Goal: Information Seeking & Learning: Learn about a topic

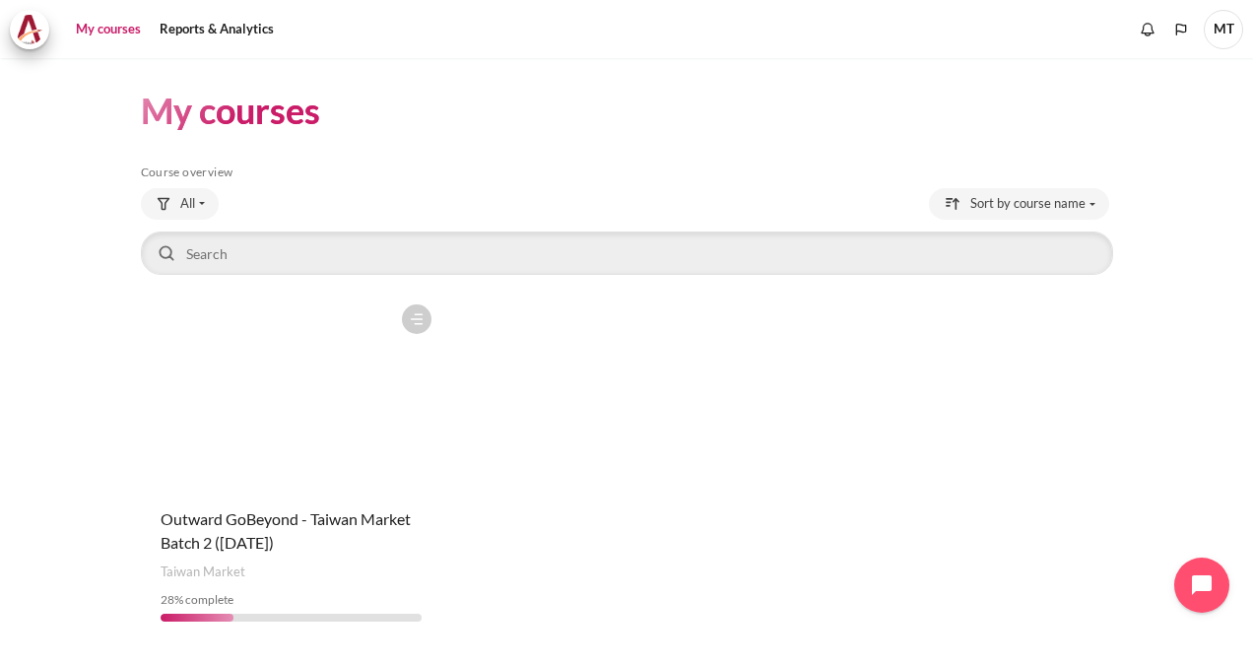
click at [327, 386] on figure "Content" at bounding box center [291, 393] width 300 height 197
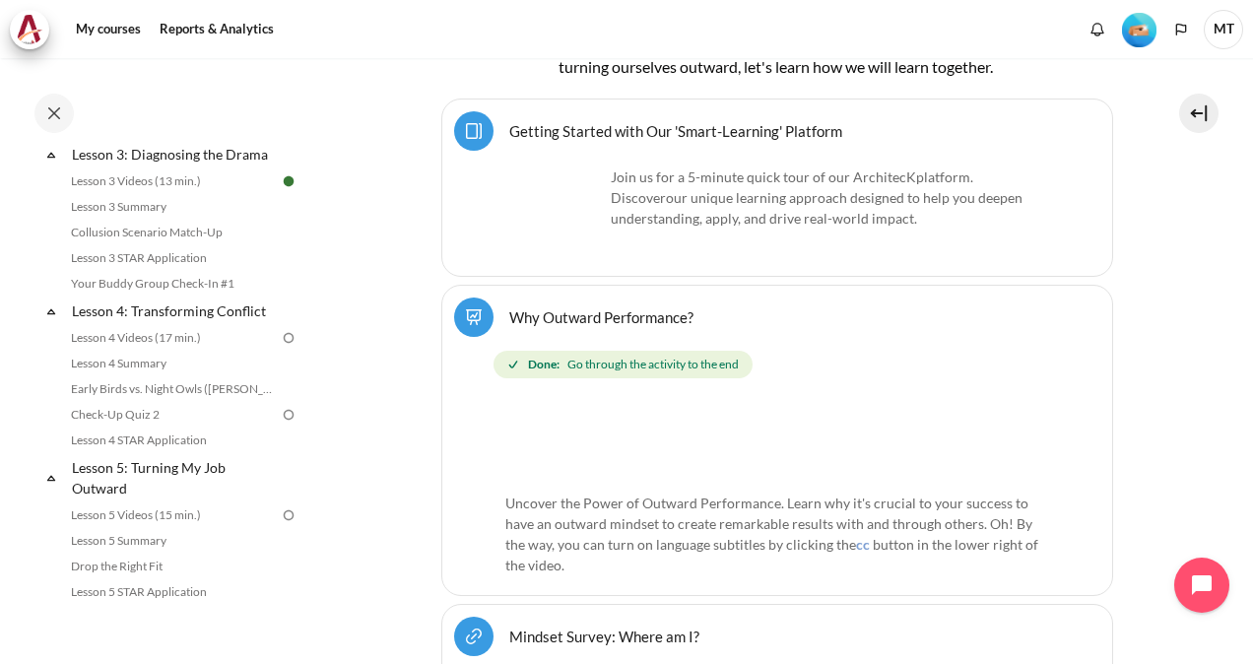
scroll to position [591, 0]
click at [159, 349] on link "Lesson 4 Videos (17 min.)" at bounding box center [172, 337] width 215 height 24
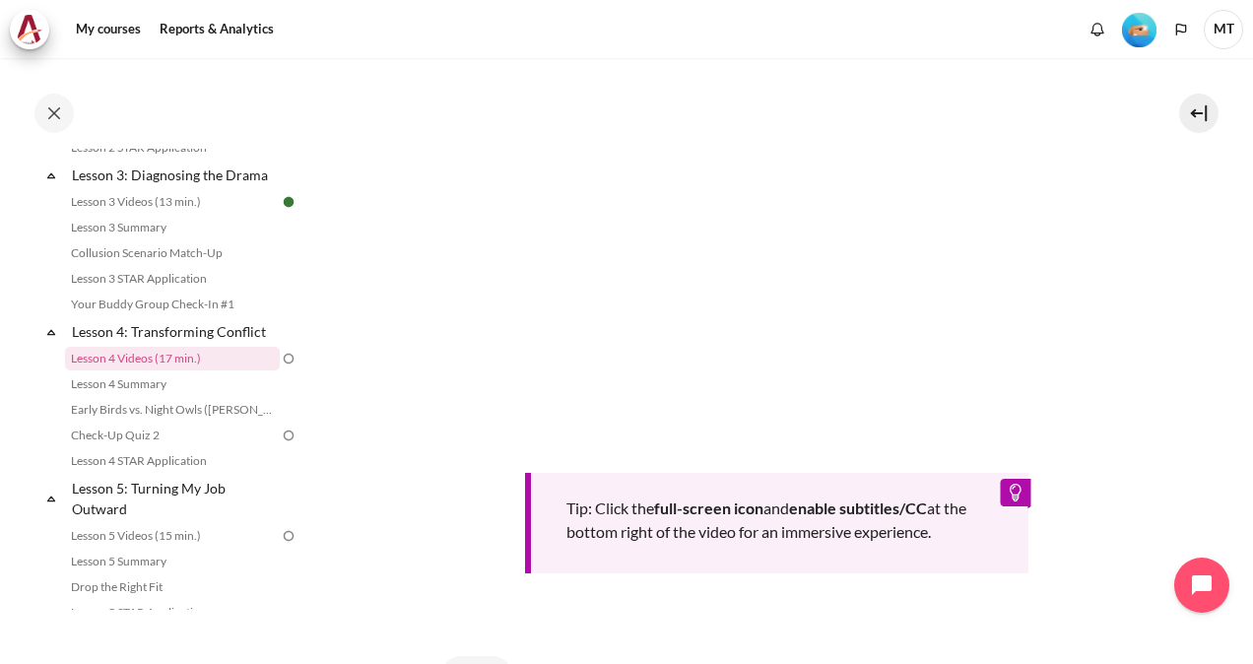
scroll to position [563, 0]
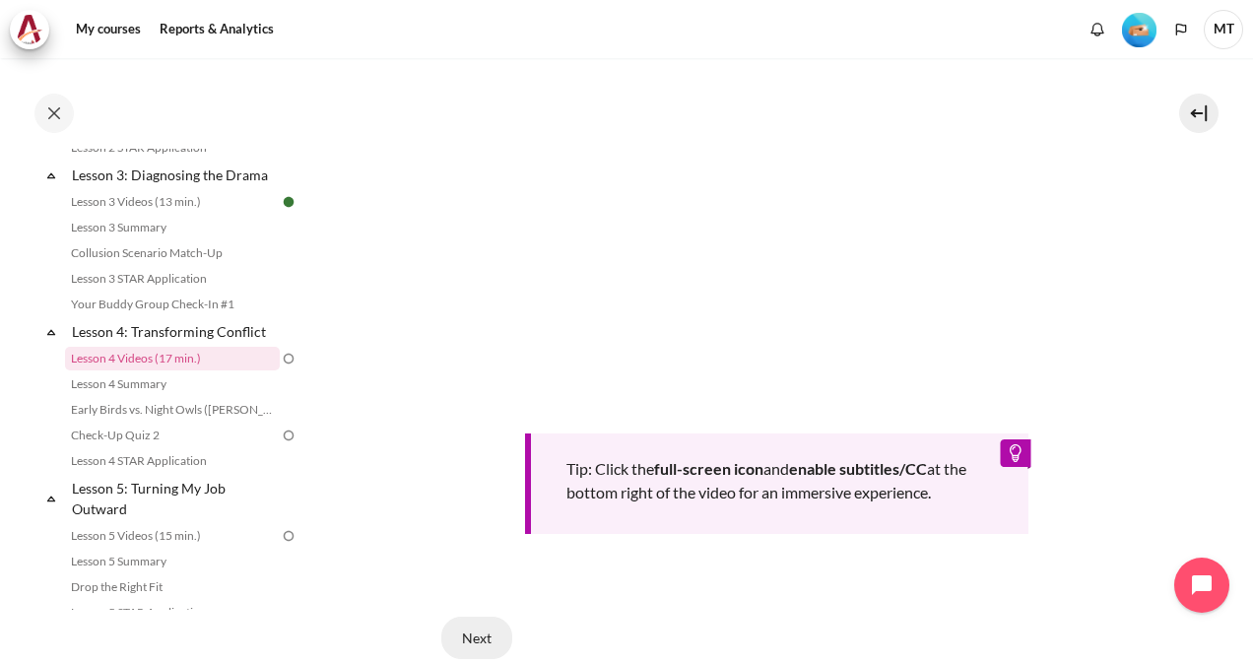
click at [469, 628] on button "Next" at bounding box center [476, 637] width 71 height 41
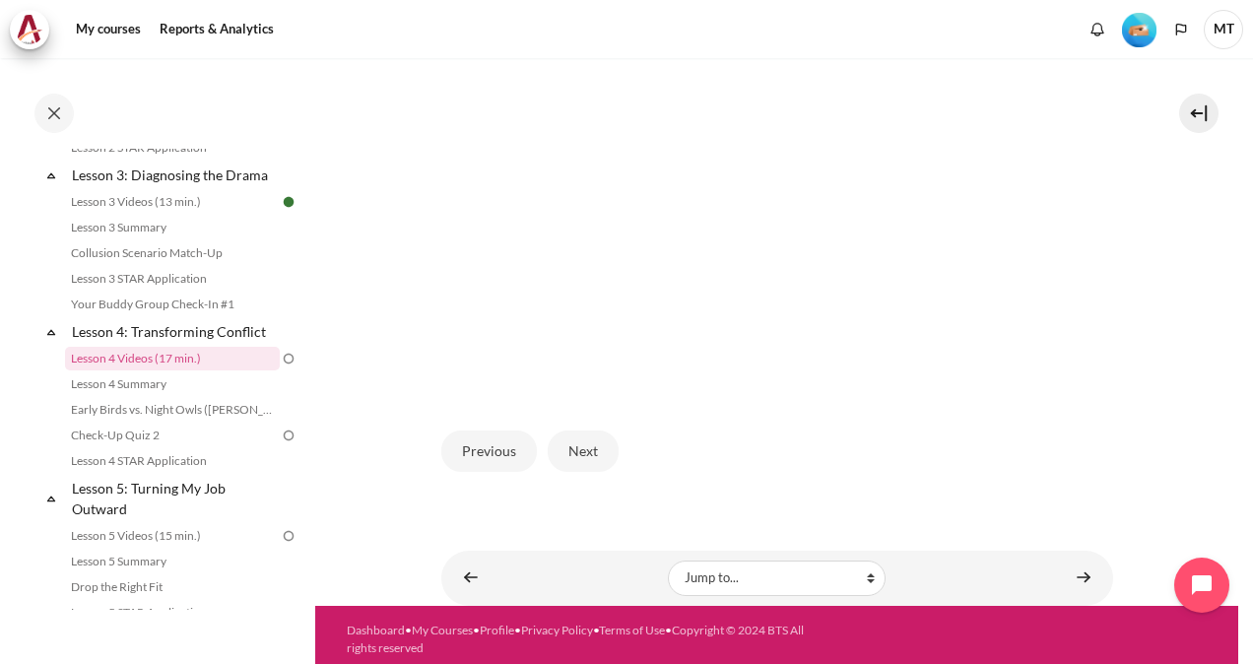
scroll to position [489, 0]
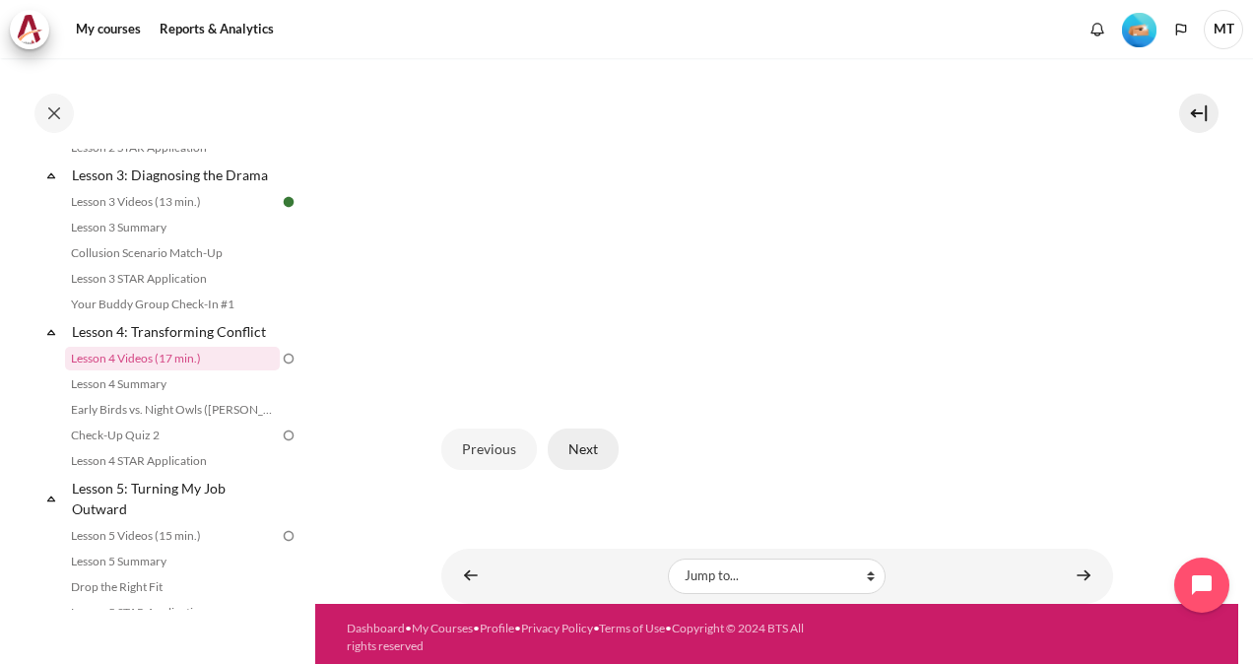
click at [581, 451] on button "Next" at bounding box center [583, 449] width 71 height 41
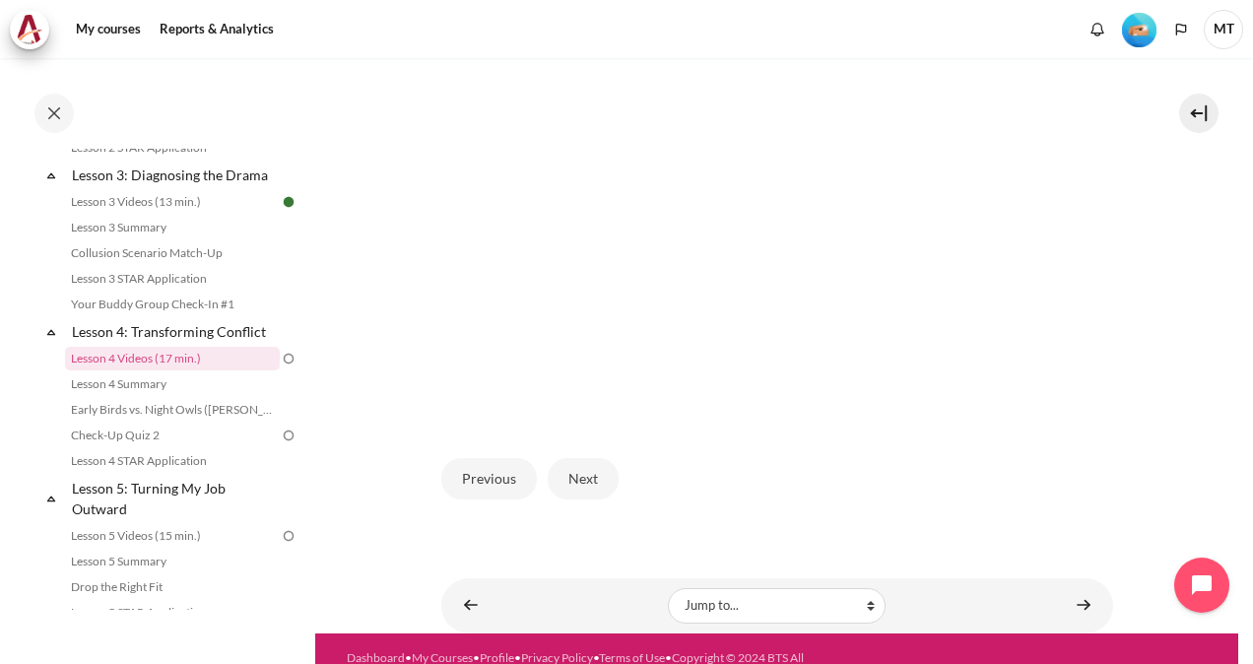
scroll to position [523, 0]
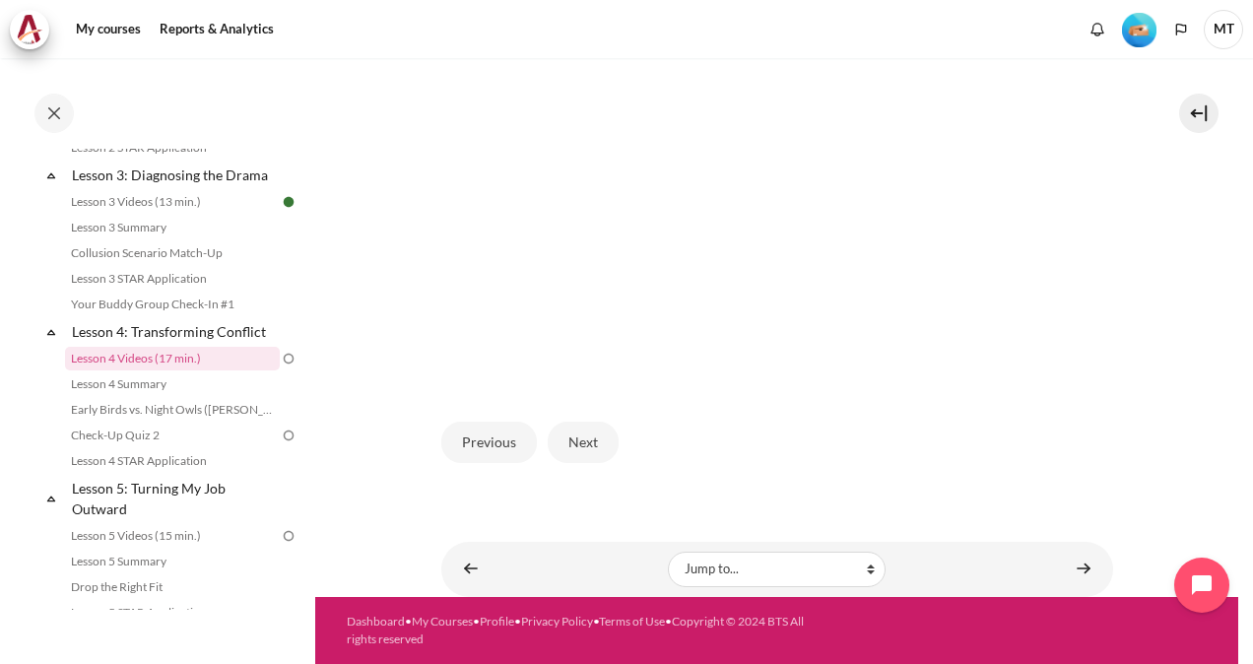
click at [714, 238] on img "Content" at bounding box center [777, 194] width 672 height 378
click at [585, 440] on button "Next" at bounding box center [583, 442] width 71 height 41
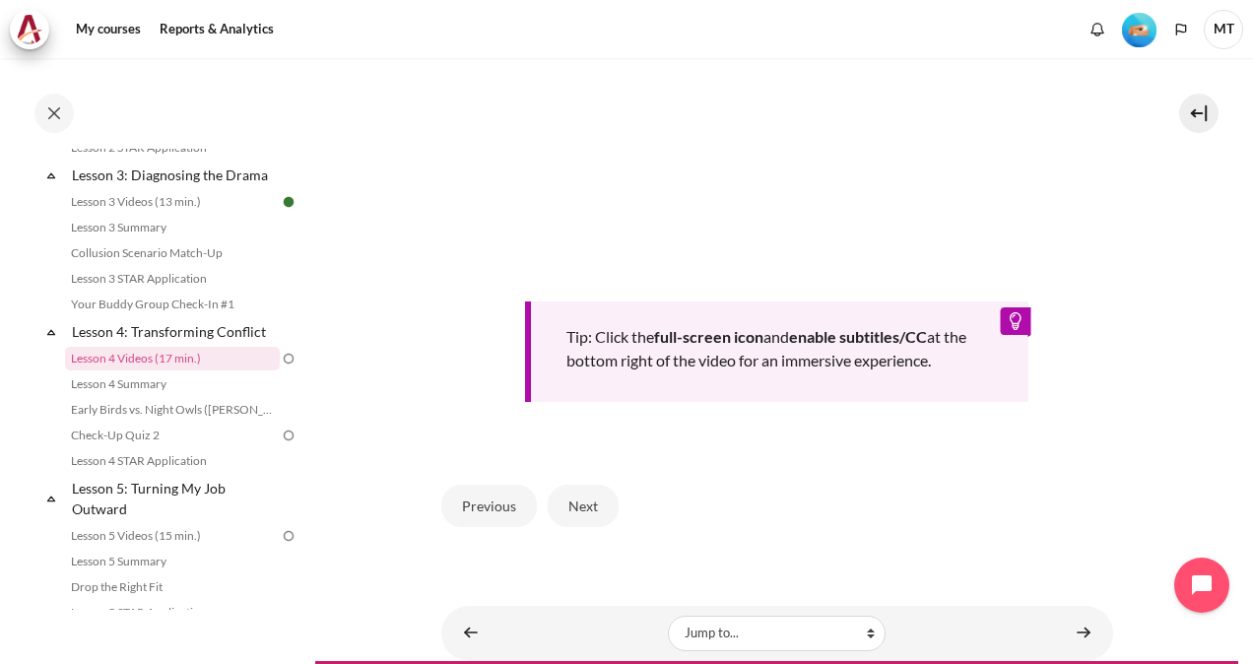
scroll to position [787, 0]
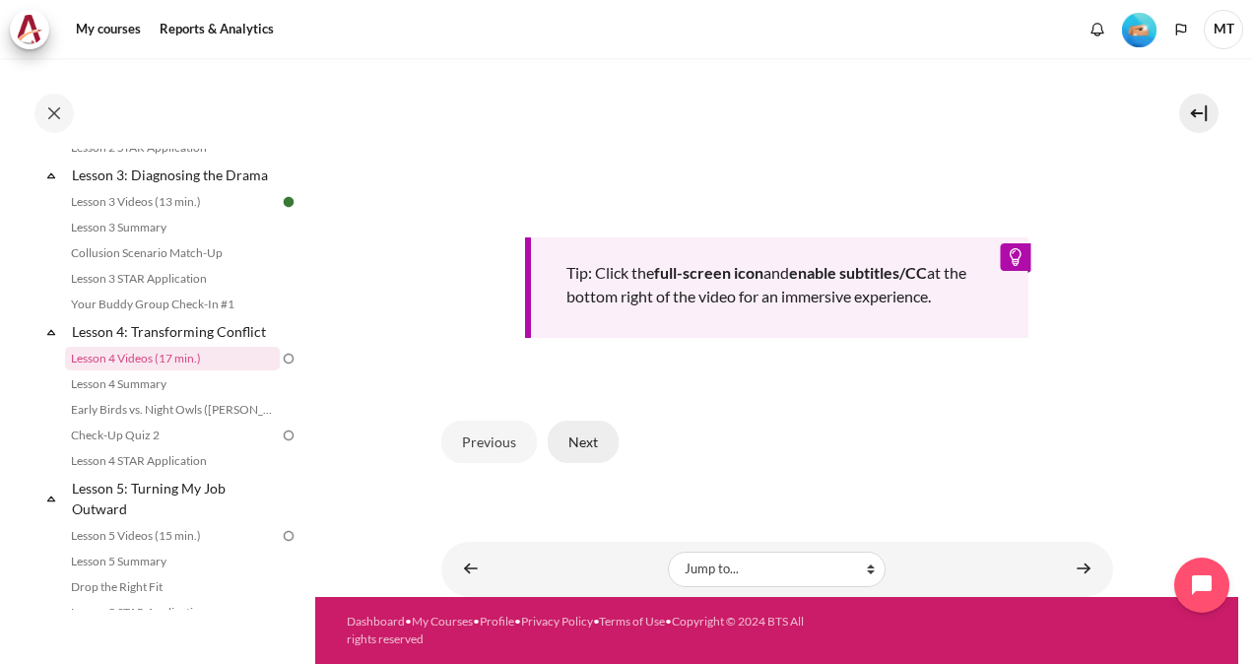
click at [580, 435] on button "Next" at bounding box center [583, 441] width 71 height 41
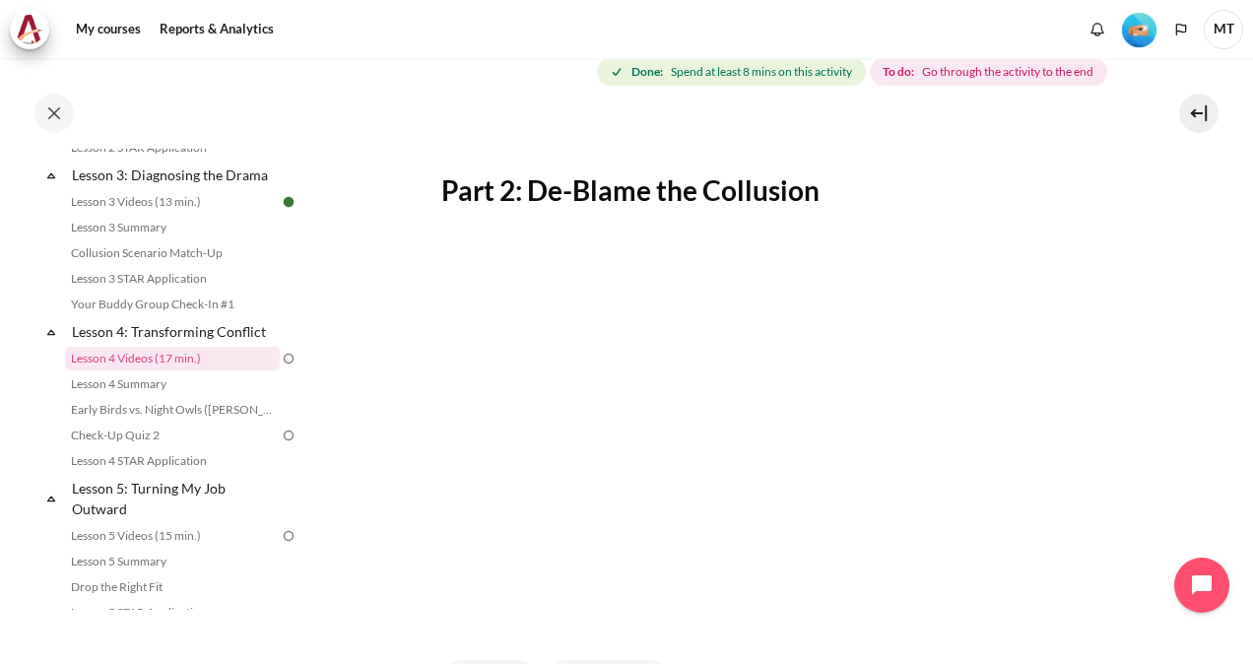
scroll to position [394, 0]
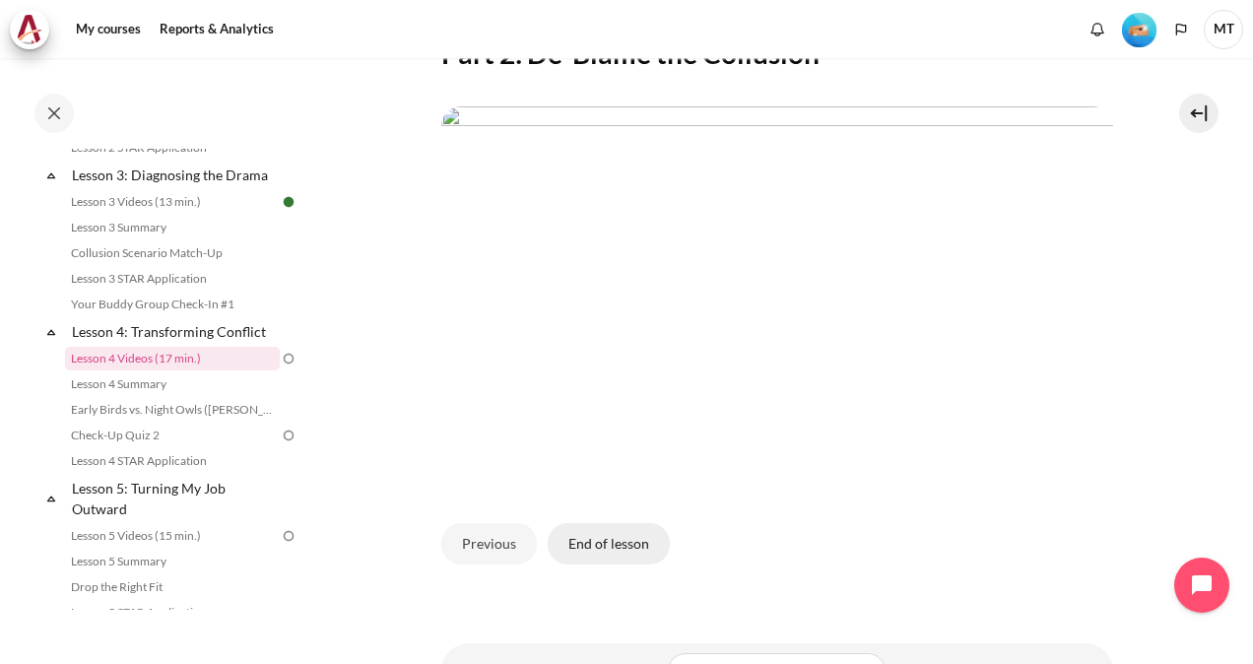
click at [611, 564] on button "End of lesson" at bounding box center [609, 543] width 122 height 41
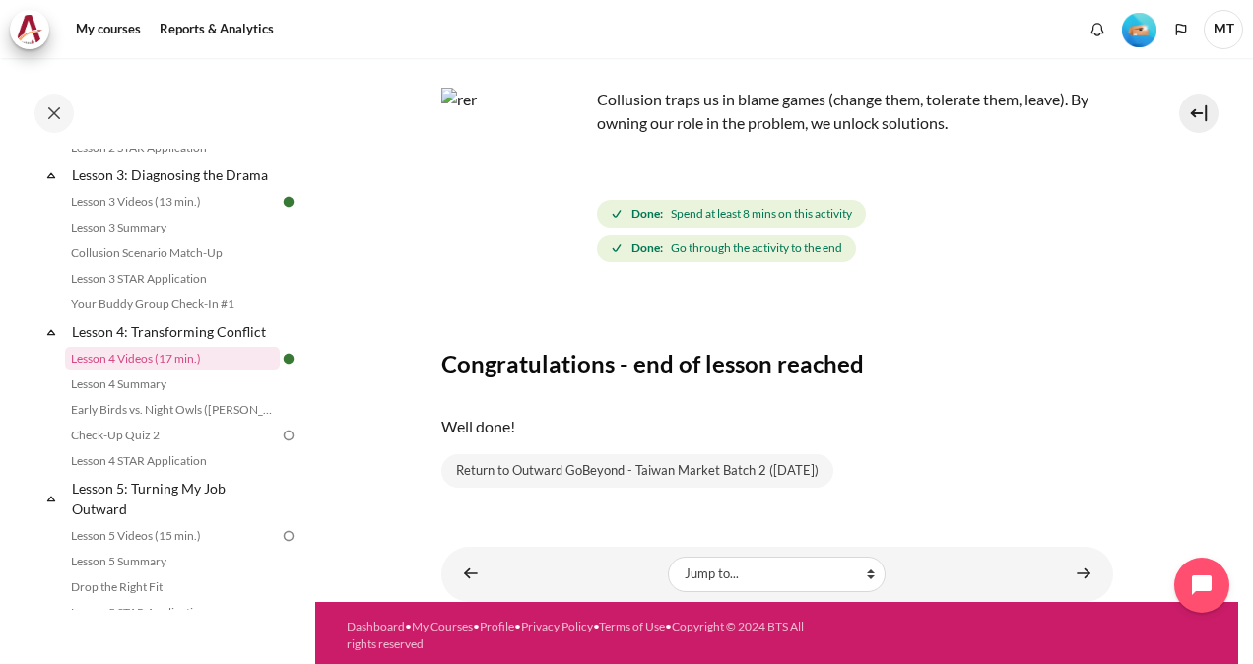
scroll to position [118, 0]
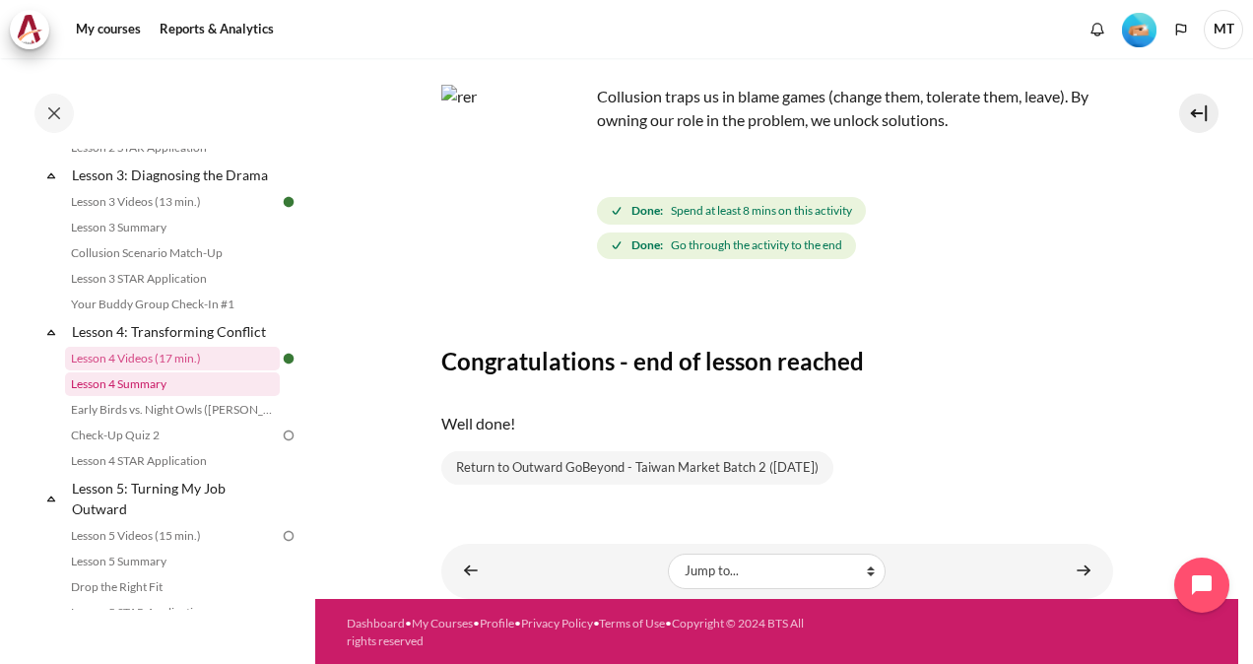
click at [207, 396] on link "Lesson 4 Summary" at bounding box center [172, 384] width 215 height 24
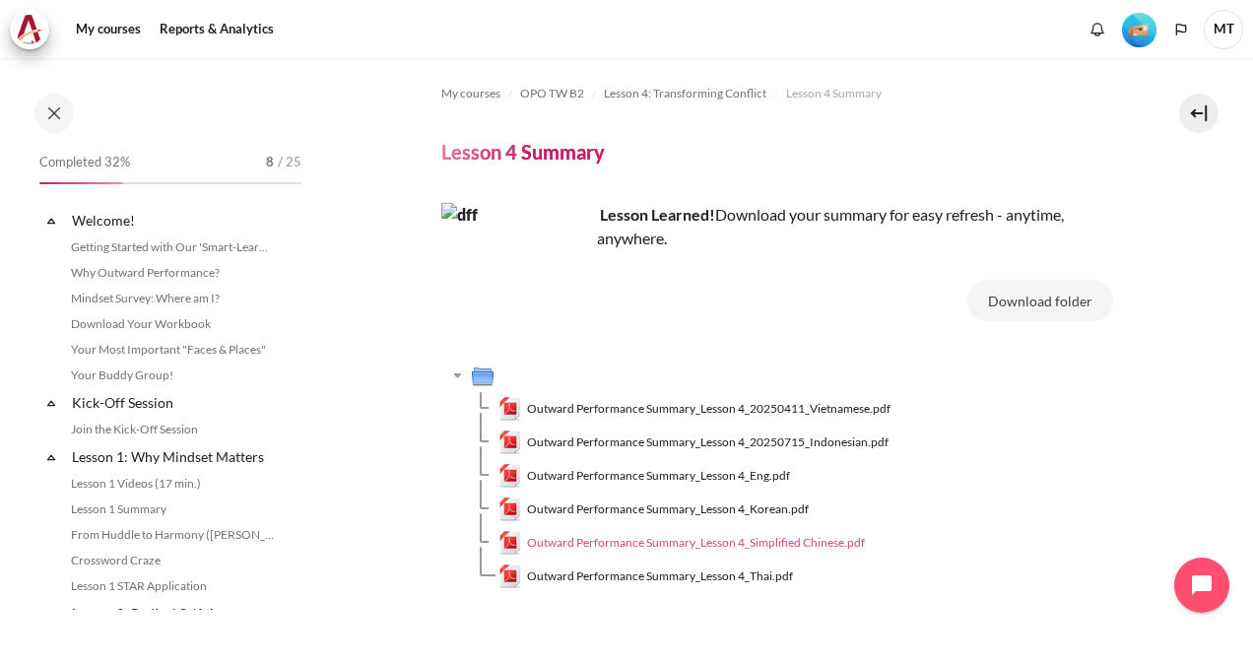
scroll to position [595, 0]
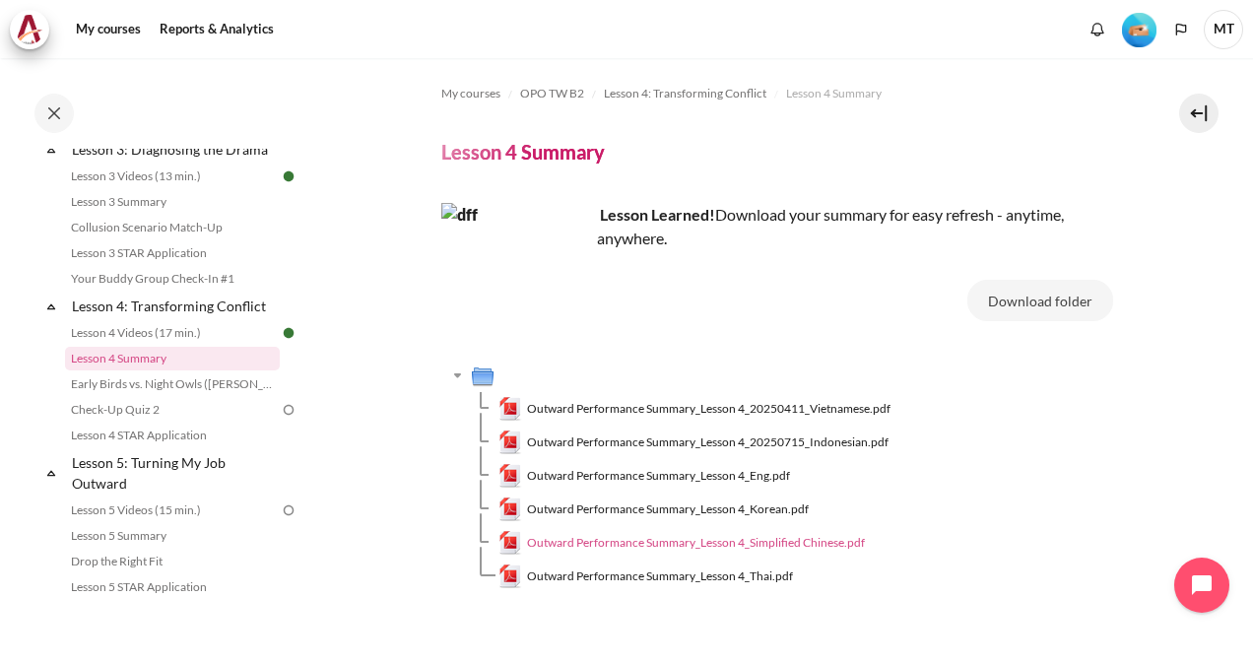
click at [756, 544] on span "Outward Performance Summary_Lesson 4_Simplified Chinese.pdf" at bounding box center [696, 543] width 338 height 18
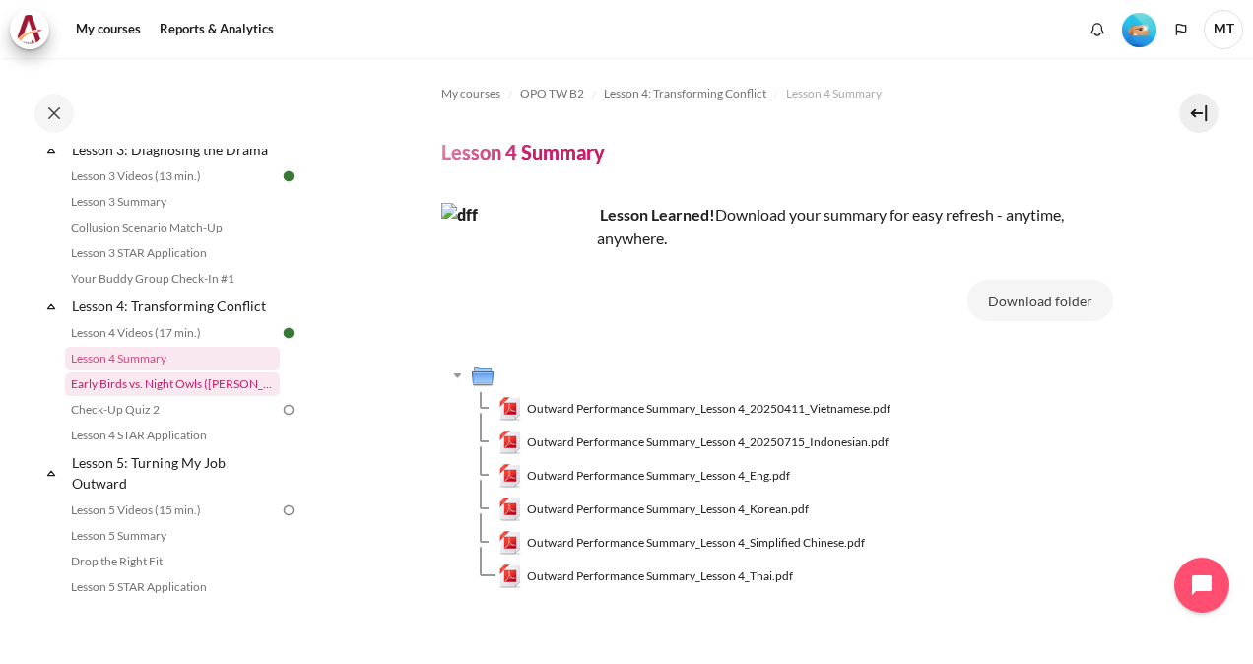
click at [248, 396] on link "Early Birds vs. Night Owls ([PERSON_NAME]'s Story)" at bounding box center [172, 384] width 215 height 24
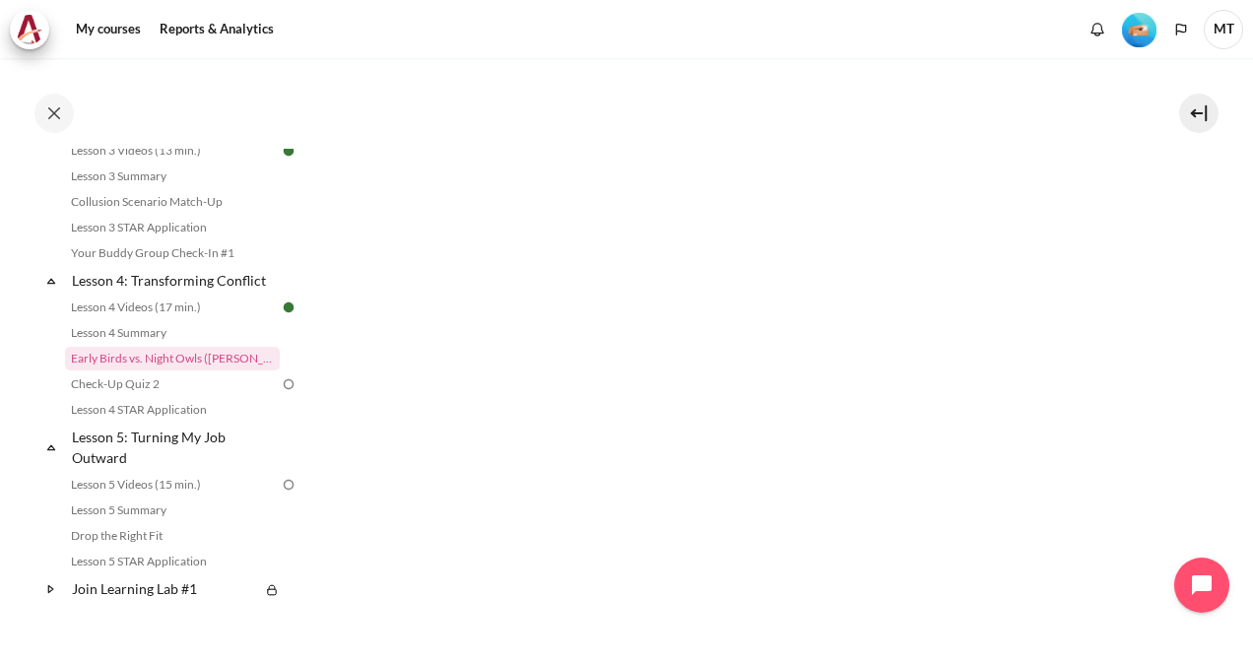
scroll to position [984, 0]
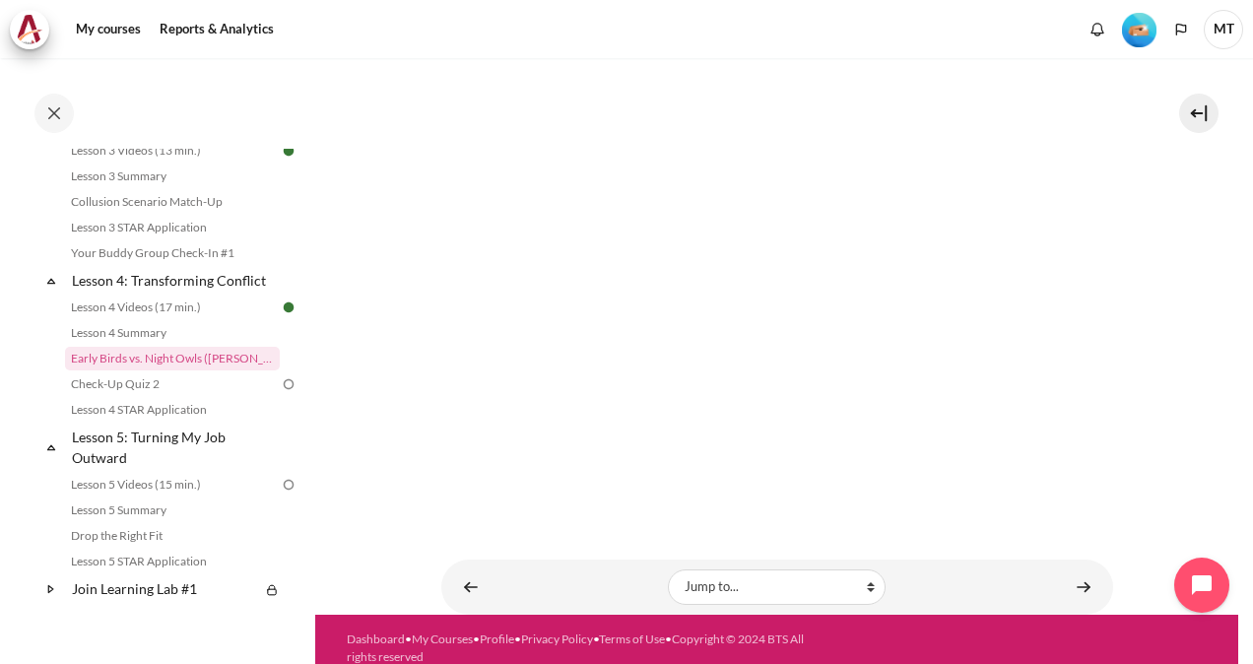
click at [1064, 567] on link "Content" at bounding box center [1083, 586] width 39 height 38
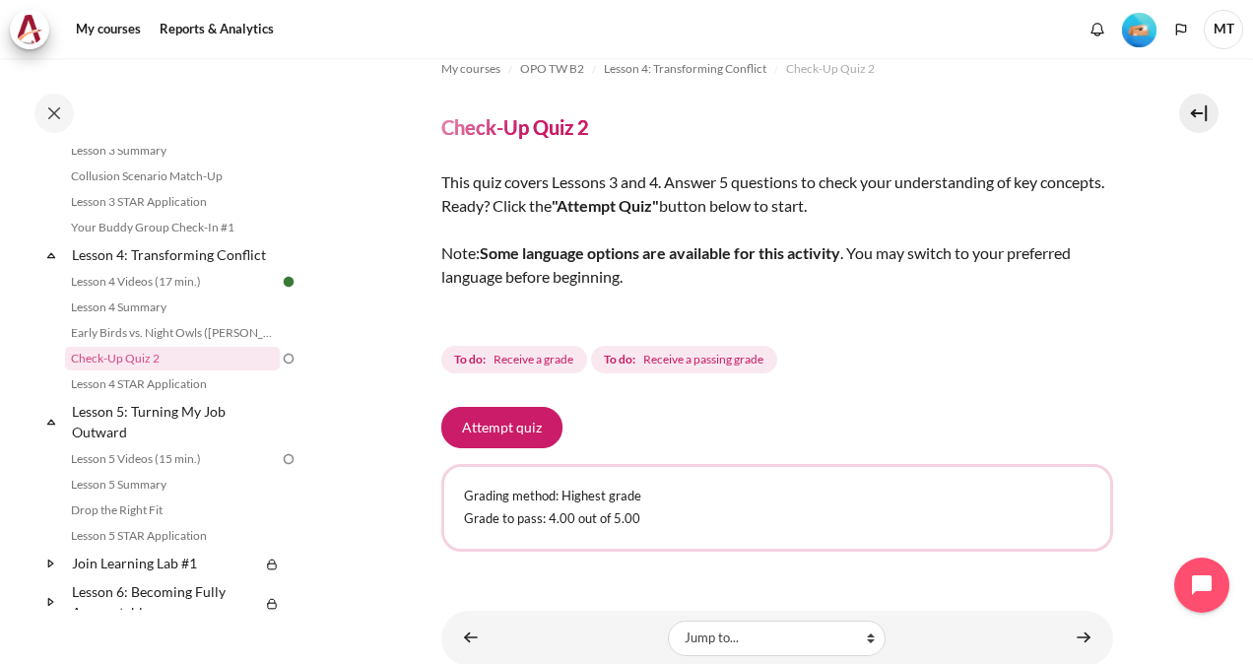
scroll to position [92, 0]
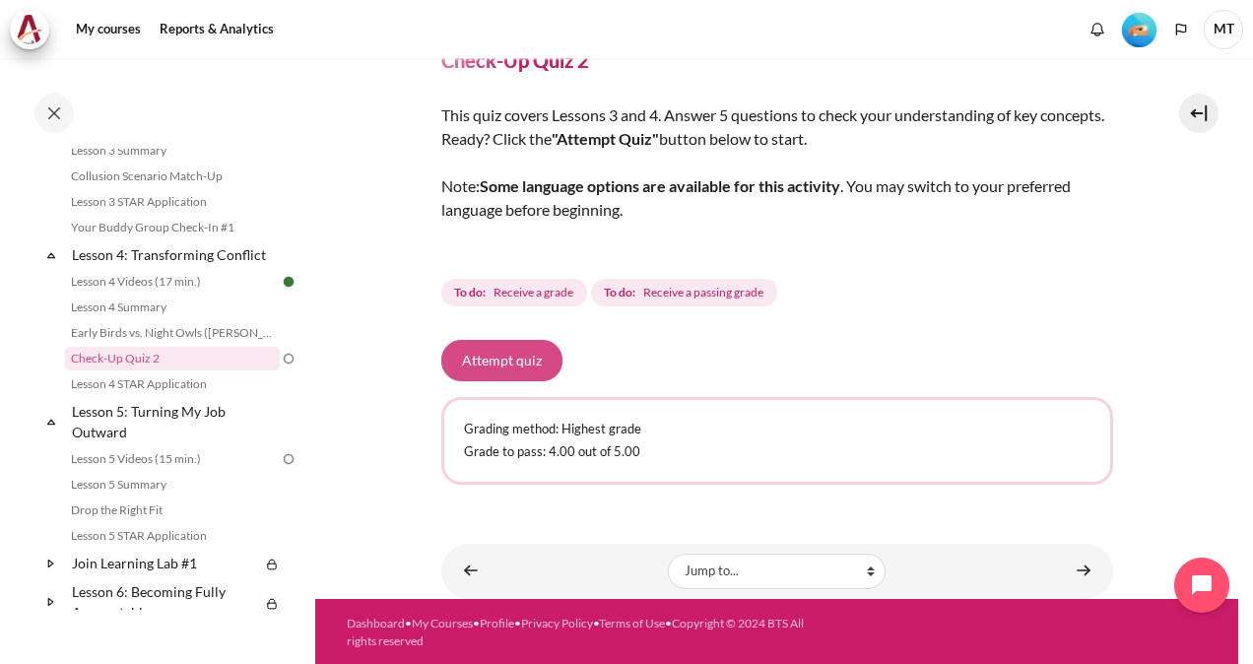
click at [522, 355] on button "Attempt quiz" at bounding box center [501, 360] width 121 height 41
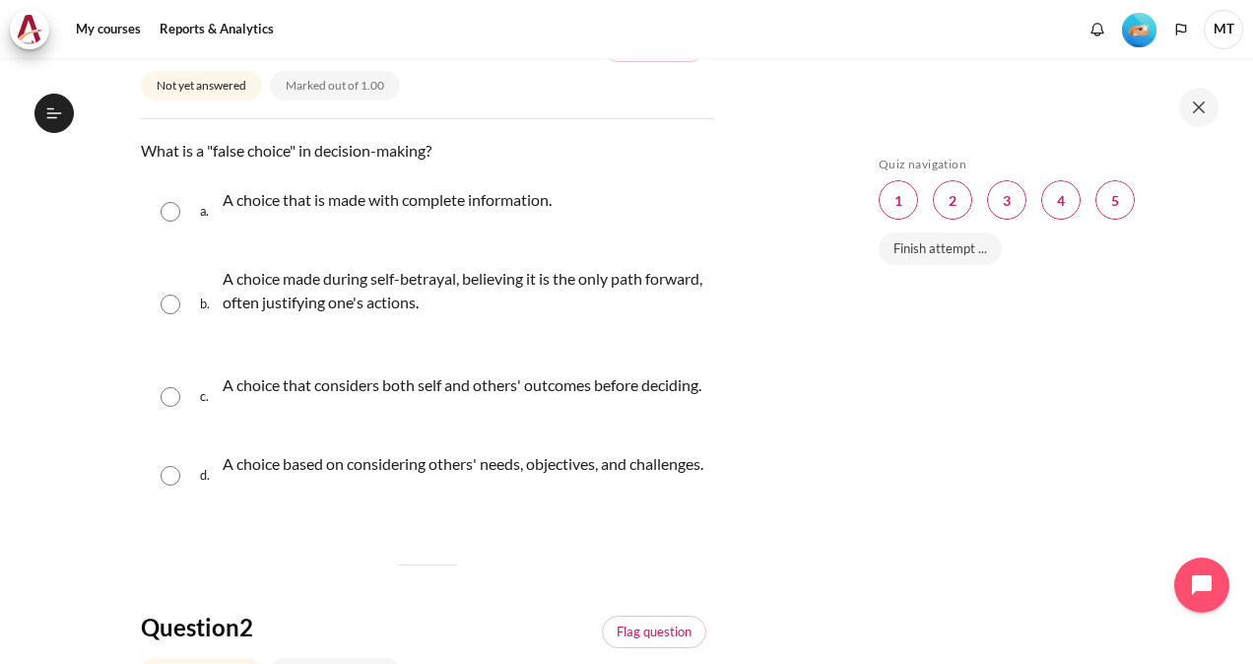
scroll to position [296, 0]
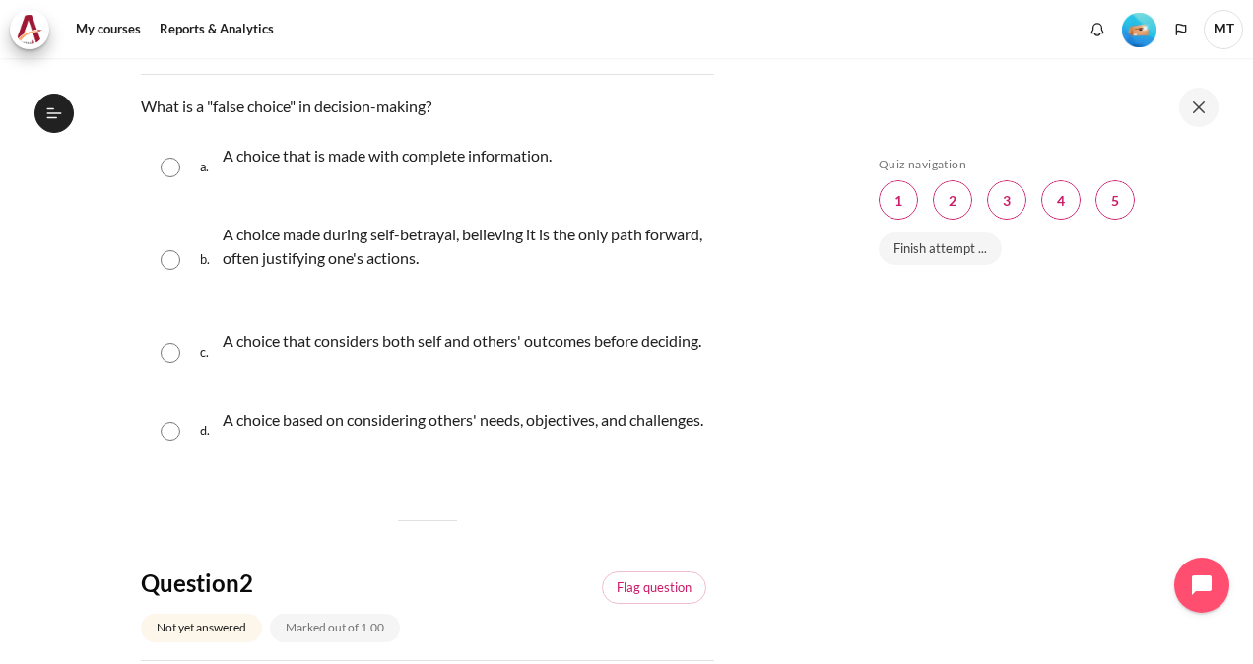
click at [172, 264] on input "Content" at bounding box center [171, 260] width 20 height 20
radio input "true"
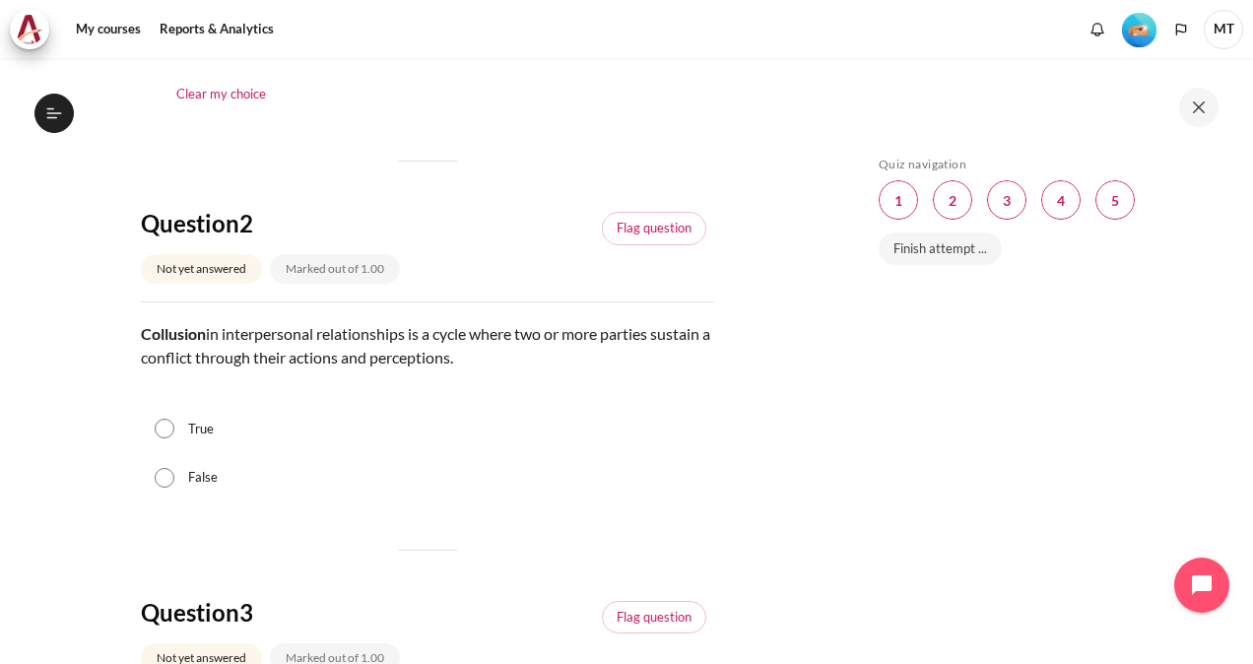
scroll to position [788, 0]
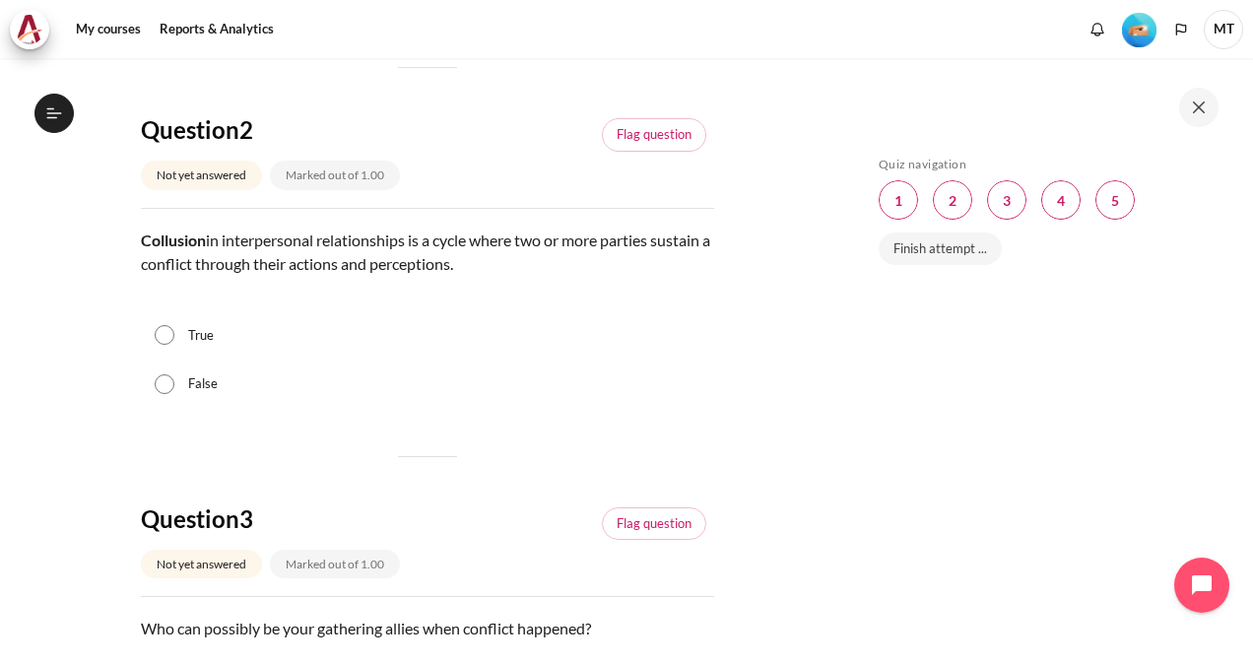
drag, startPoint x: 524, startPoint y: 317, endPoint x: 195, endPoint y: 297, distance: 329.6
click at [195, 276] on p "Collusion in interpersonal relationships is a cycle where two or more parties s…" at bounding box center [427, 252] width 573 height 47
click at [168, 345] on input "True" at bounding box center [165, 335] width 20 height 20
radio input "true"
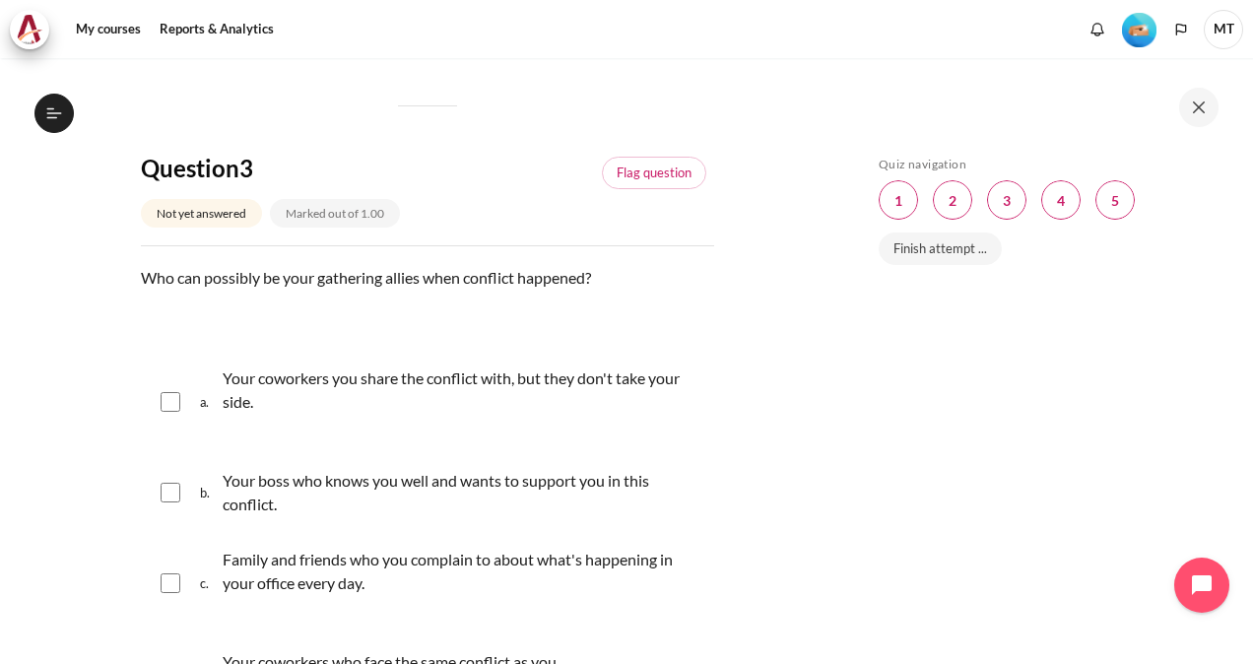
scroll to position [1182, 0]
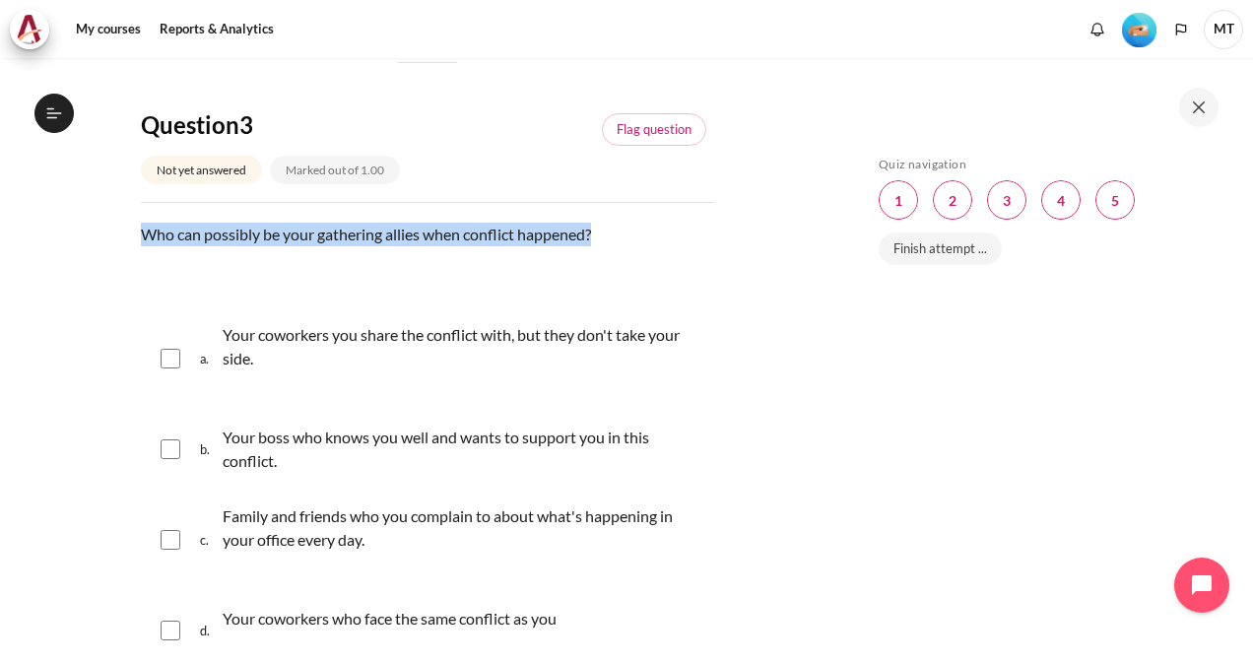
drag, startPoint x: 147, startPoint y: 288, endPoint x: 626, endPoint y: 280, distance: 478.8
click at [626, 246] on p "Who can possibly be your gathering allies when conflict happened?" at bounding box center [427, 235] width 573 height 24
click at [439, 297] on div "Who can possibly be your gathering allies when conflict happened?" at bounding box center [427, 260] width 573 height 75
drag, startPoint x: 598, startPoint y: 278, endPoint x: 113, endPoint y: 273, distance: 484.7
click at [113, 273] on section "My courses OPO TW B2 Lesson 4: Transforming Conflict Check-Up Quiz 2 Check-Up Q…" at bounding box center [427, 312] width 824 height 2872
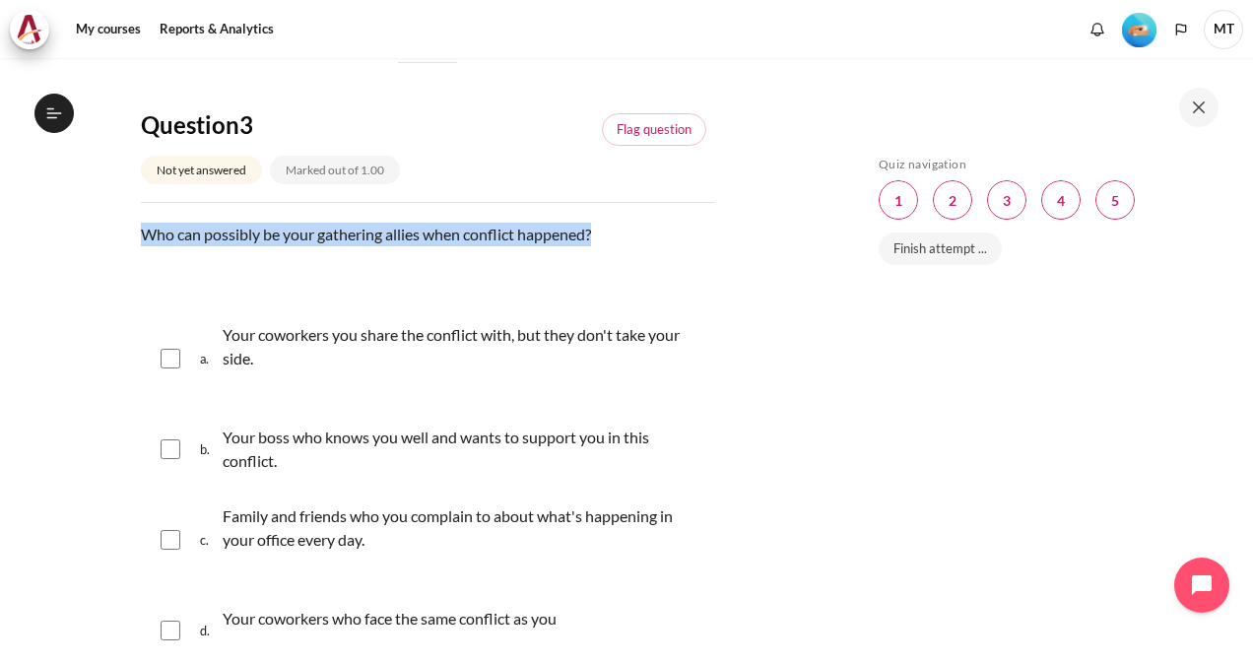
scroll to position [1379, 0]
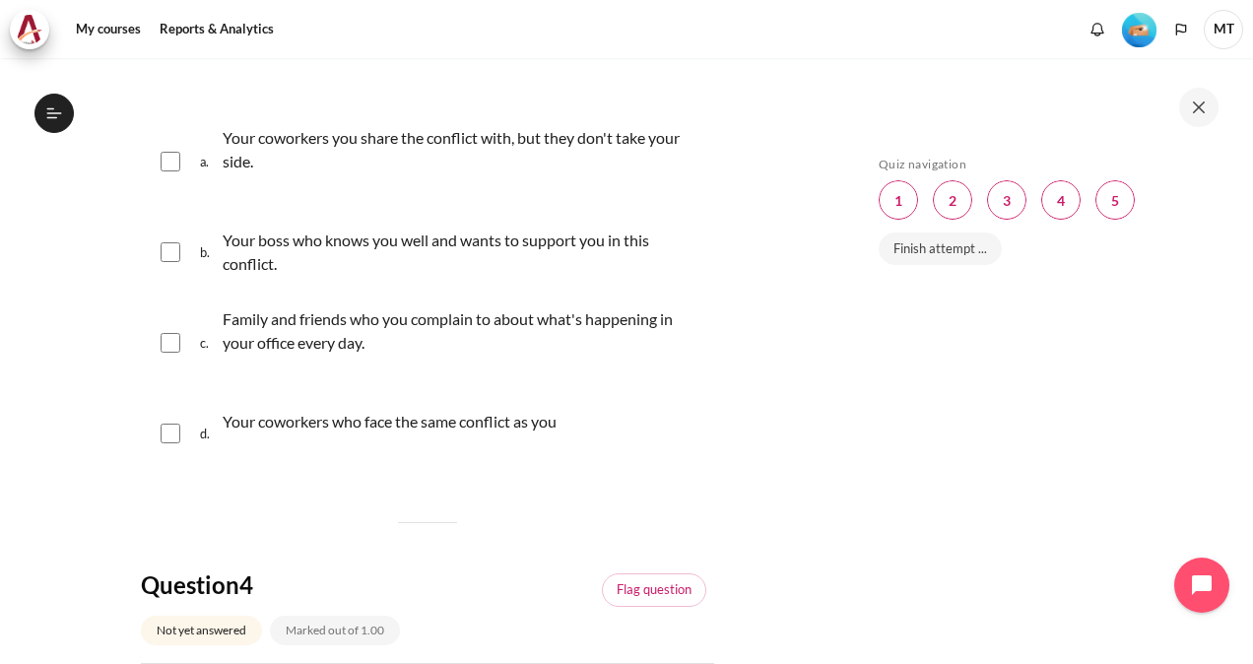
click at [168, 262] on input "Content" at bounding box center [171, 252] width 20 height 20
checkbox input "true"
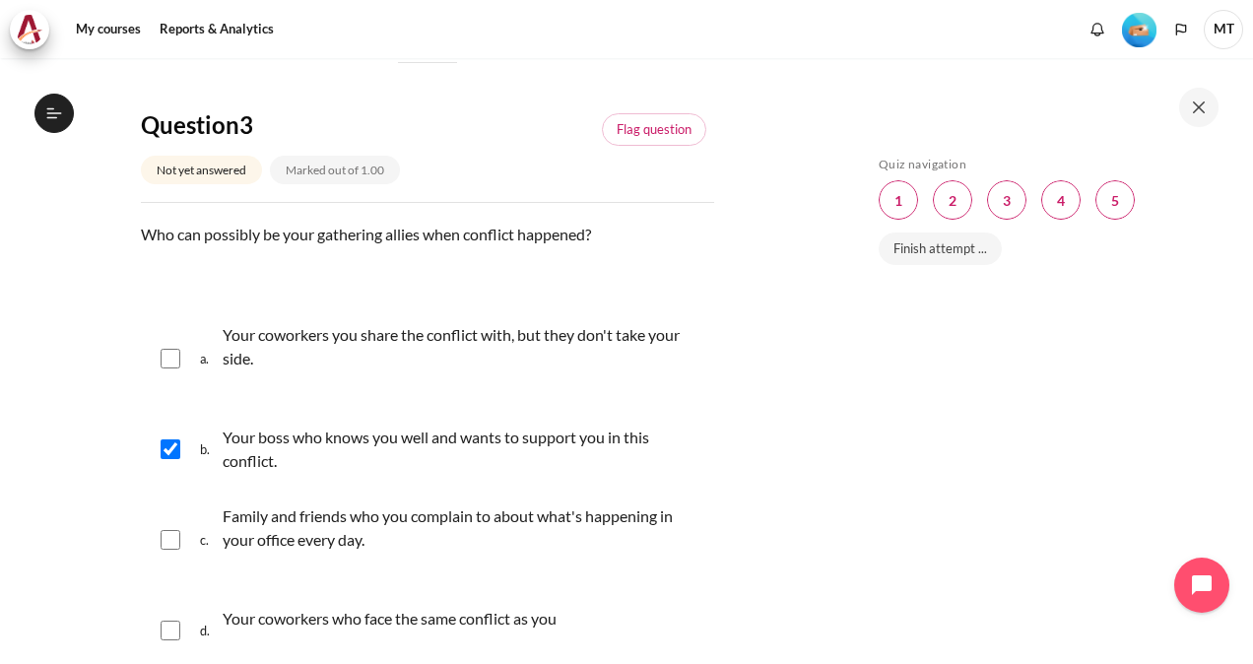
click at [398, 297] on div "Who can possibly be your gathering allies when conflict happened?" at bounding box center [427, 260] width 573 height 75
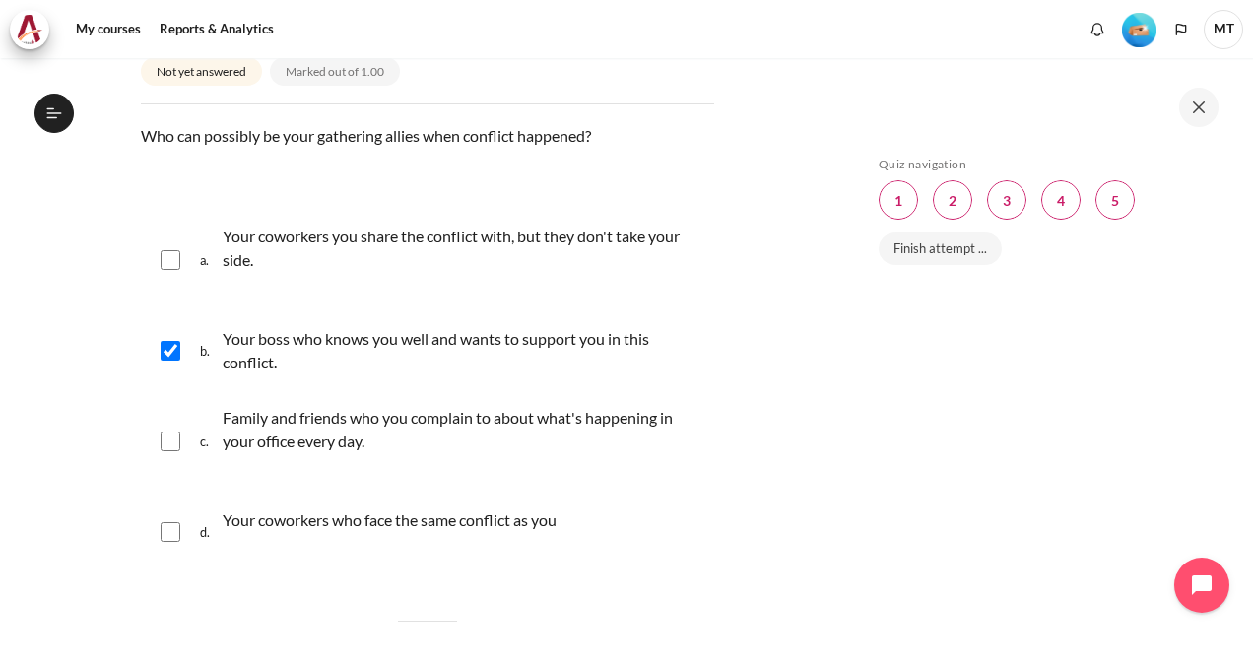
click at [167, 542] on input "Content" at bounding box center [171, 532] width 20 height 20
checkbox input "true"
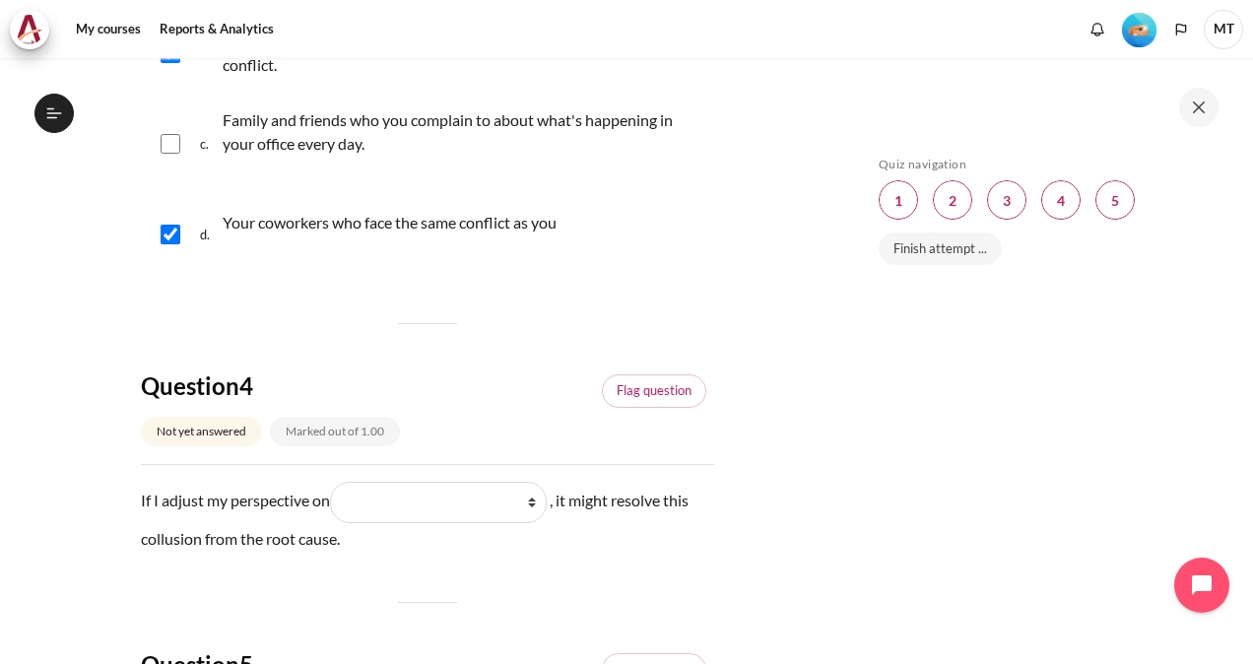
scroll to position [1675, 0]
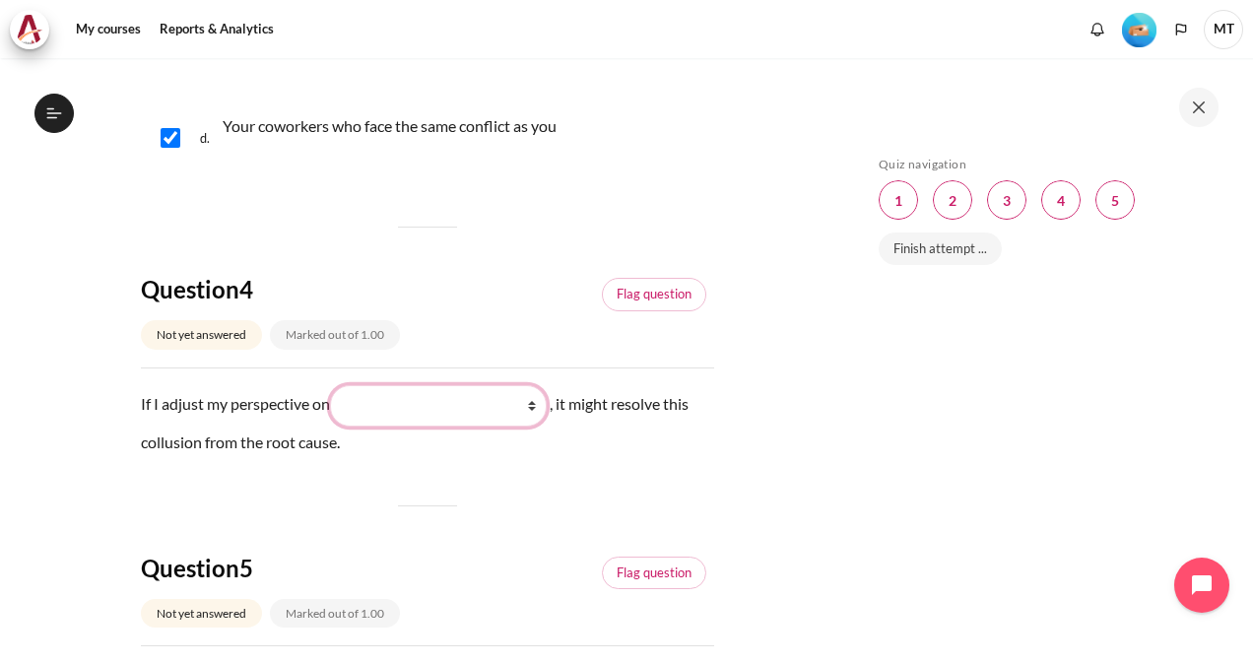
click at [537, 427] on select "What they see and feel (他们看到什么) What they do (他们做了什么) What I see and feel about…" at bounding box center [438, 405] width 217 height 41
click at [845, 438] on div "Skip Quiz navigation Quiz navigation Question 1 This page Question 2 This page …" at bounding box center [1046, 360] width 414 height 605
click at [530, 427] on select "What they see and feel (他们看到什么) What they do (他们做了什么) What I see and feel about…" at bounding box center [438, 405] width 217 height 41
click at [640, 367] on div "Question 4 Not yet answered Marked out of 1.00 Flag question" at bounding box center [427, 321] width 573 height 94
click at [532, 427] on select "What they see and feel (他们看到什么) What they do (他们做了什么) What I see and feel about…" at bounding box center [438, 405] width 217 height 41
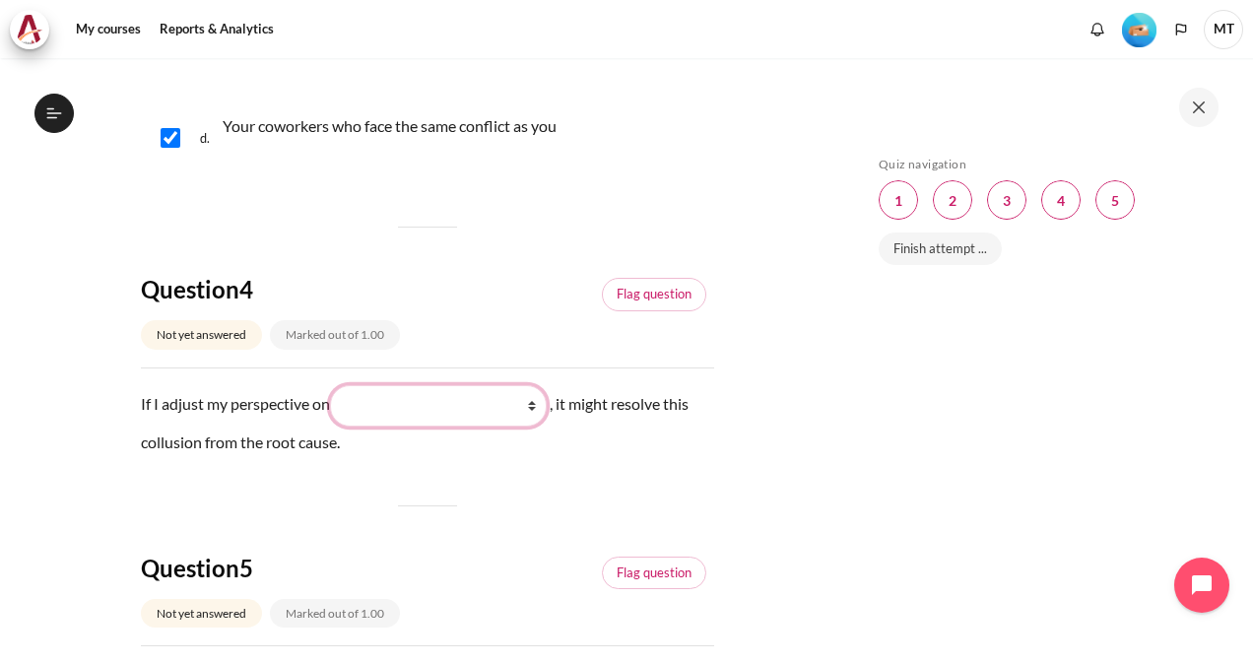
select select "1"
click at [334, 427] on select "What they see and feel (他们看到什么) What they do (他们做了什么) What I see and feel about…" at bounding box center [438, 405] width 217 height 41
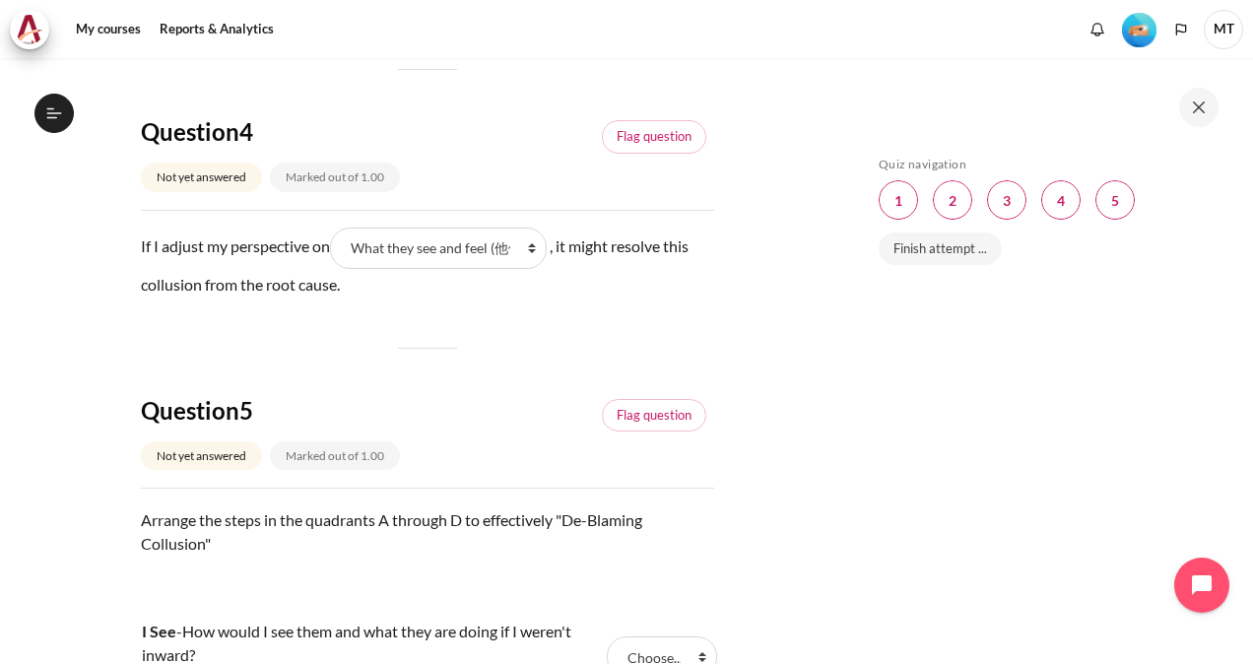
scroll to position [1872, 0]
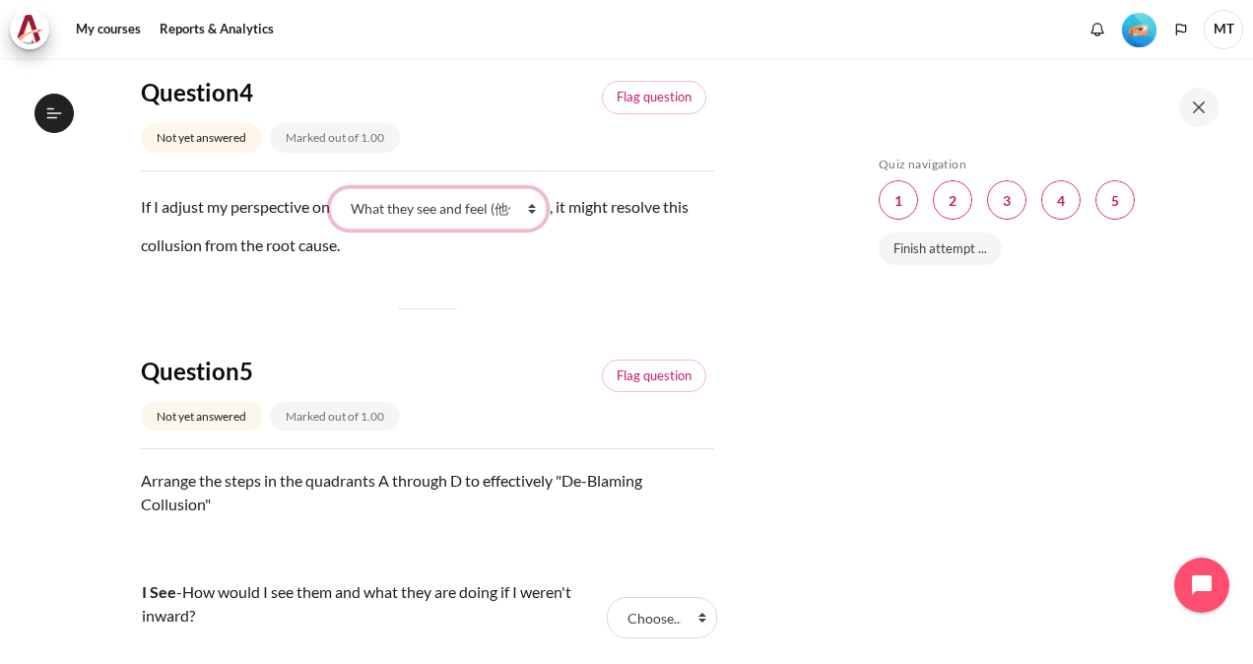
click at [536, 230] on select "What they see and feel (他们看到什么) What they do (他们做了什么) What I see and feel about…" at bounding box center [438, 208] width 217 height 41
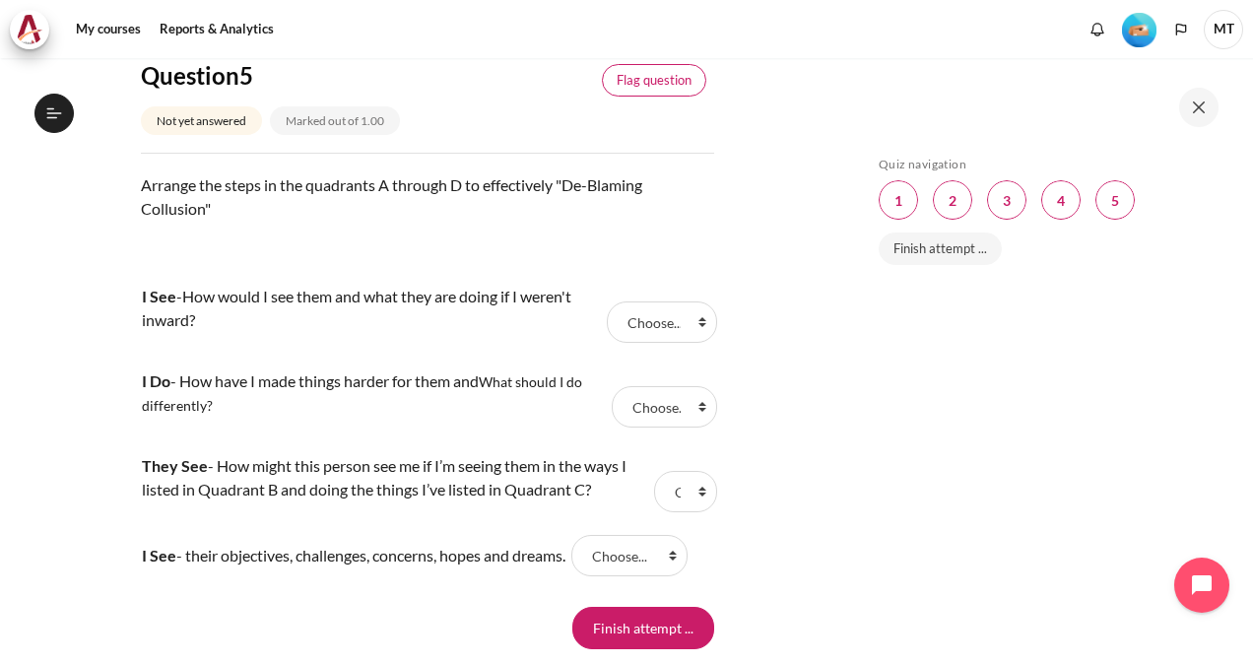
scroll to position [2266, 0]
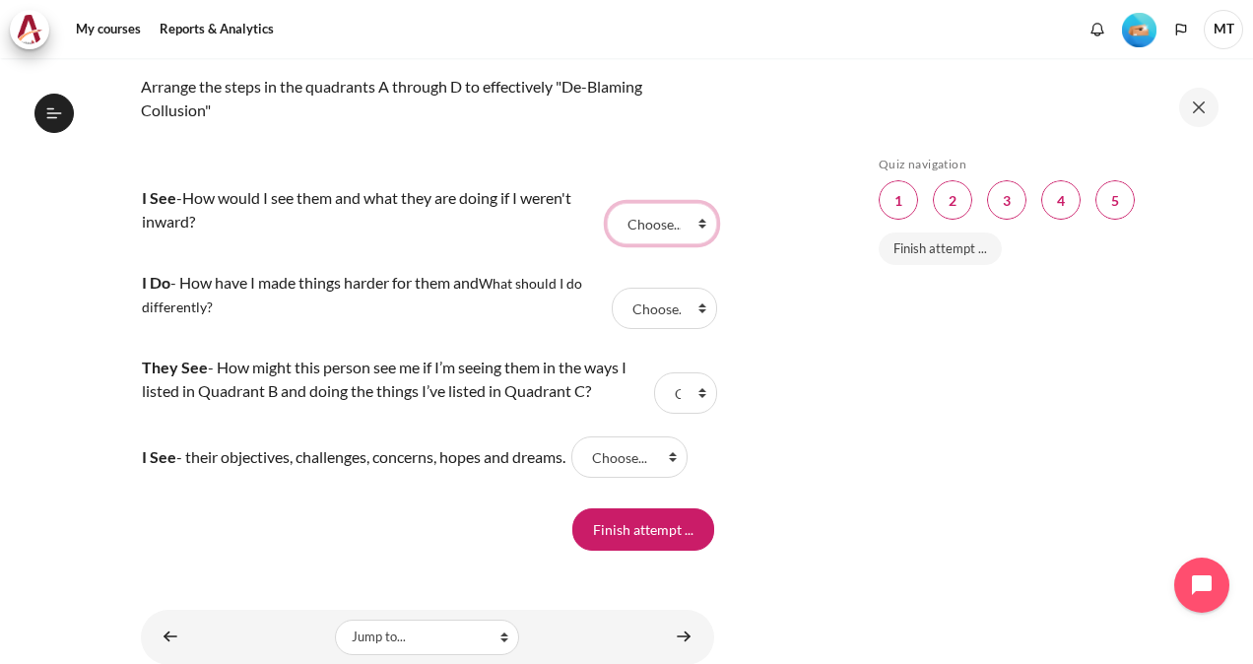
click at [660, 244] on select "Choose... D B C A" at bounding box center [662, 223] width 110 height 41
click at [679, 173] on div "Arrange the steps in the quadrants A through D to effectively "De-Blaming Collu…" at bounding box center [427, 124] width 573 height 99
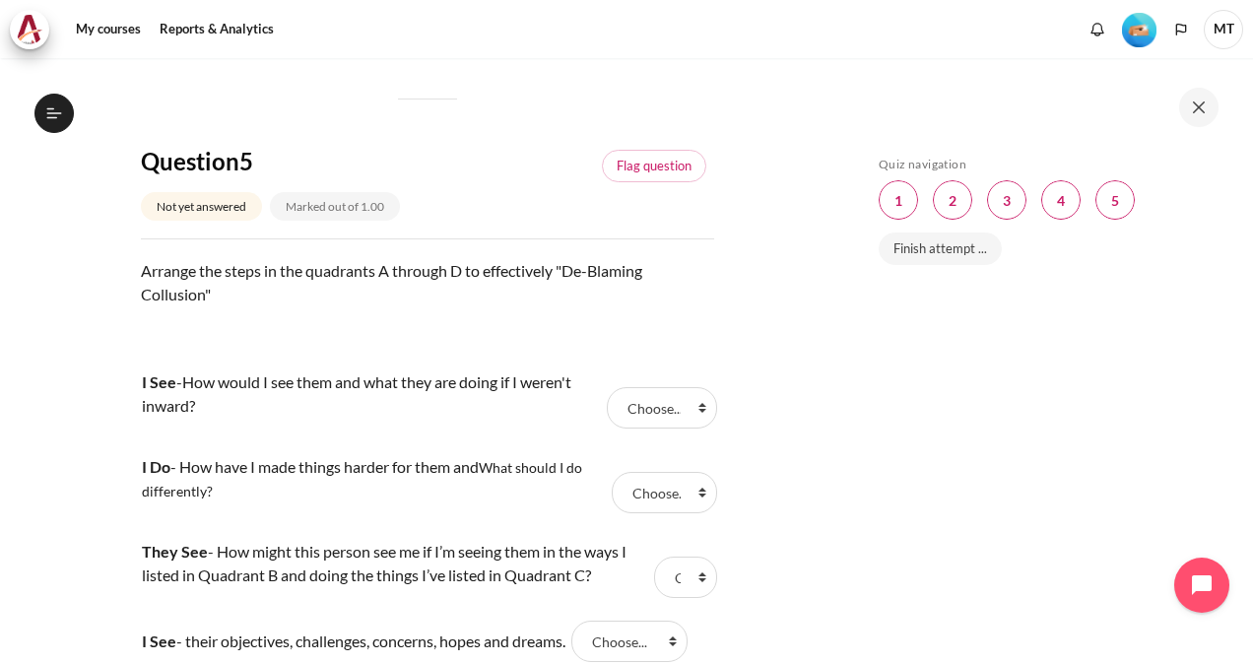
scroll to position [2180, 0]
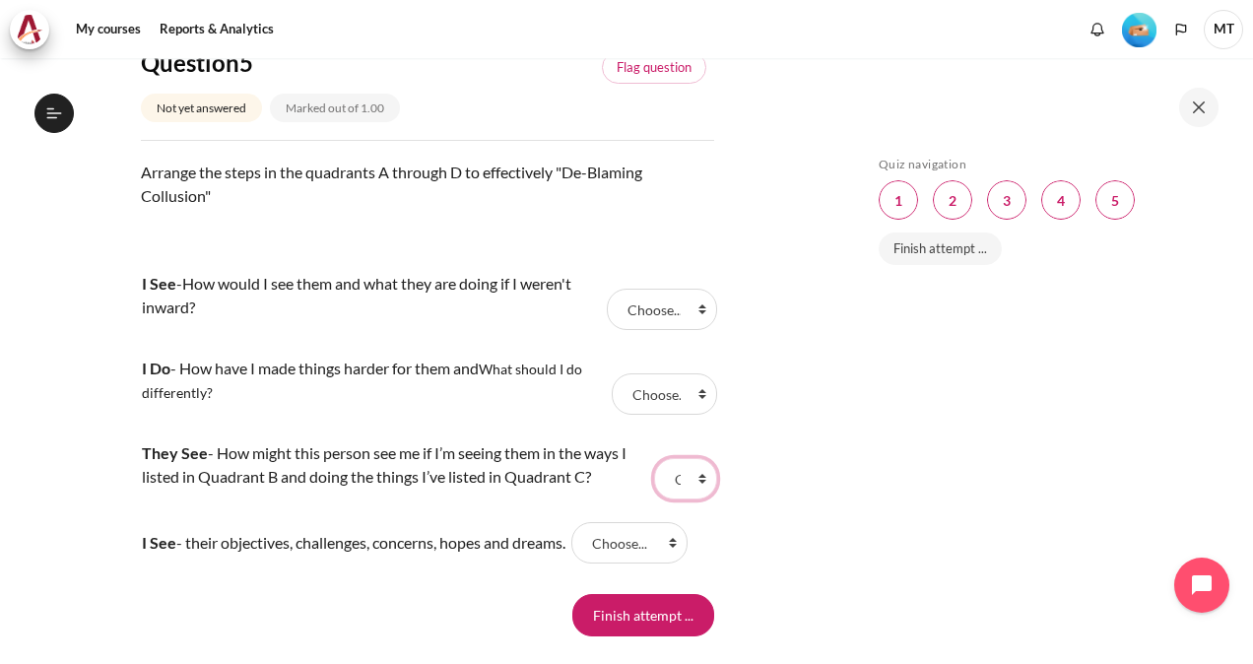
click at [687, 499] on select "Choose... D B C A" at bounding box center [685, 478] width 63 height 41
select select "1"
click at [654, 499] on select "Choose... D B C A" at bounding box center [685, 478] width 63 height 41
click at [684, 563] on select "Choose... D B C A" at bounding box center [629, 542] width 116 height 41
select select "4"
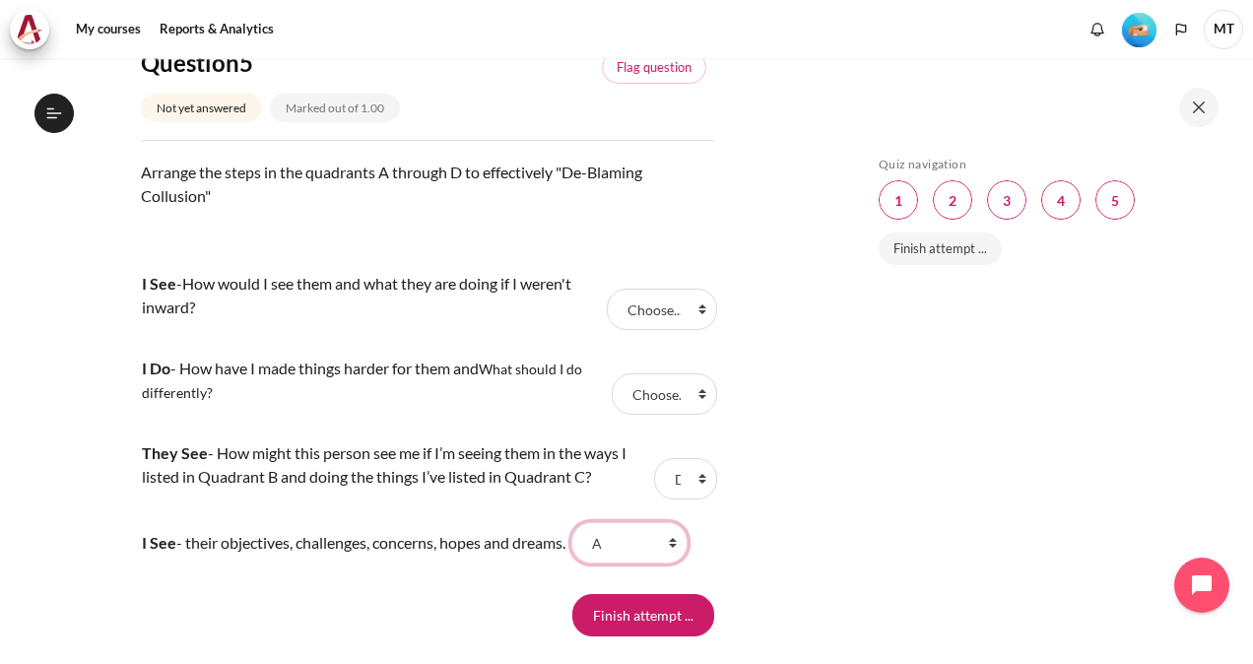
click at [589, 563] on select "Choose... D B C A" at bounding box center [629, 542] width 116 height 41
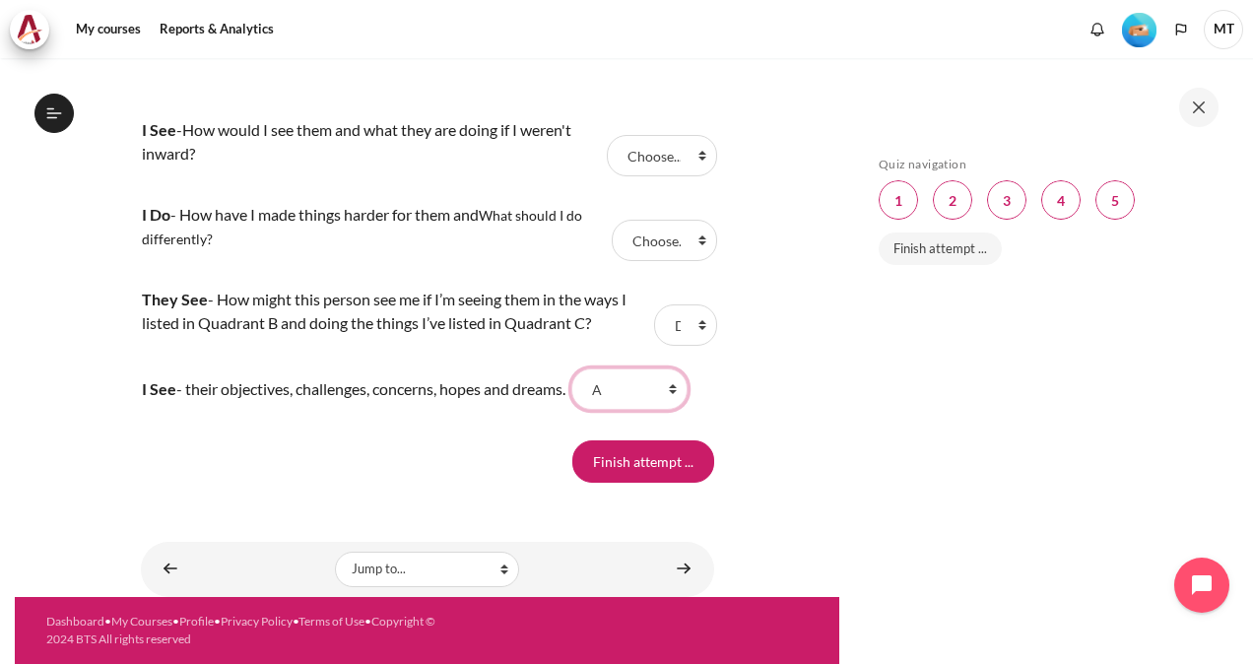
scroll to position [2377, 0]
click at [690, 154] on select "Choose... D B C A" at bounding box center [662, 155] width 110 height 41
click at [607, 136] on select "Choose... D B C A" at bounding box center [662, 155] width 110 height 41
click at [645, 404] on select "Choose... D B C A" at bounding box center [629, 388] width 116 height 41
click at [652, 155] on select "Choose... D B C A" at bounding box center [662, 155] width 110 height 41
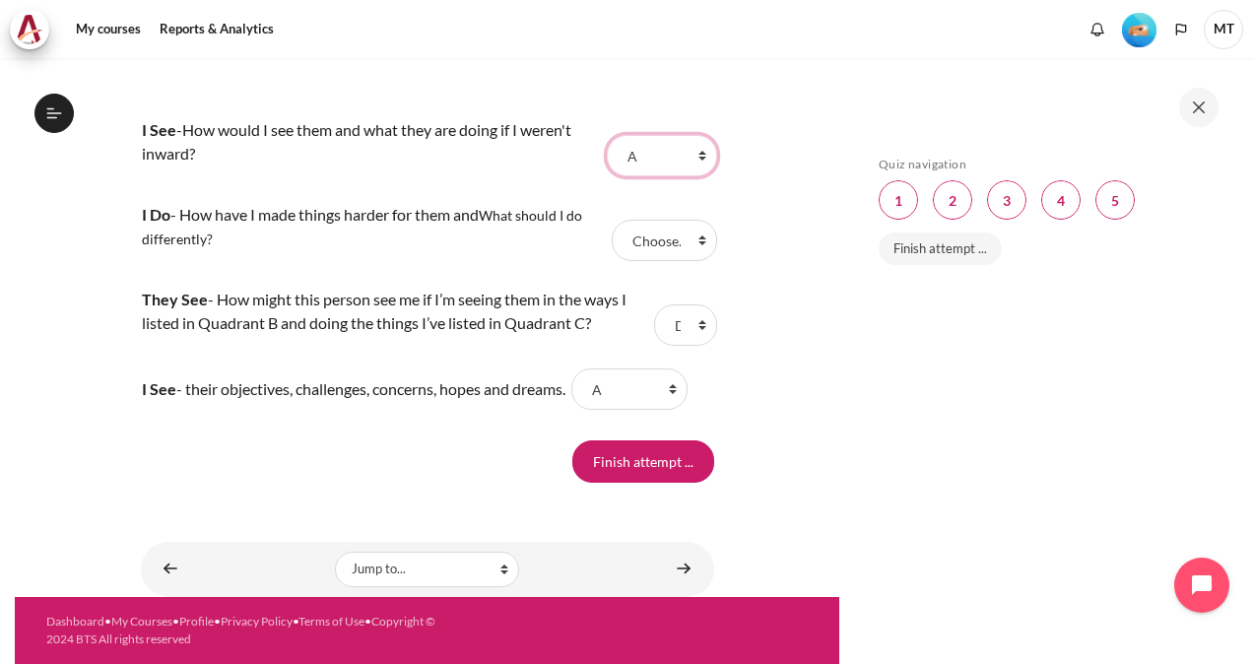
select select "2"
click at [607, 136] on select "Choose... D B C A" at bounding box center [662, 155] width 110 height 41
click at [672, 244] on select "Choose... D B C A" at bounding box center [664, 240] width 105 height 41
select select "3"
click at [612, 221] on select "Choose... D B C A" at bounding box center [664, 240] width 105 height 41
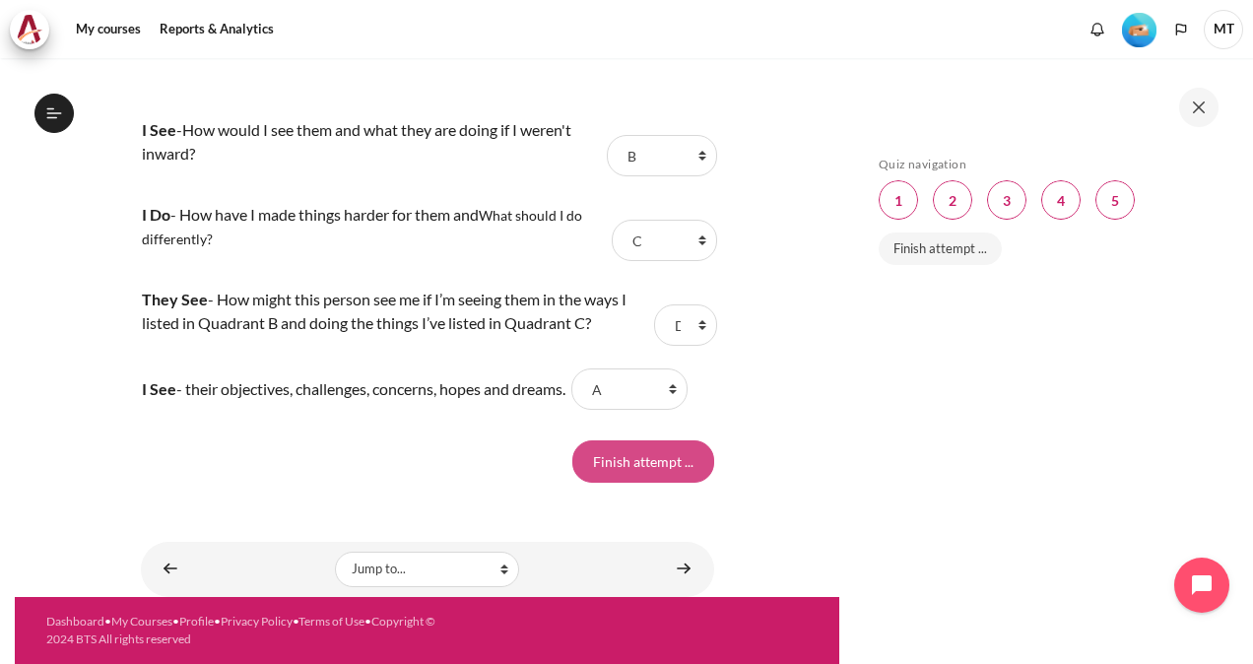
click at [638, 449] on input "Finish attempt ..." at bounding box center [643, 460] width 142 height 41
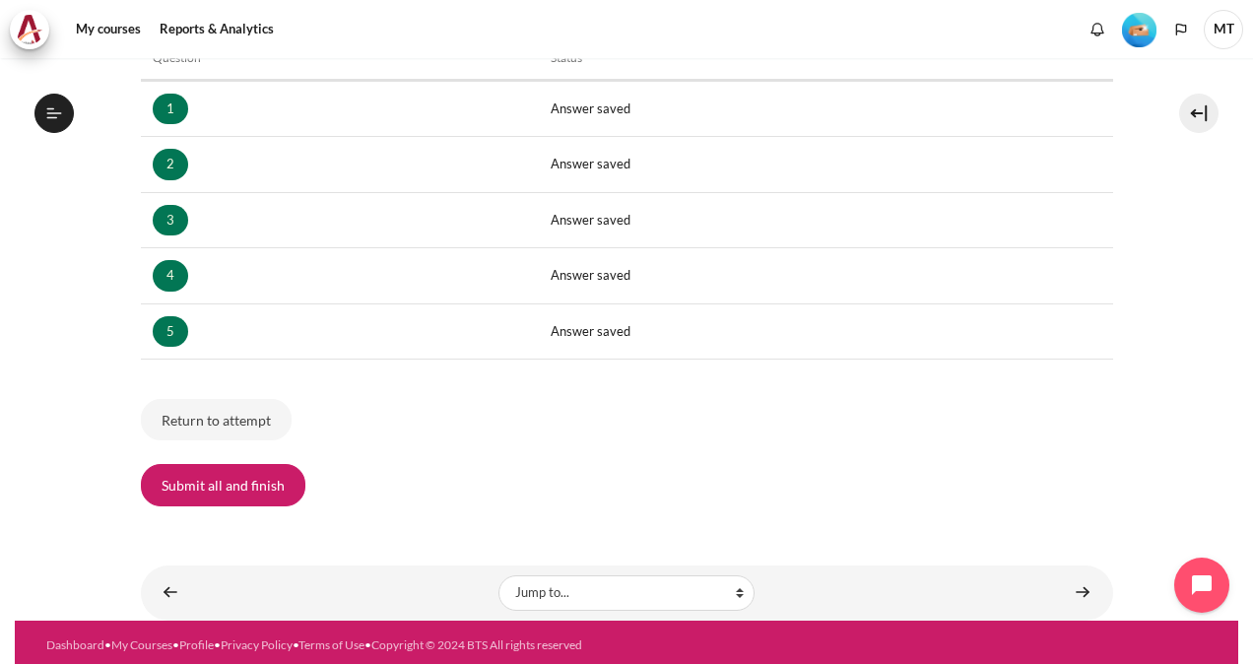
scroll to position [346, 0]
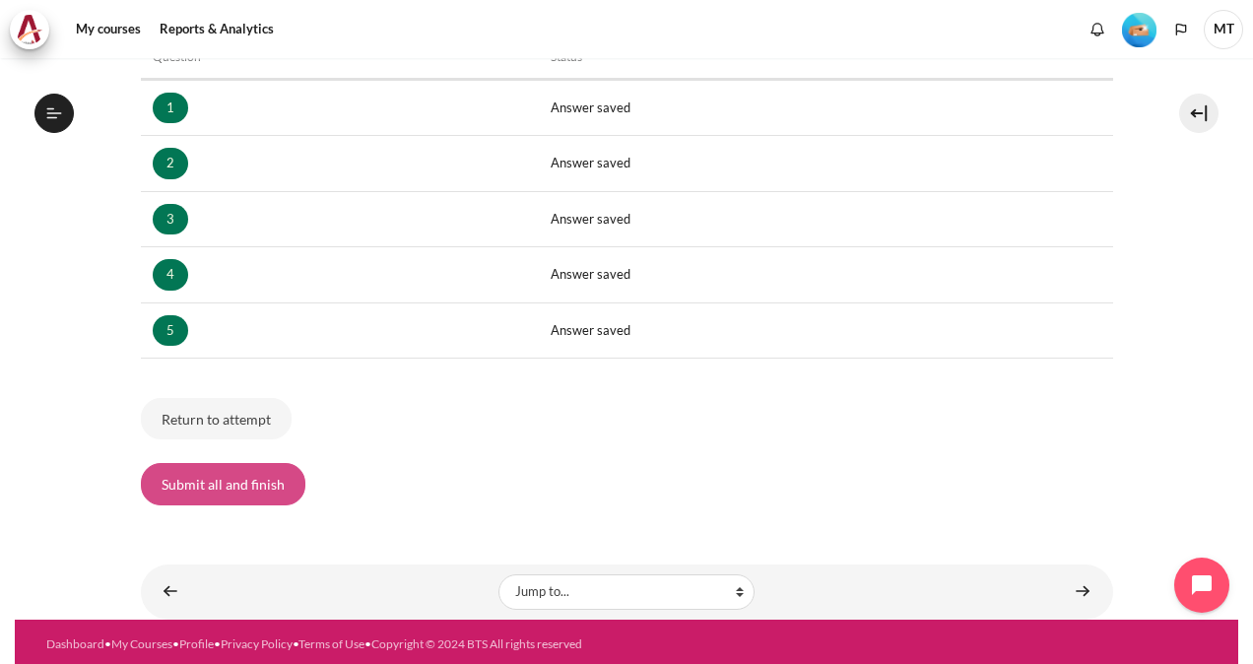
click at [292, 486] on button "Submit all and finish" at bounding box center [223, 483] width 165 height 41
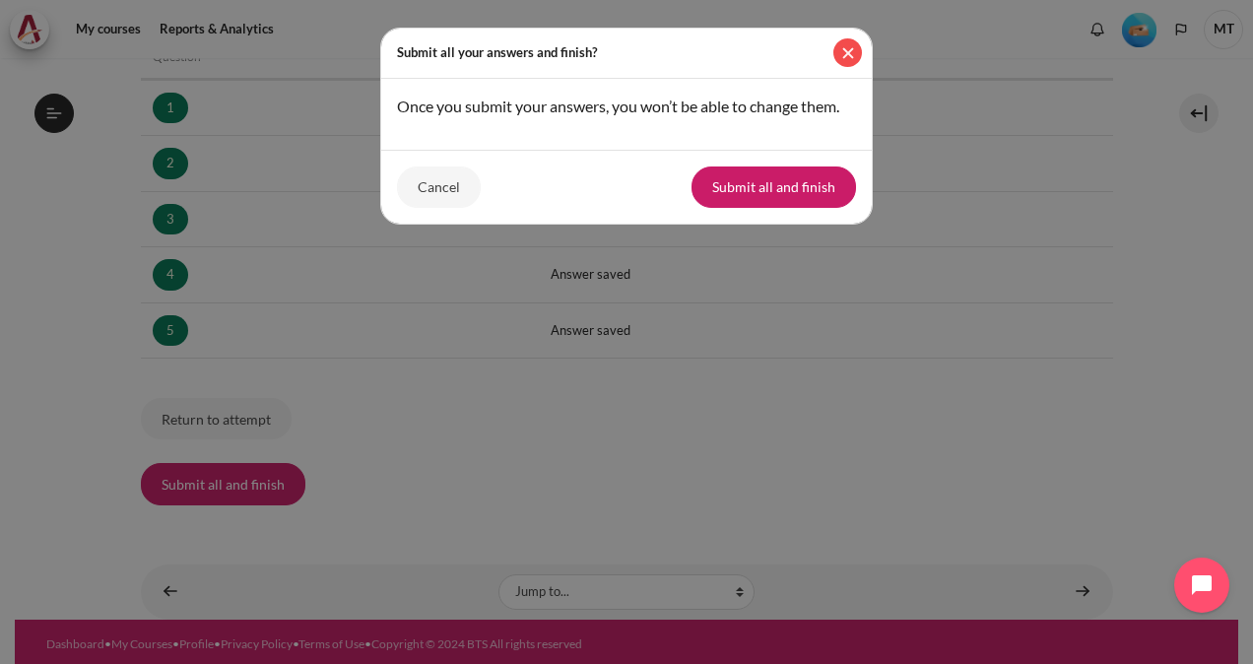
click at [847, 51] on button "Close" at bounding box center [847, 52] width 29 height 29
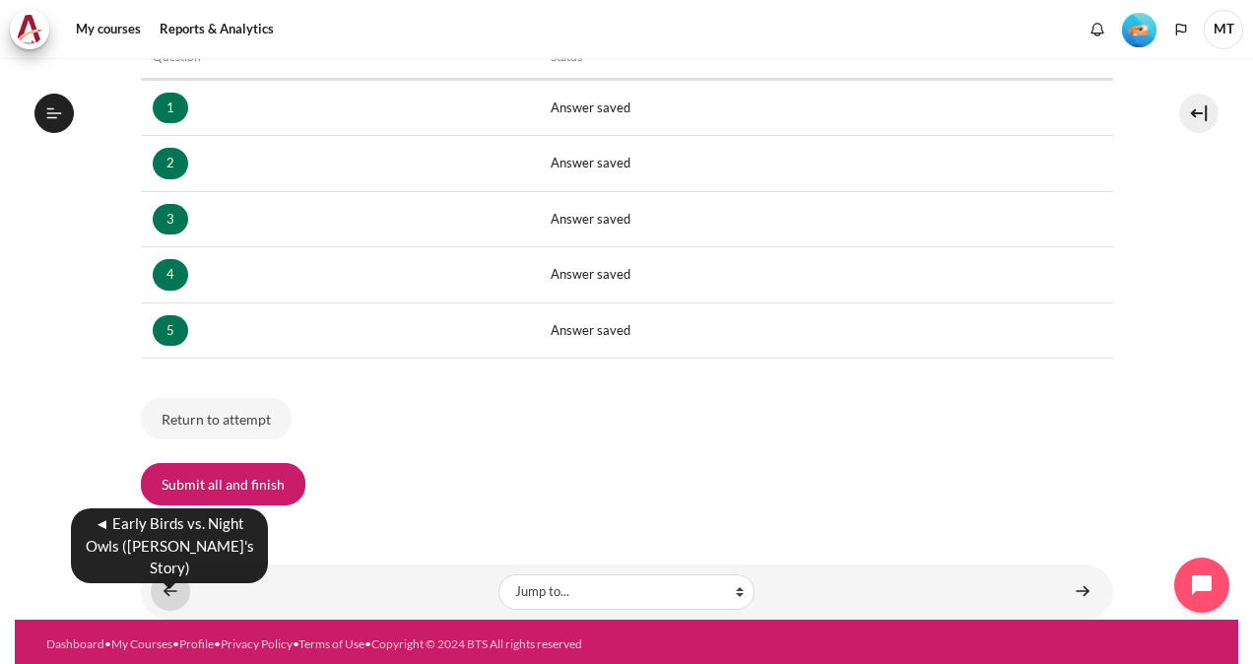
click at [172, 583] on link "Content" at bounding box center [170, 591] width 39 height 38
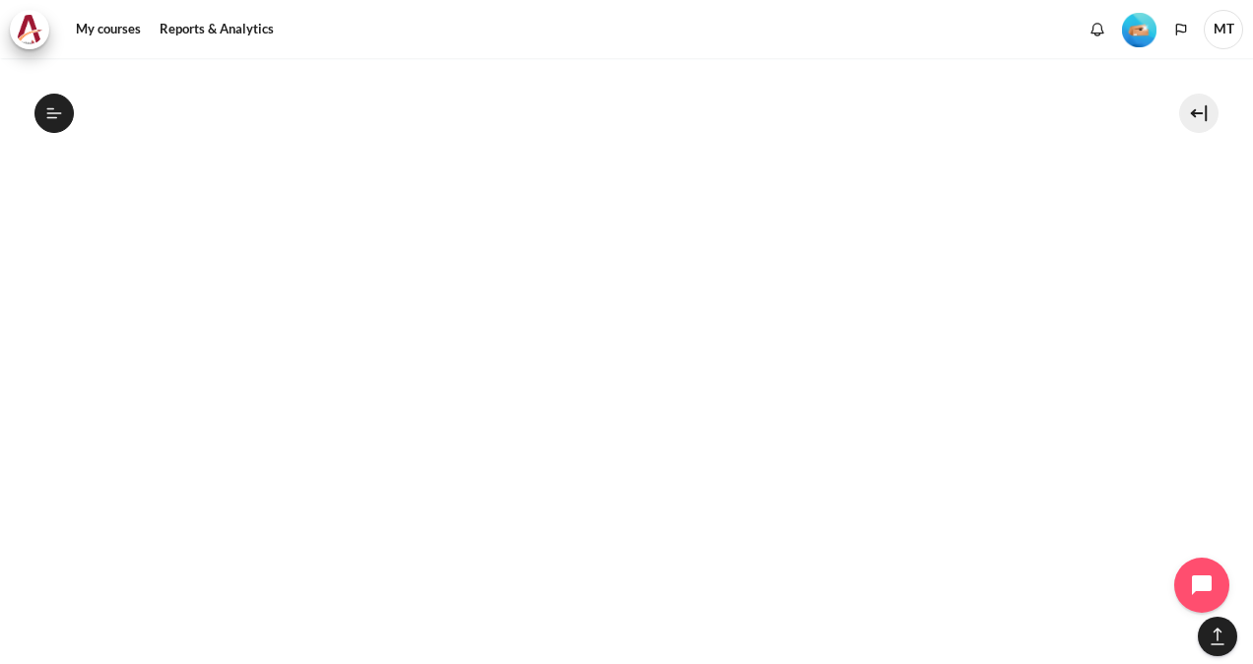
scroll to position [1500, 0]
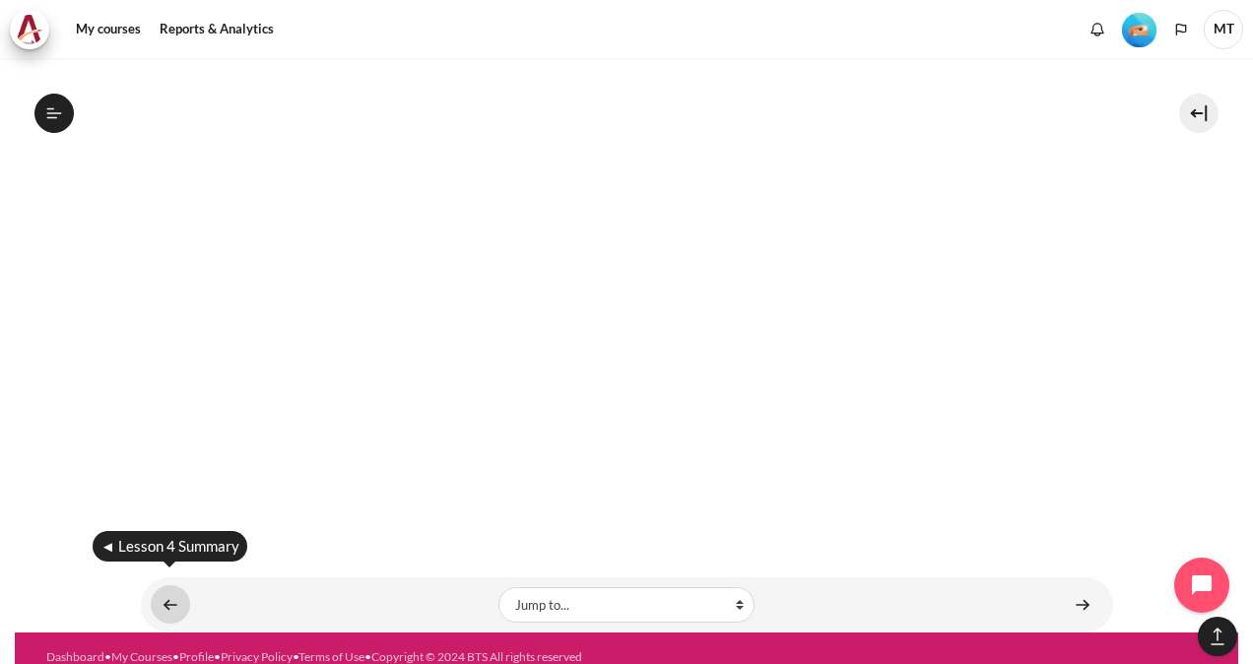
click at [177, 585] on link "Content" at bounding box center [170, 604] width 39 height 38
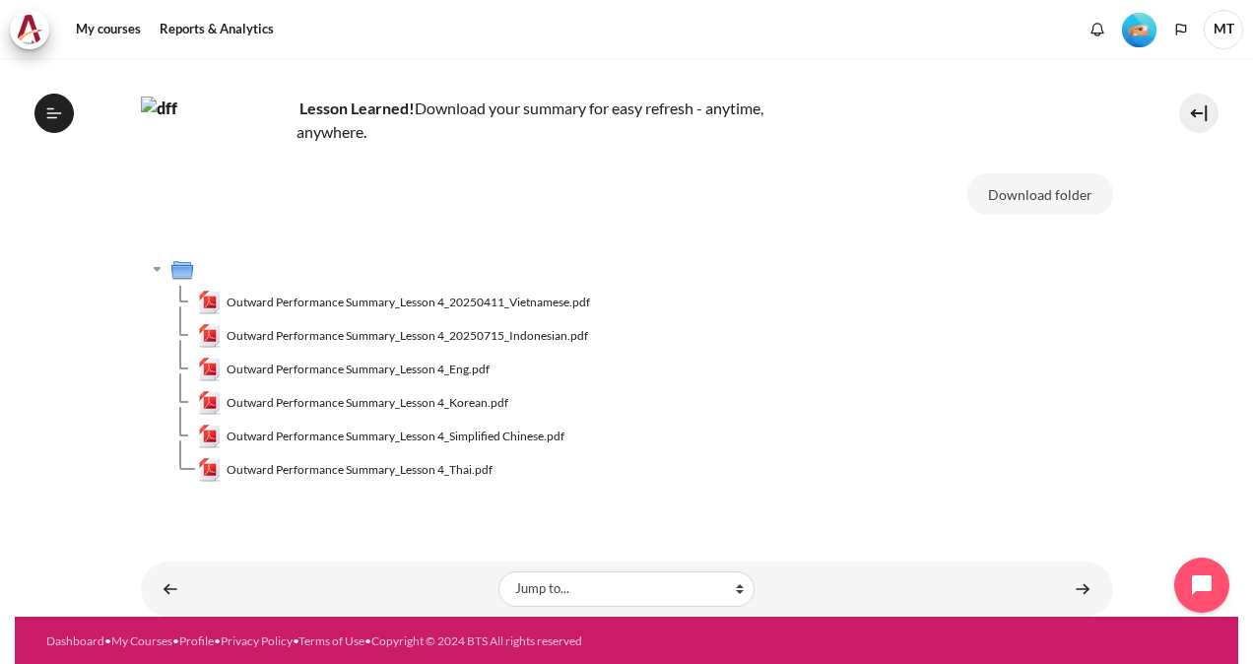
scroll to position [107, 0]
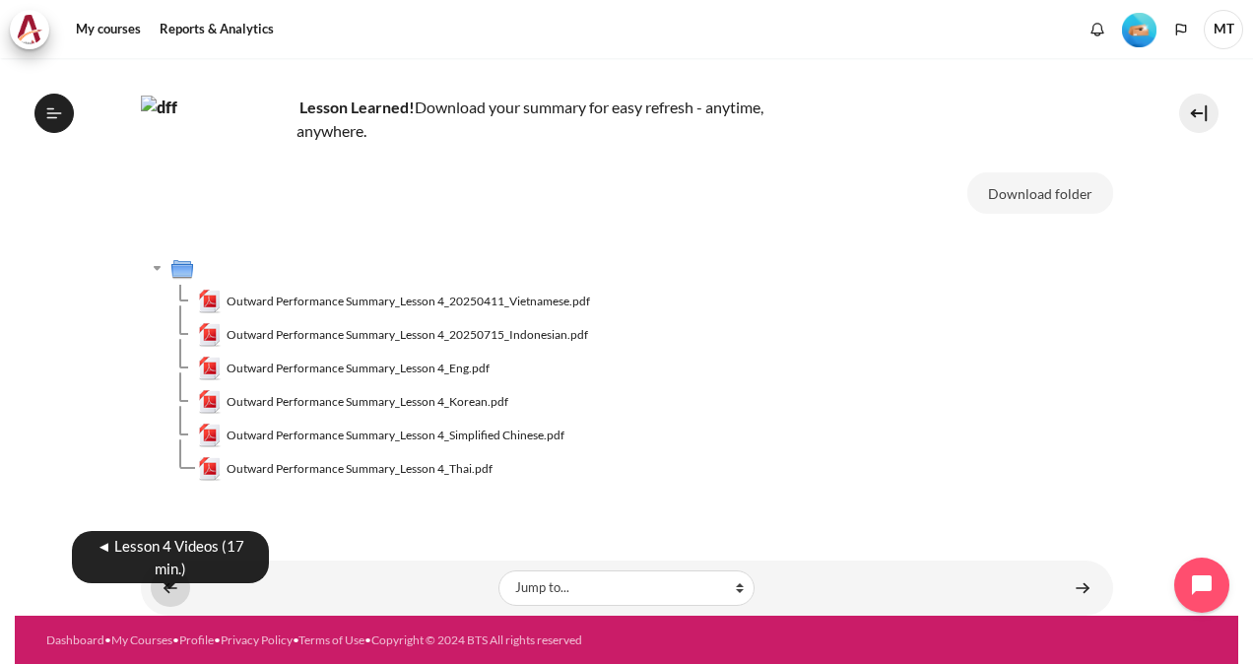
click at [171, 583] on link "Content" at bounding box center [170, 587] width 39 height 38
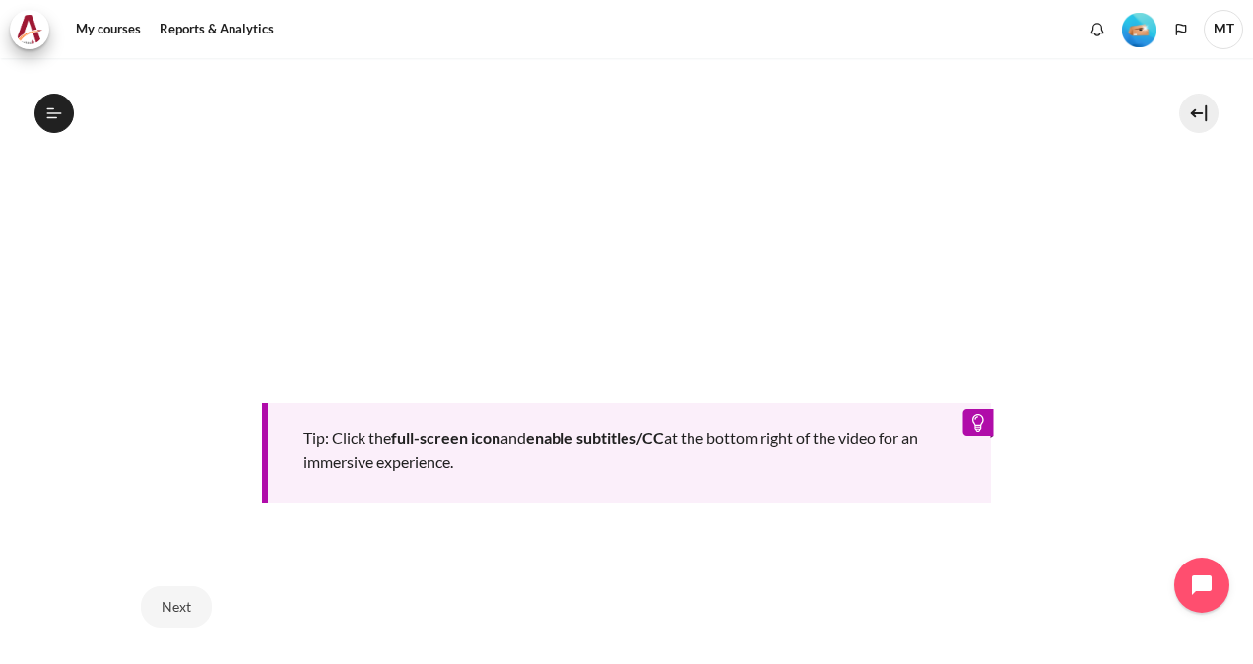
scroll to position [868, 0]
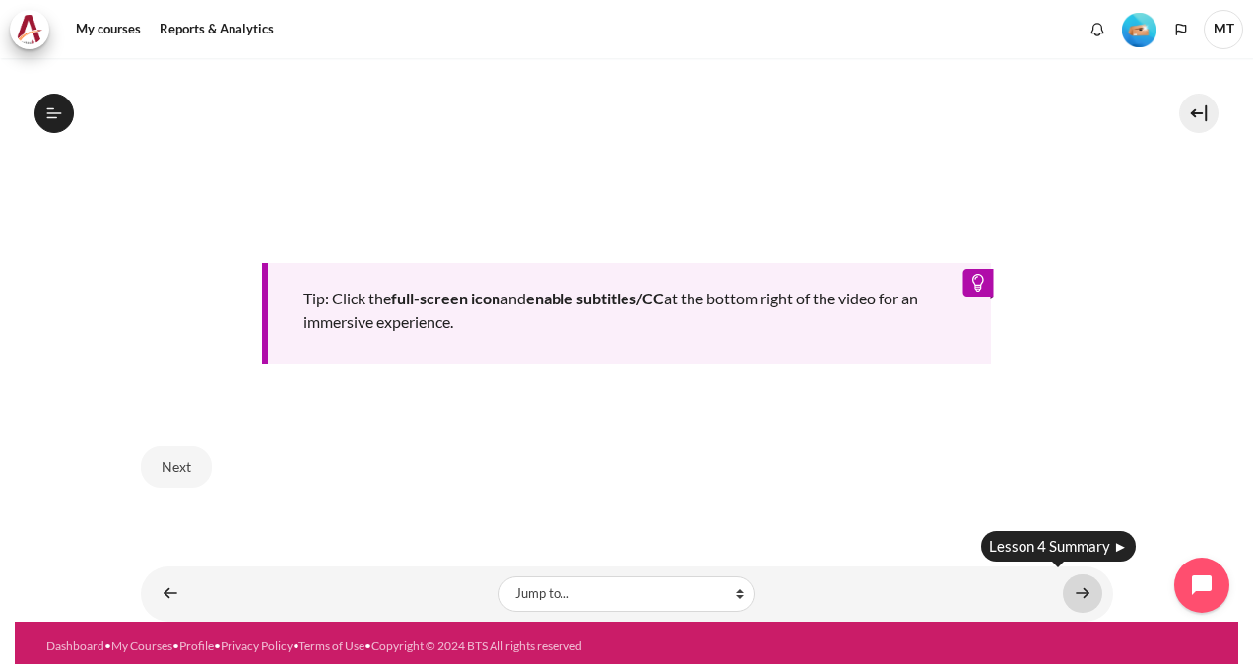
click at [1070, 585] on link "Content" at bounding box center [1082, 593] width 39 height 38
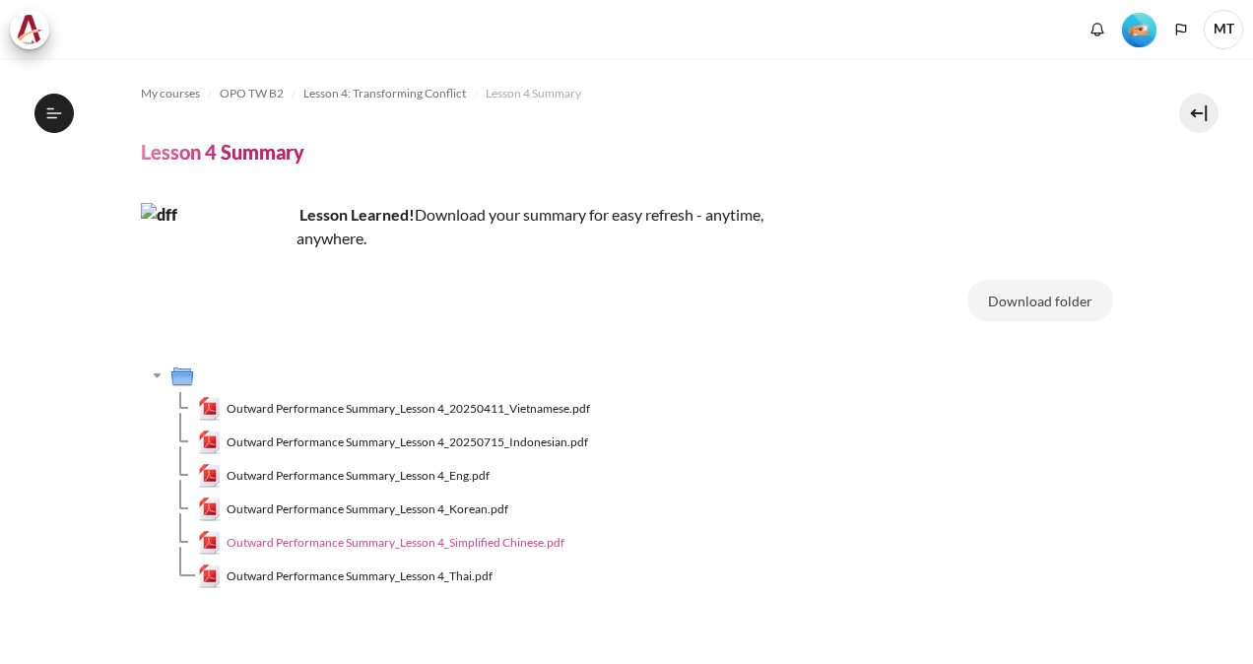
click at [425, 542] on span "Outward Performance Summary_Lesson 4_Simplified Chinese.pdf" at bounding box center [396, 543] width 338 height 18
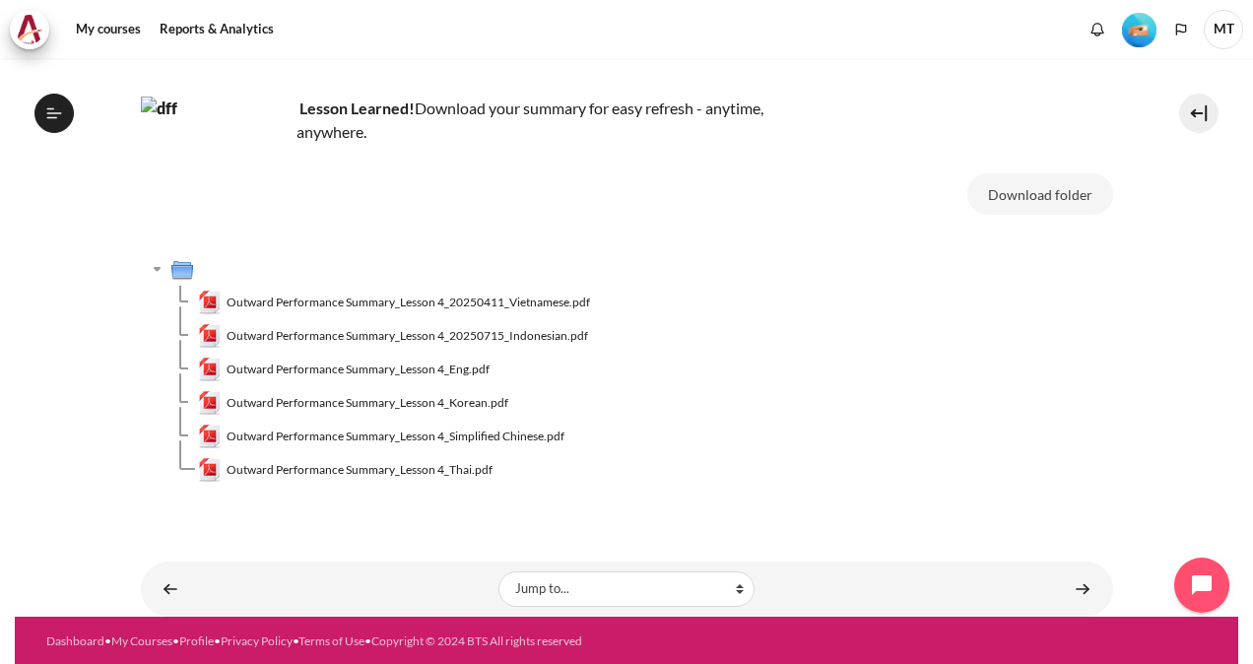
scroll to position [107, 0]
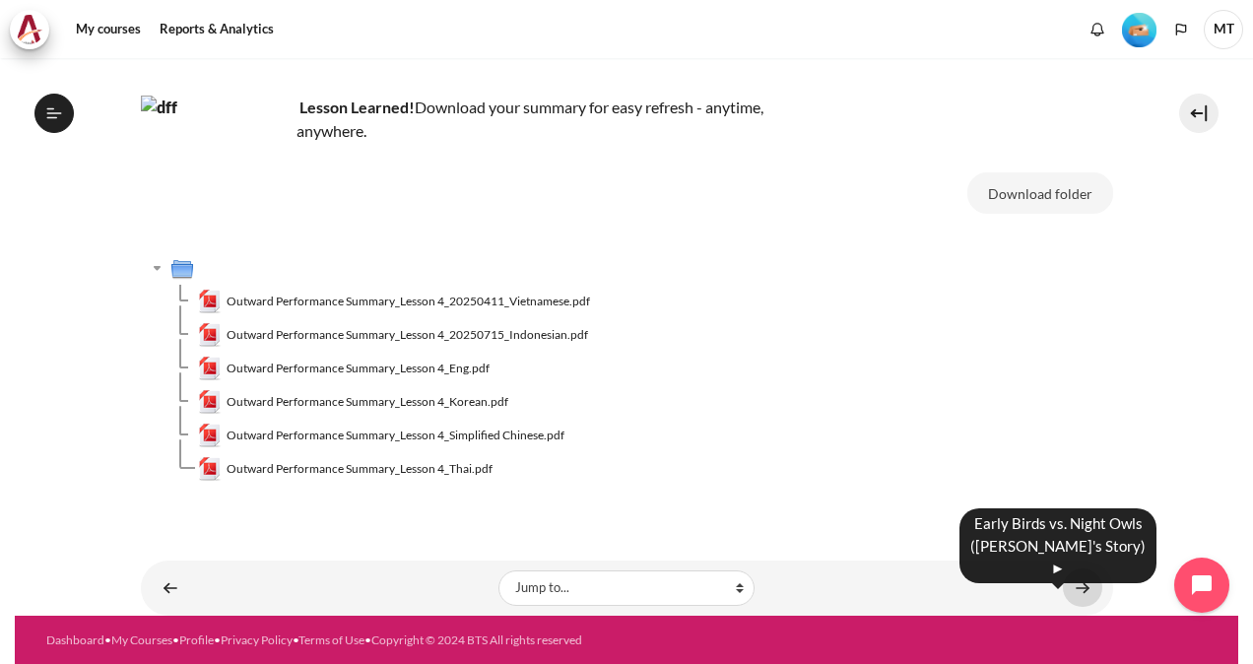
click at [1074, 587] on link "Content" at bounding box center [1082, 587] width 39 height 38
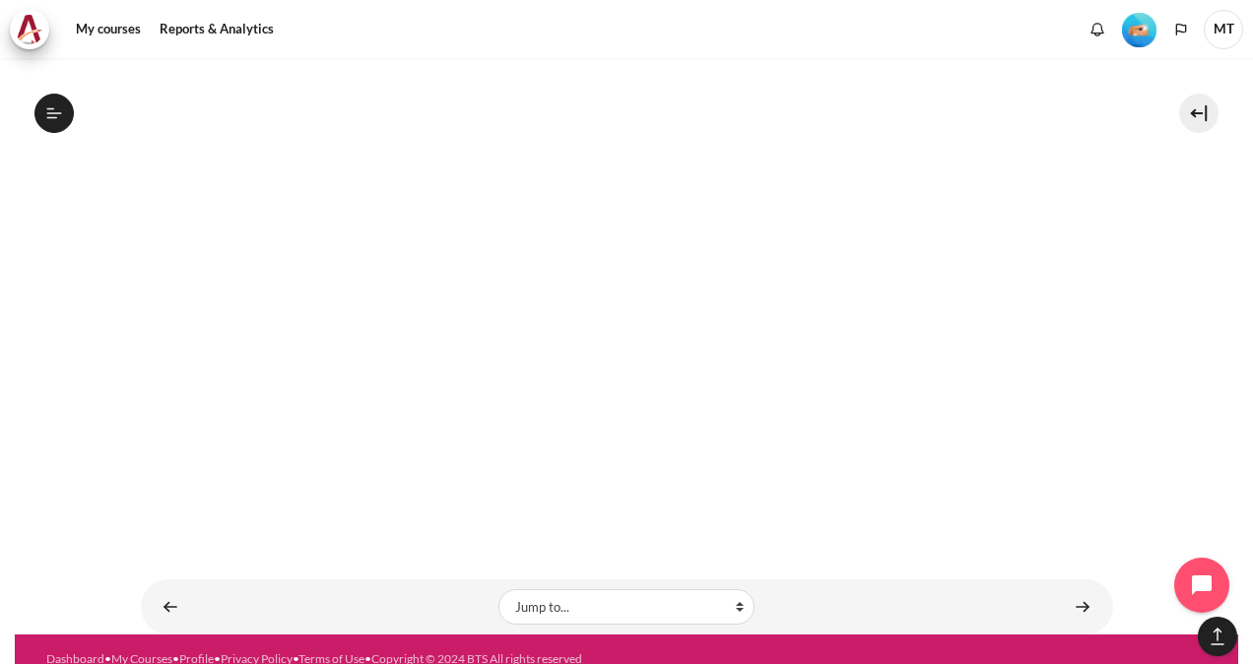
scroll to position [1500, 0]
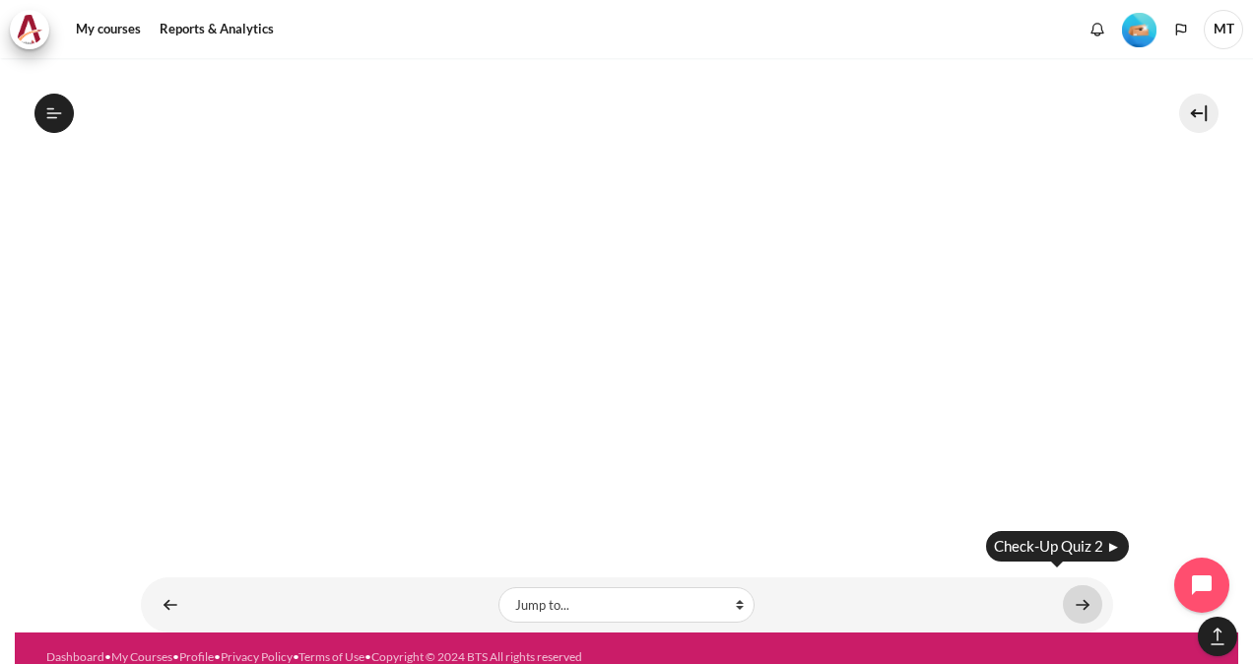
click at [1077, 585] on link "Content" at bounding box center [1082, 604] width 39 height 38
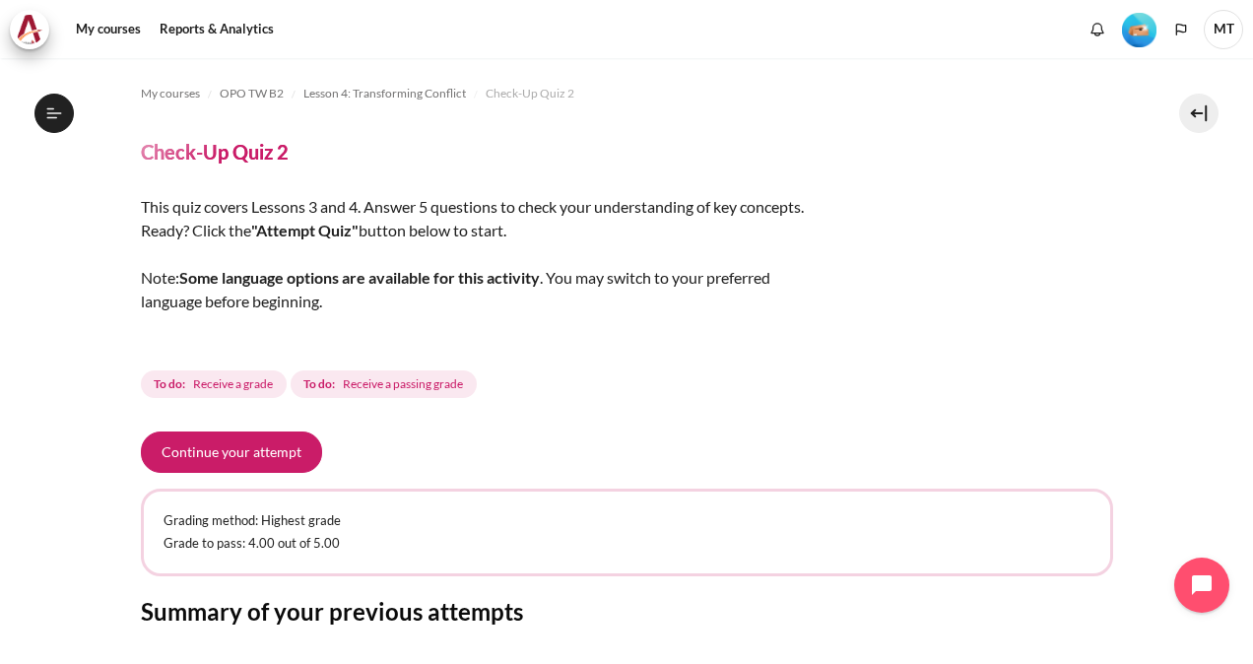
scroll to position [238, 0]
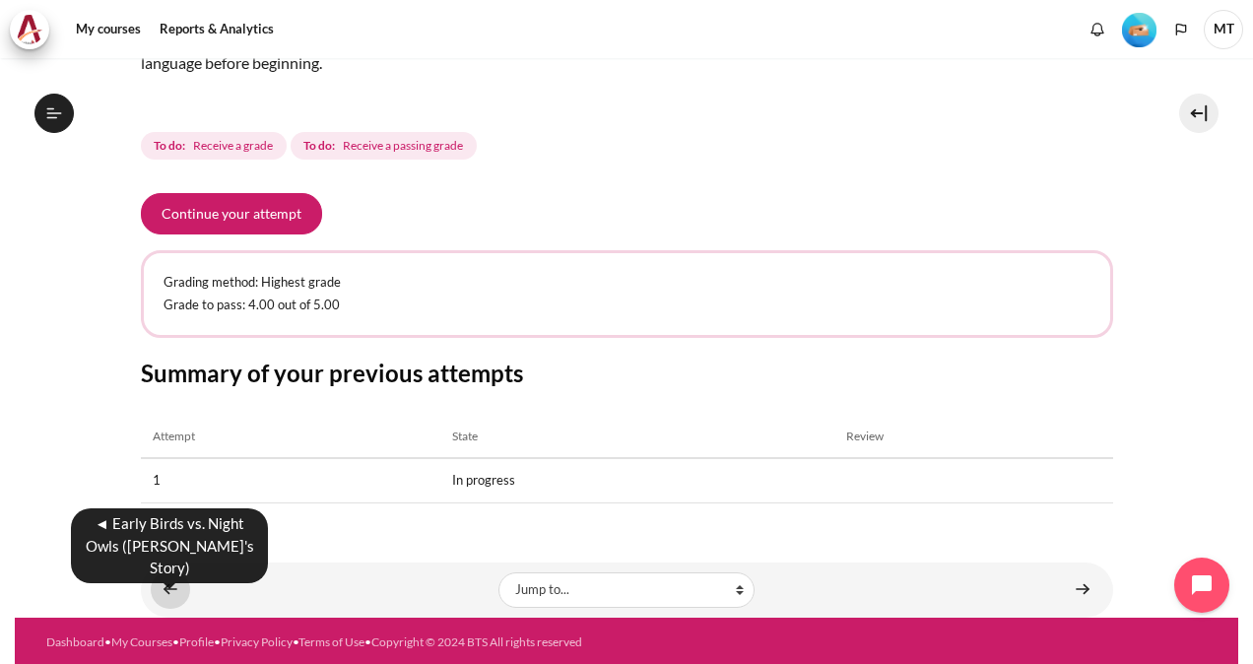
click at [167, 582] on link "Content" at bounding box center [170, 589] width 39 height 38
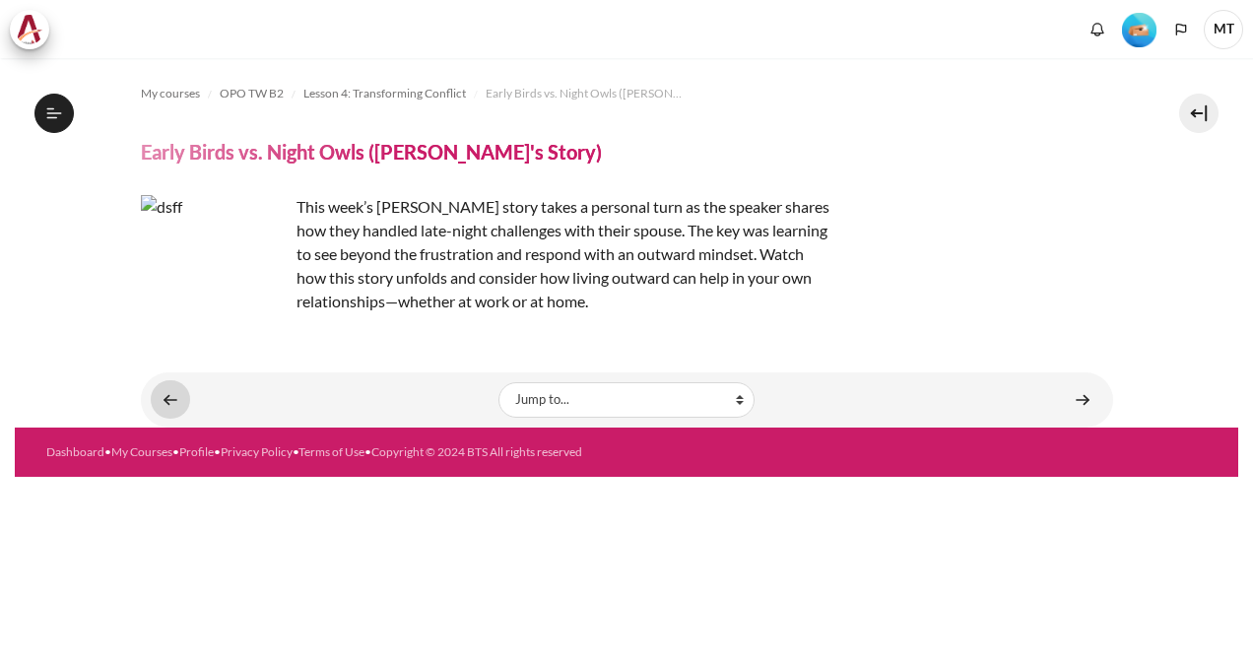
scroll to position [621, 0]
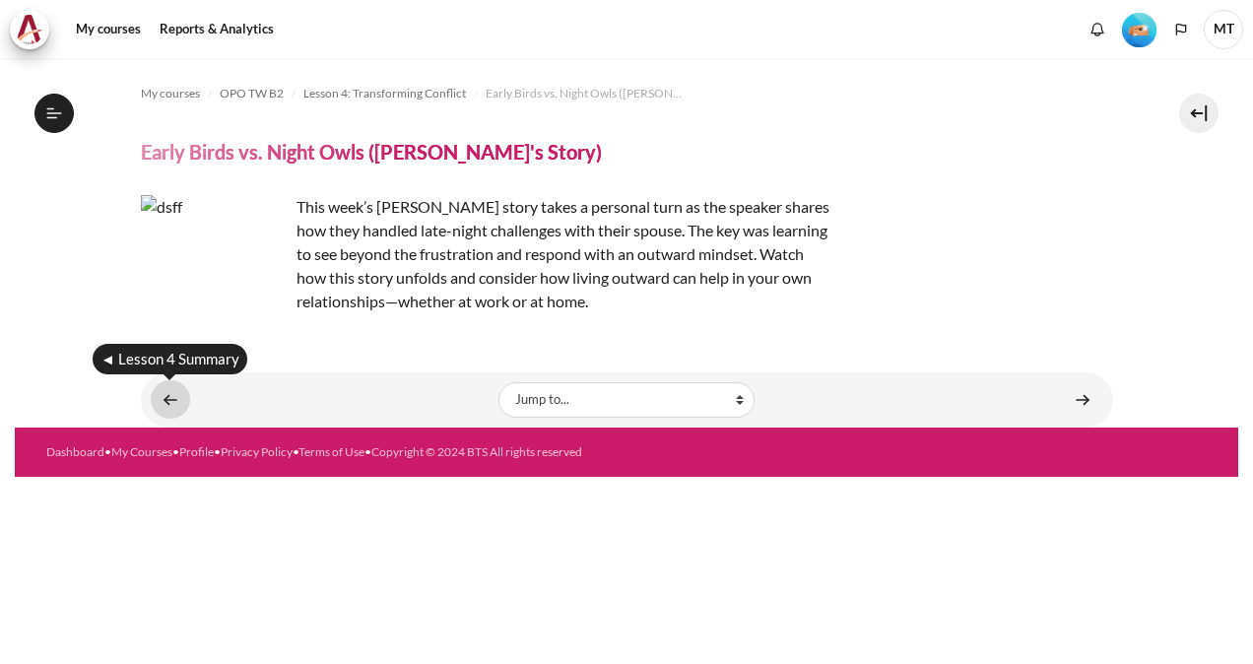
click at [167, 398] on link "Content" at bounding box center [170, 399] width 39 height 38
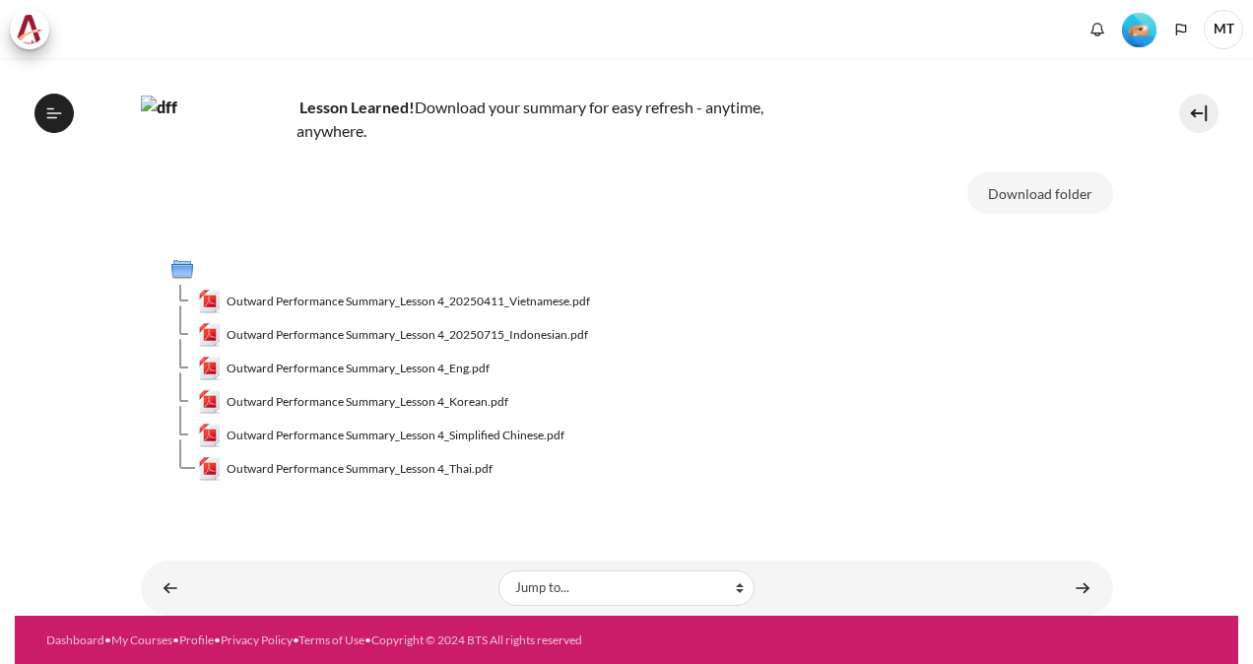
scroll to position [595, 0]
click at [270, 177] on img "Content" at bounding box center [215, 170] width 148 height 148
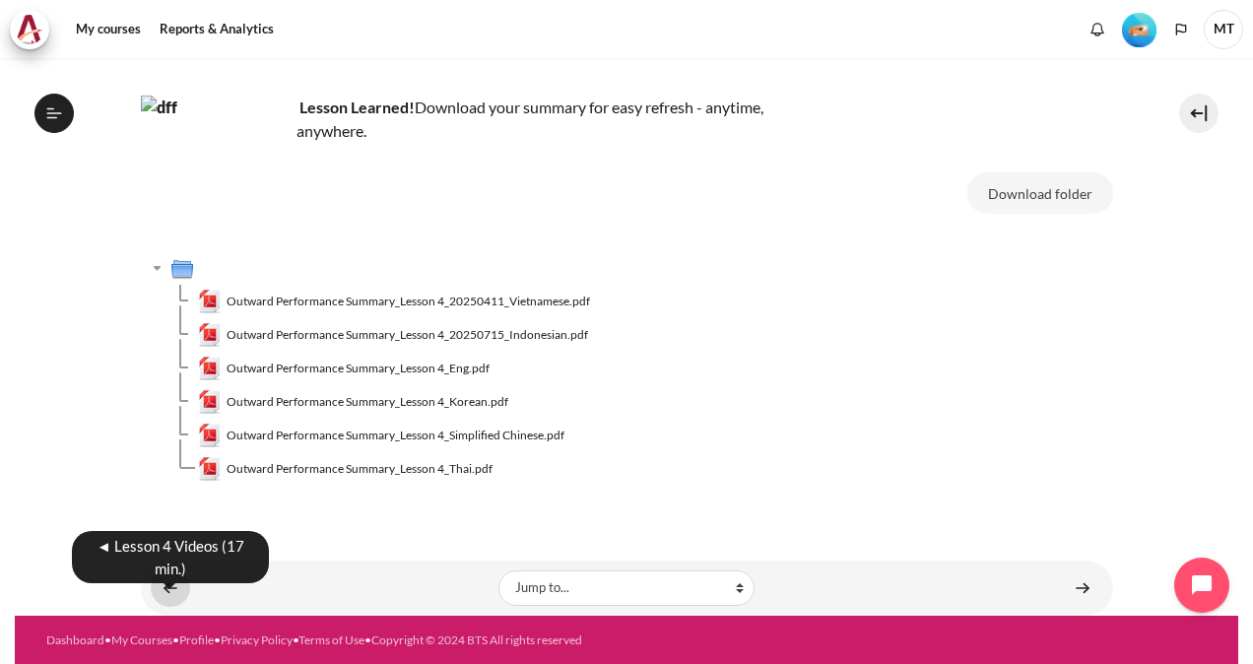
click at [169, 582] on link "Content" at bounding box center [170, 587] width 39 height 38
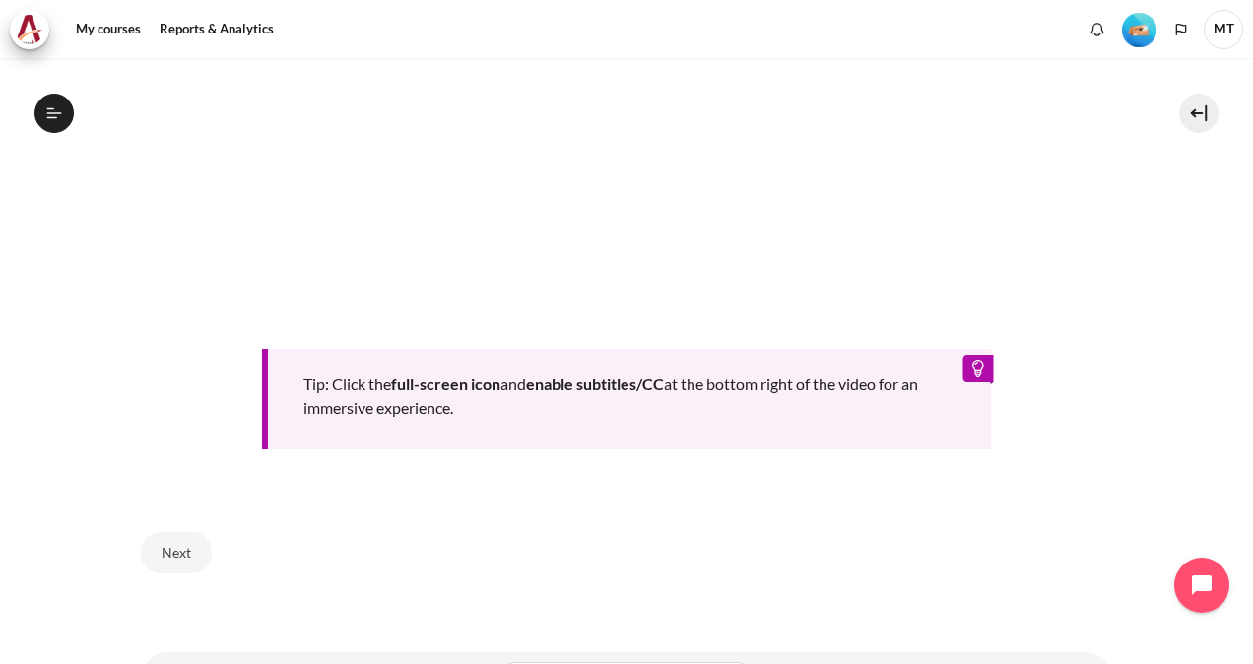
scroll to position [868, 0]
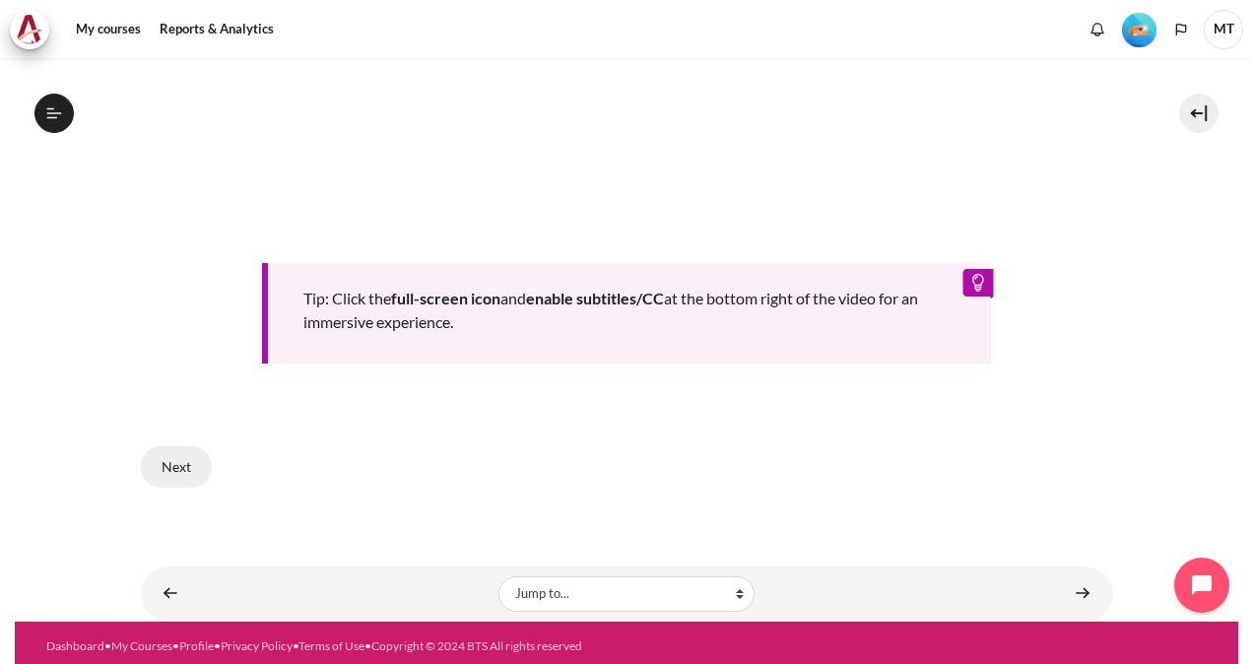
click at [183, 459] on button "Next" at bounding box center [176, 466] width 71 height 41
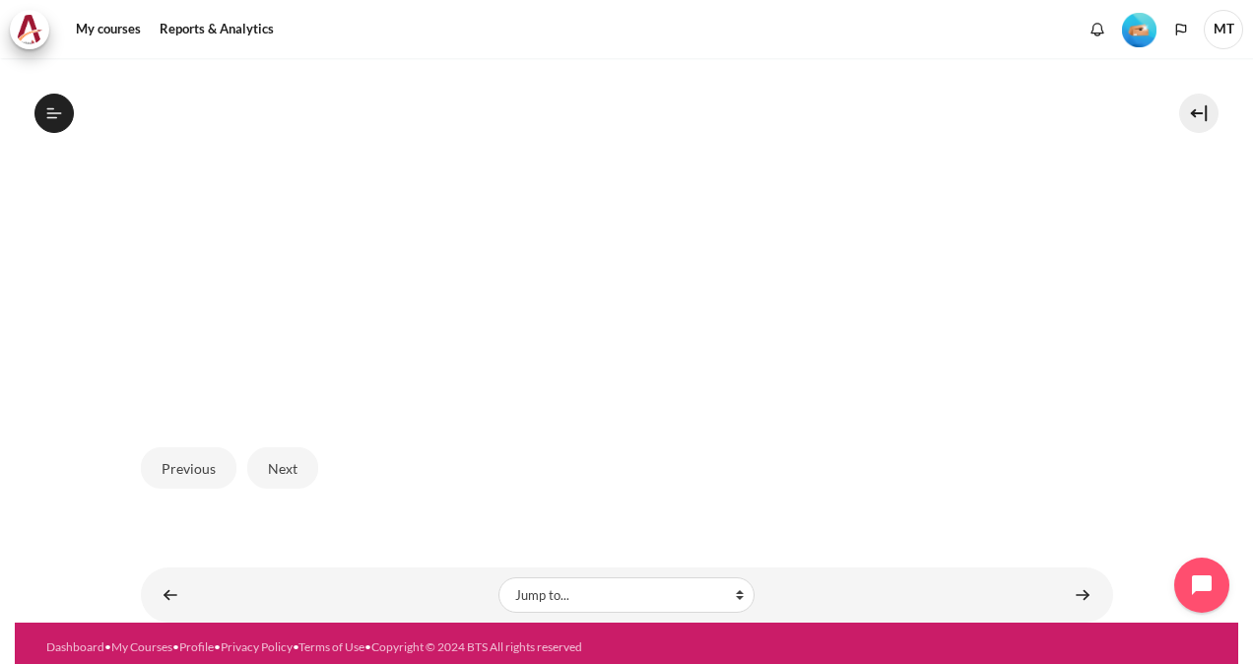
scroll to position [639, 0]
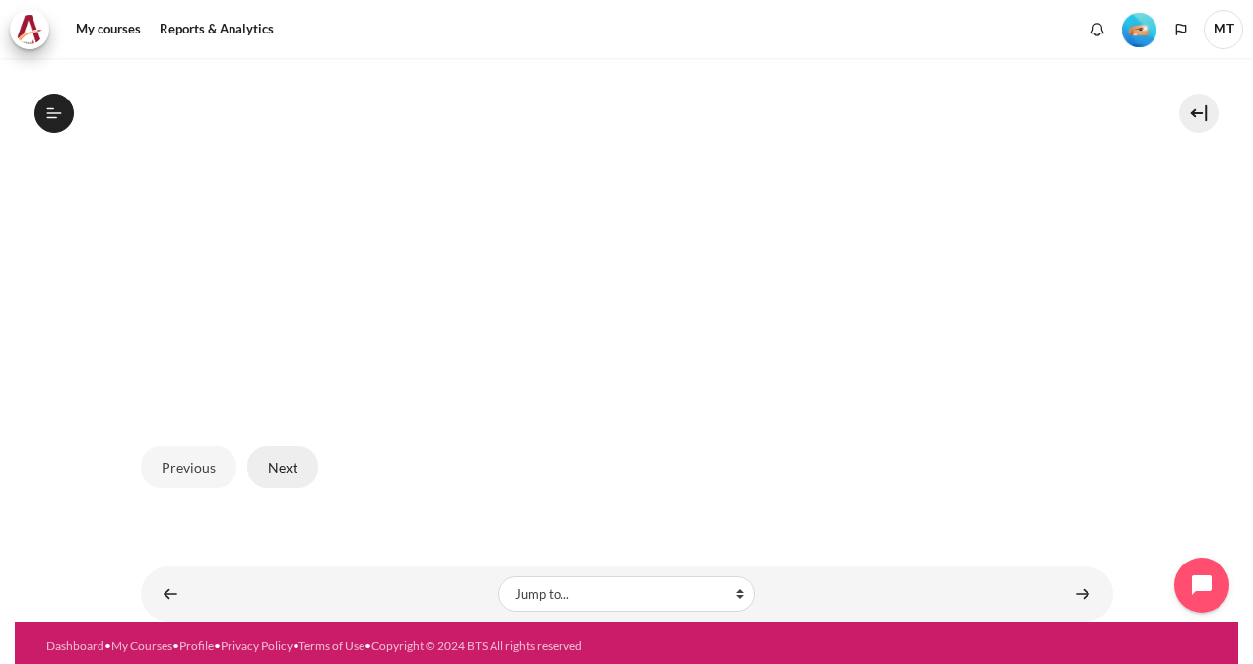
click at [274, 463] on button "Next" at bounding box center [282, 466] width 71 height 41
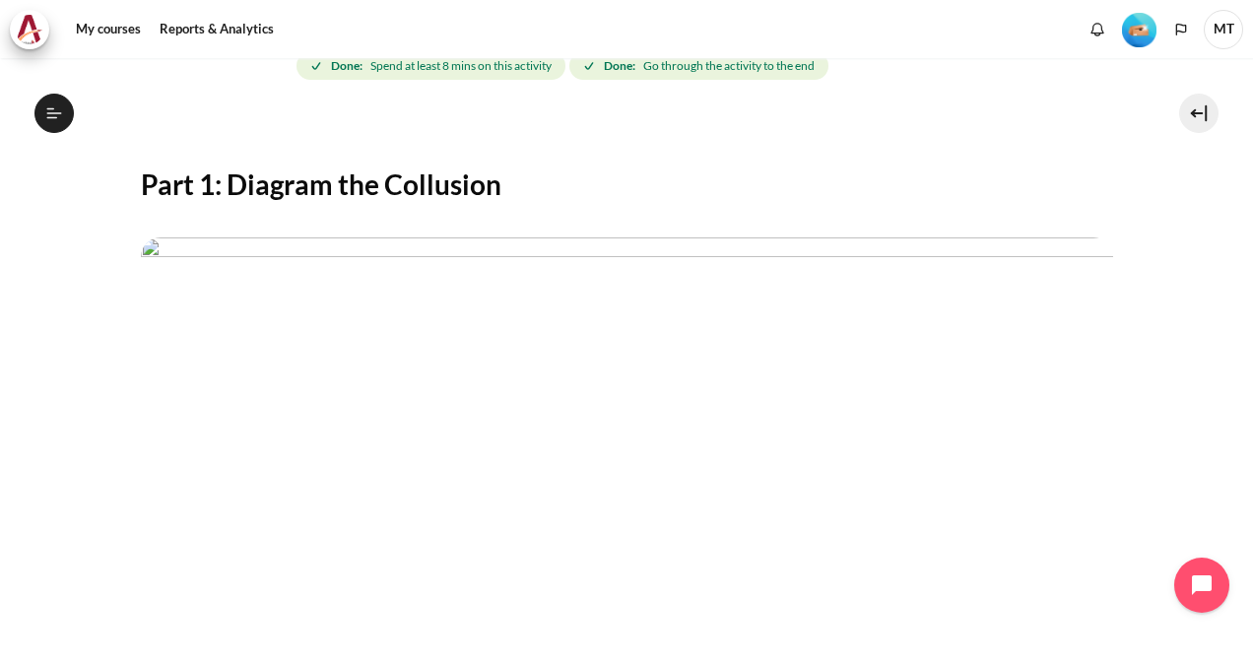
scroll to position [493, 0]
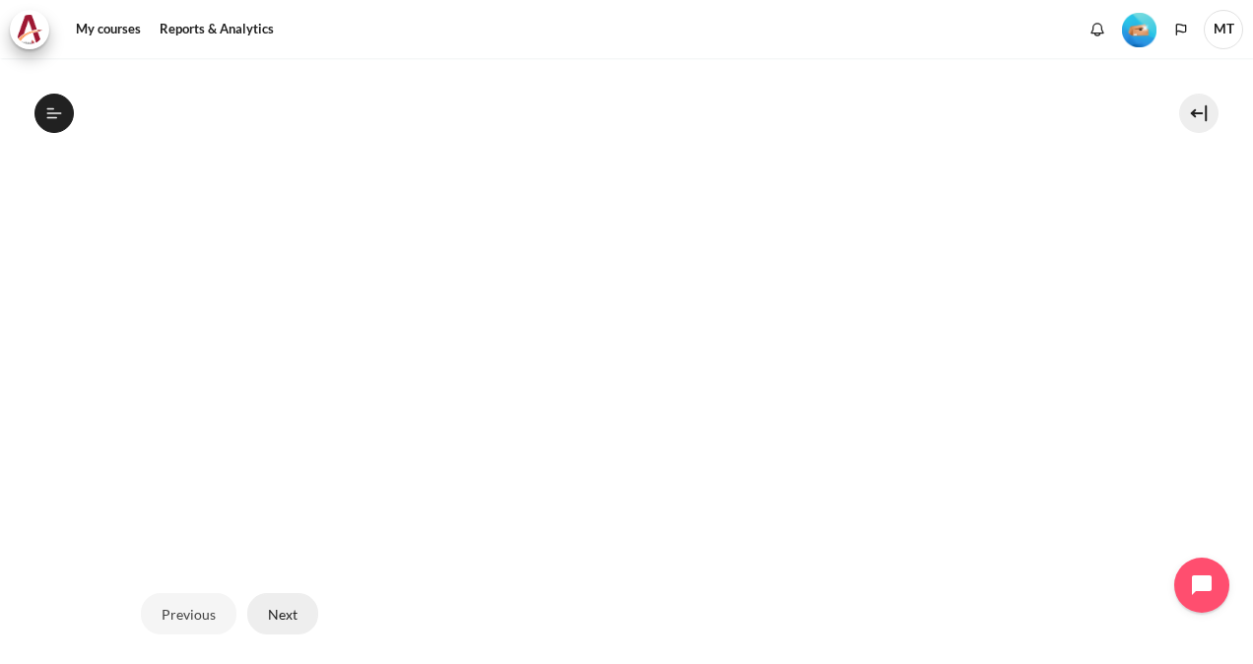
click at [282, 617] on button "Next" at bounding box center [282, 613] width 71 height 41
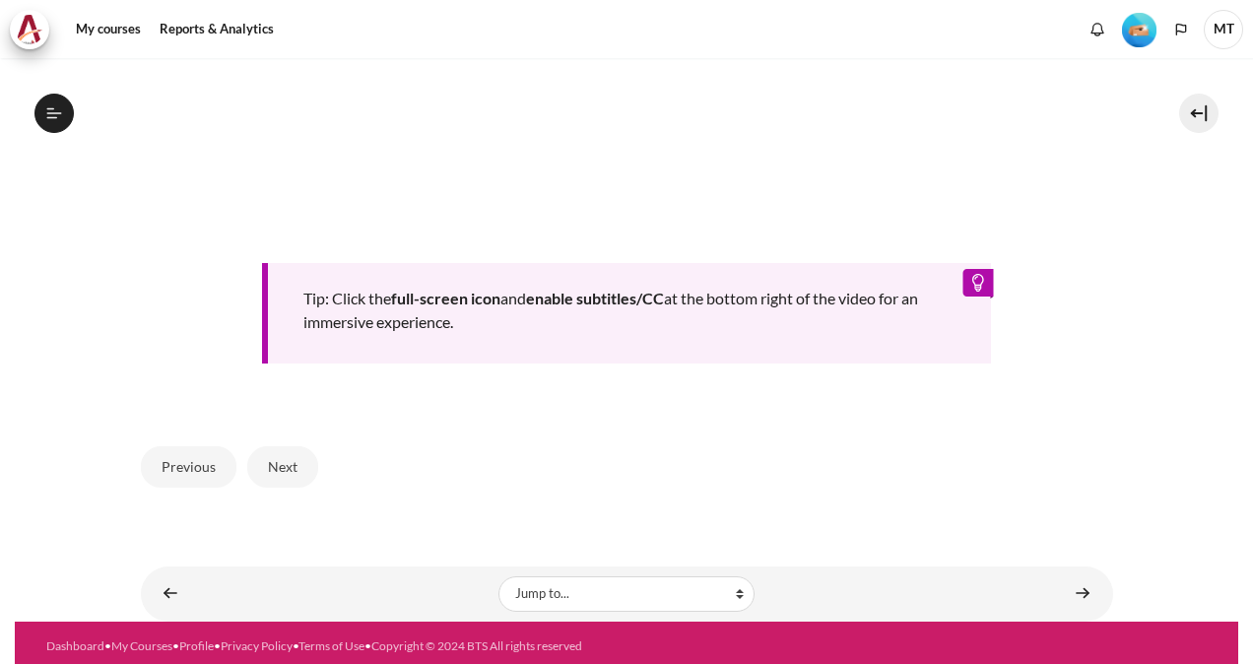
scroll to position [569, 0]
click at [301, 468] on button "Next" at bounding box center [282, 466] width 71 height 41
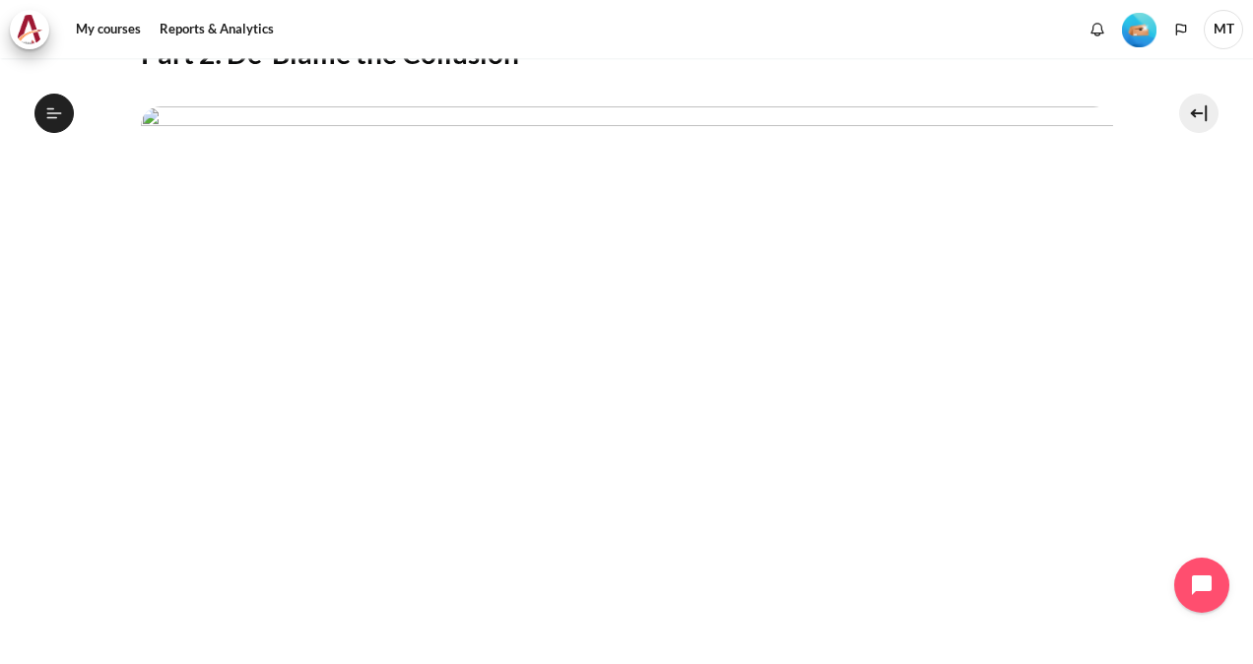
scroll to position [493, 0]
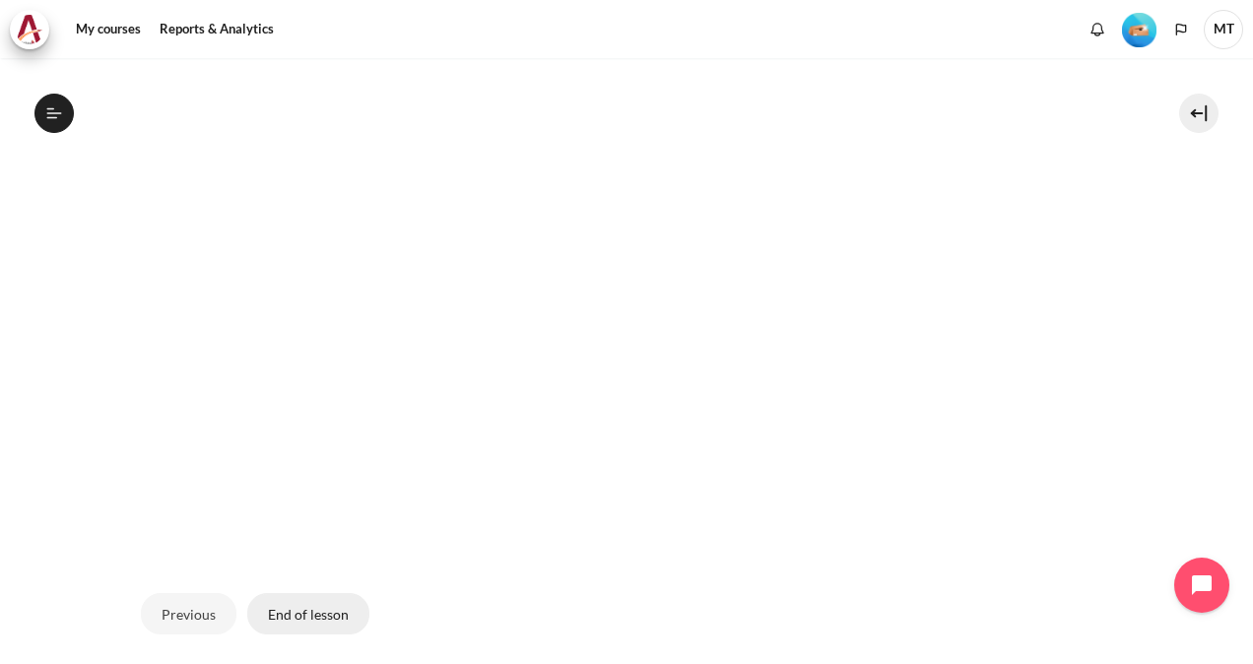
click at [288, 609] on button "End of lesson" at bounding box center [308, 613] width 122 height 41
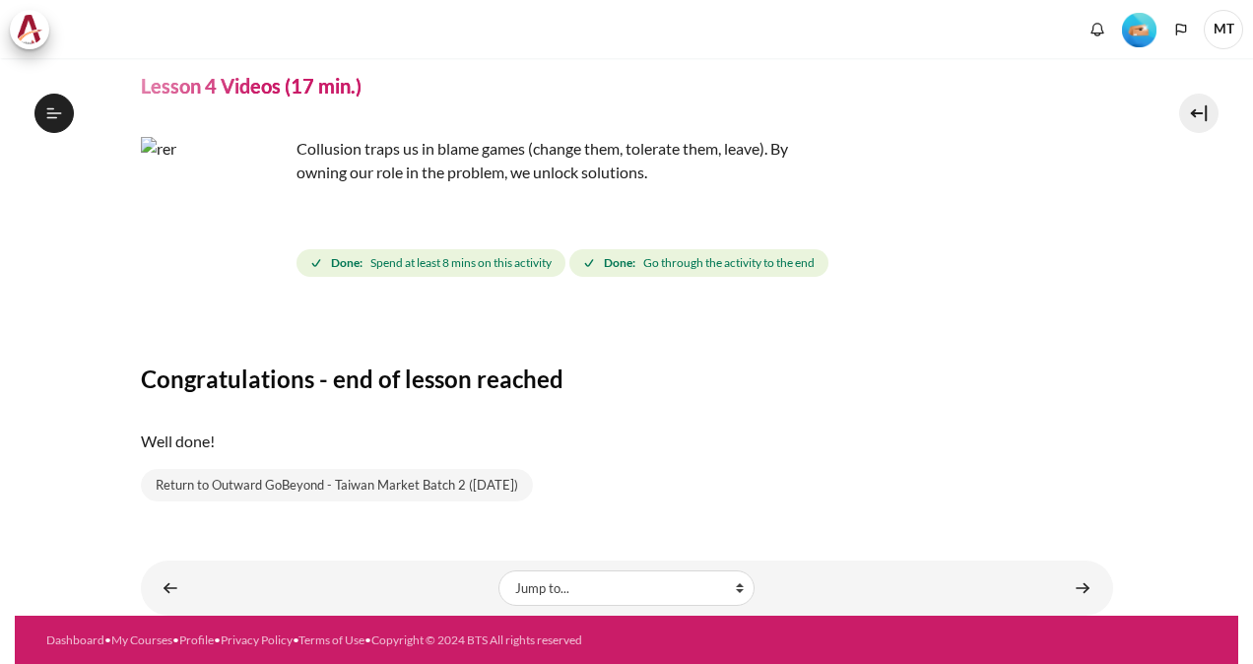
scroll to position [569, 0]
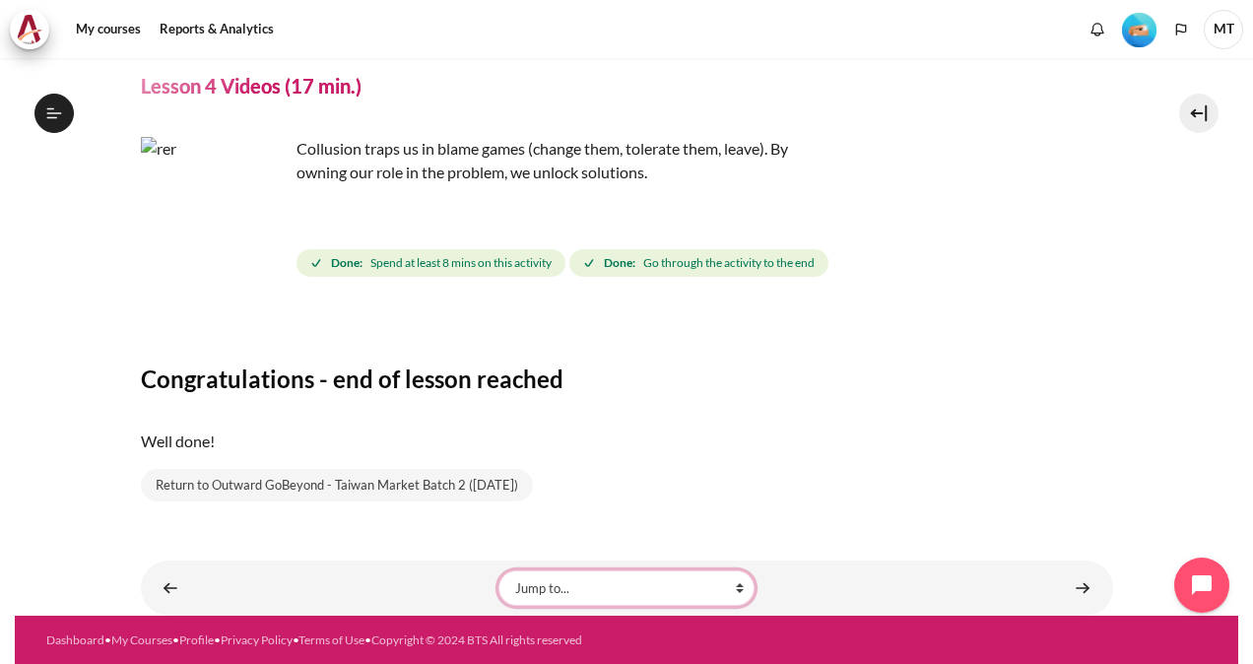
click at [632, 579] on select "Jump to... Getting Started with Our 'Smart-Learning' Platform Why Outward Perfo…" at bounding box center [626, 587] width 256 height 35
click at [902, 416] on div "Well done!" at bounding box center [627, 441] width 972 height 55
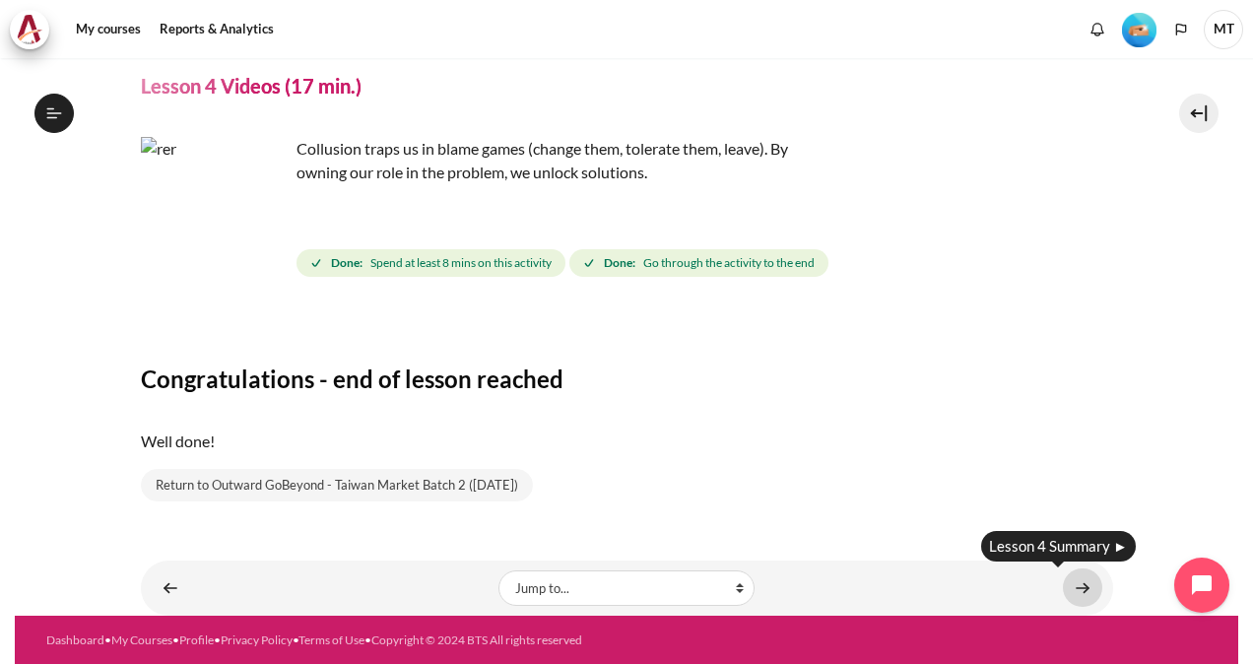
click at [1080, 589] on link "Content" at bounding box center [1082, 587] width 39 height 38
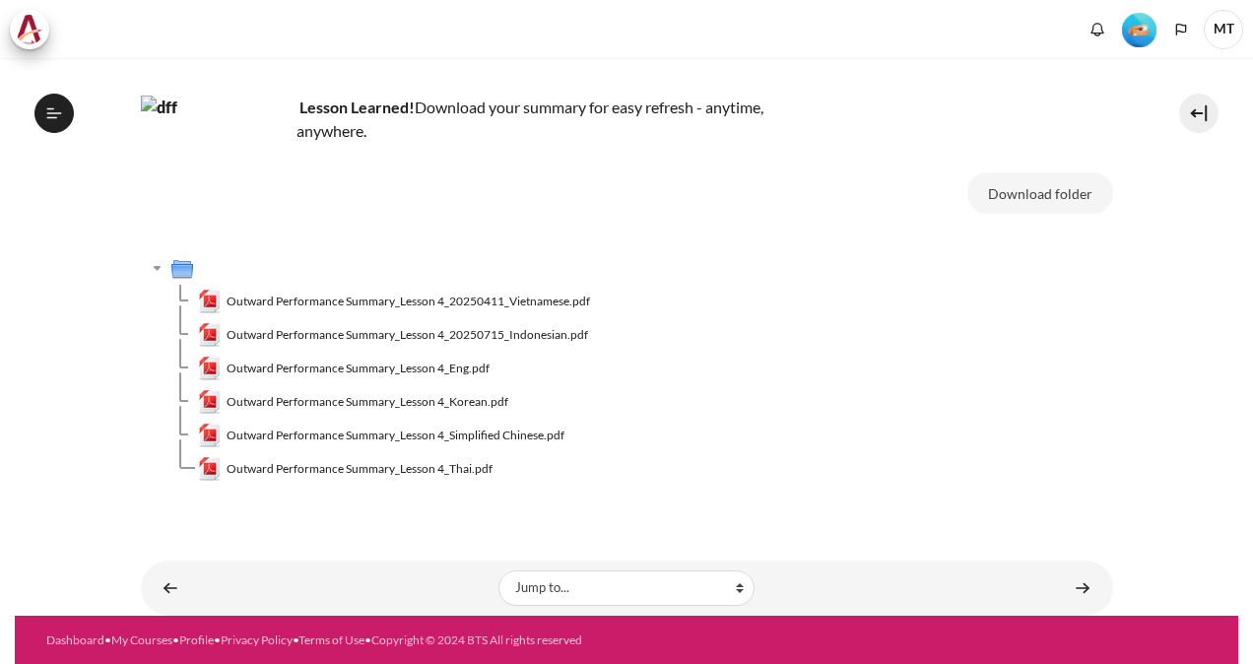
scroll to position [595, 0]
click at [1051, 592] on div "Content" at bounding box center [943, 588] width 317 height 24
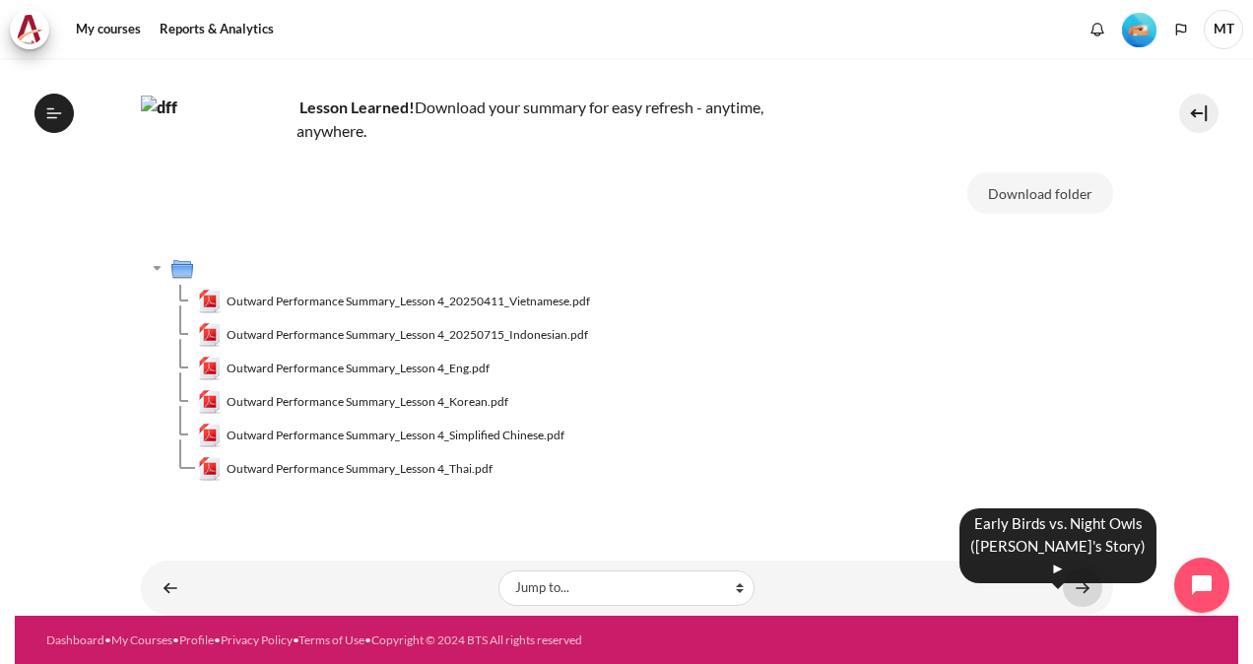
click at [1063, 585] on link "Content" at bounding box center [1082, 587] width 39 height 38
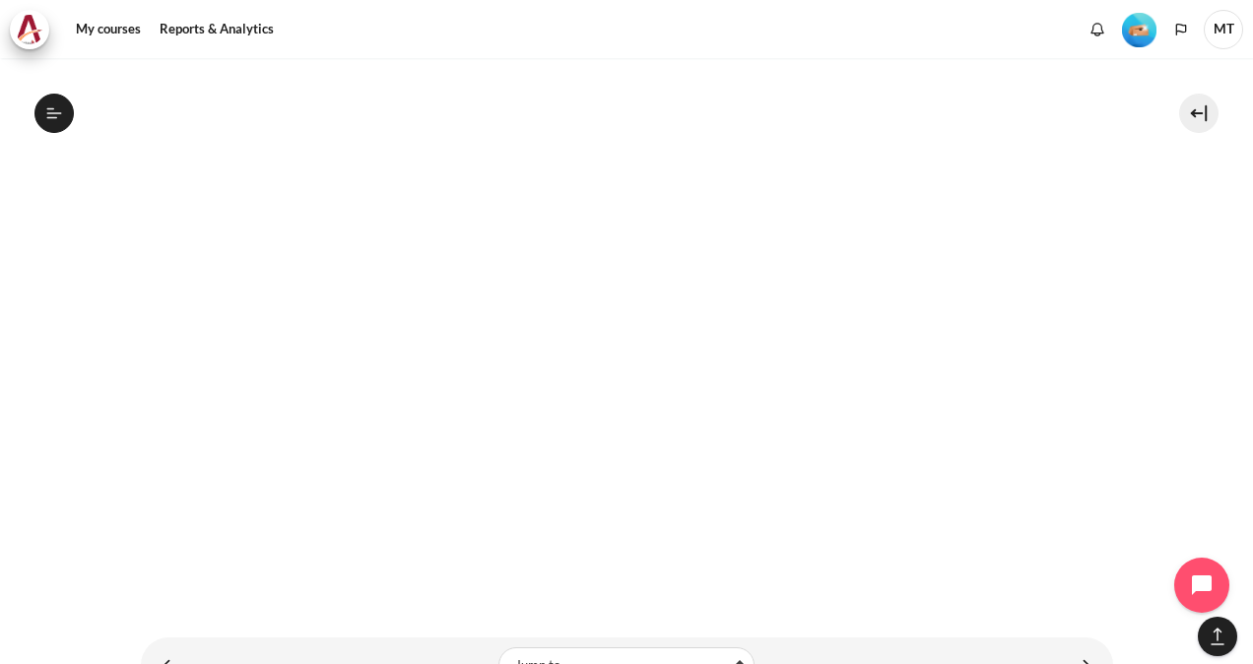
scroll to position [1500, 0]
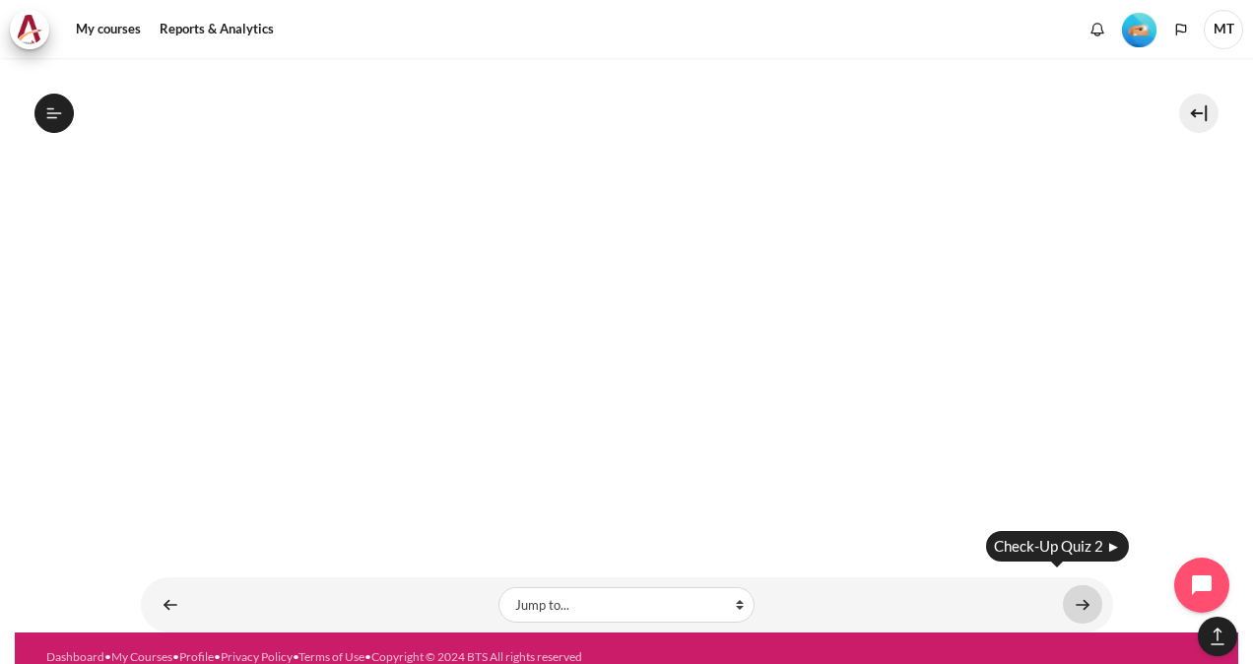
click at [1071, 591] on link "Content" at bounding box center [1082, 604] width 39 height 38
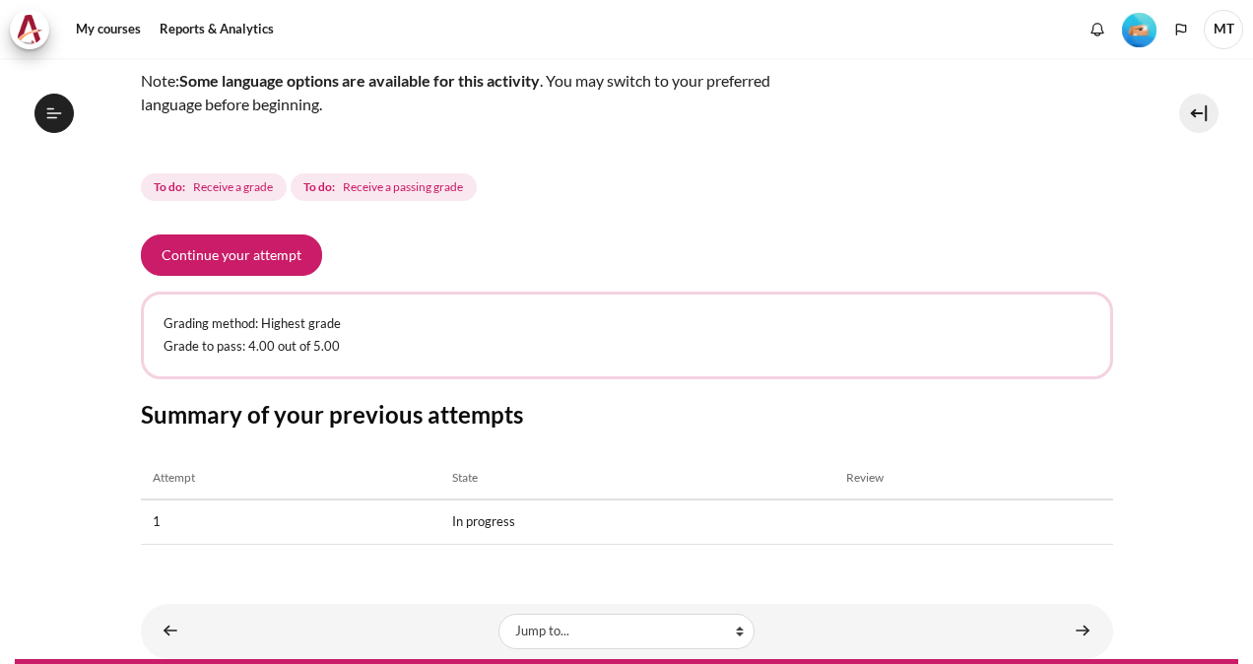
scroll to position [646, 0]
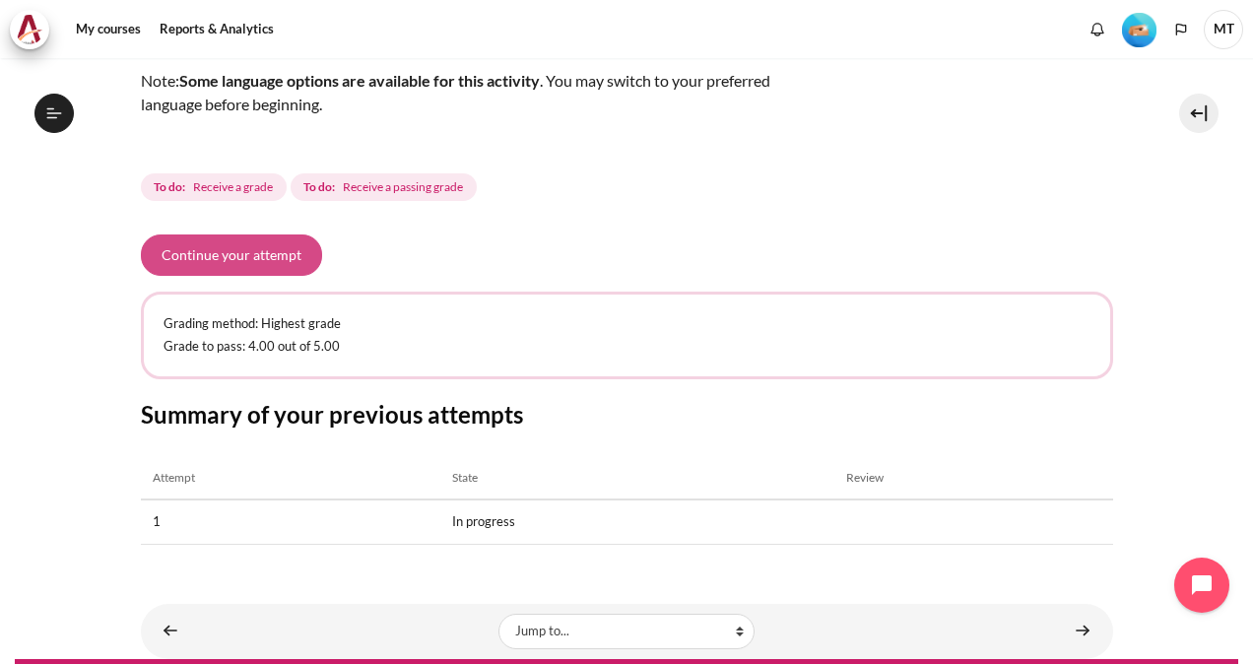
click at [260, 262] on button "Continue your attempt" at bounding box center [231, 254] width 181 height 41
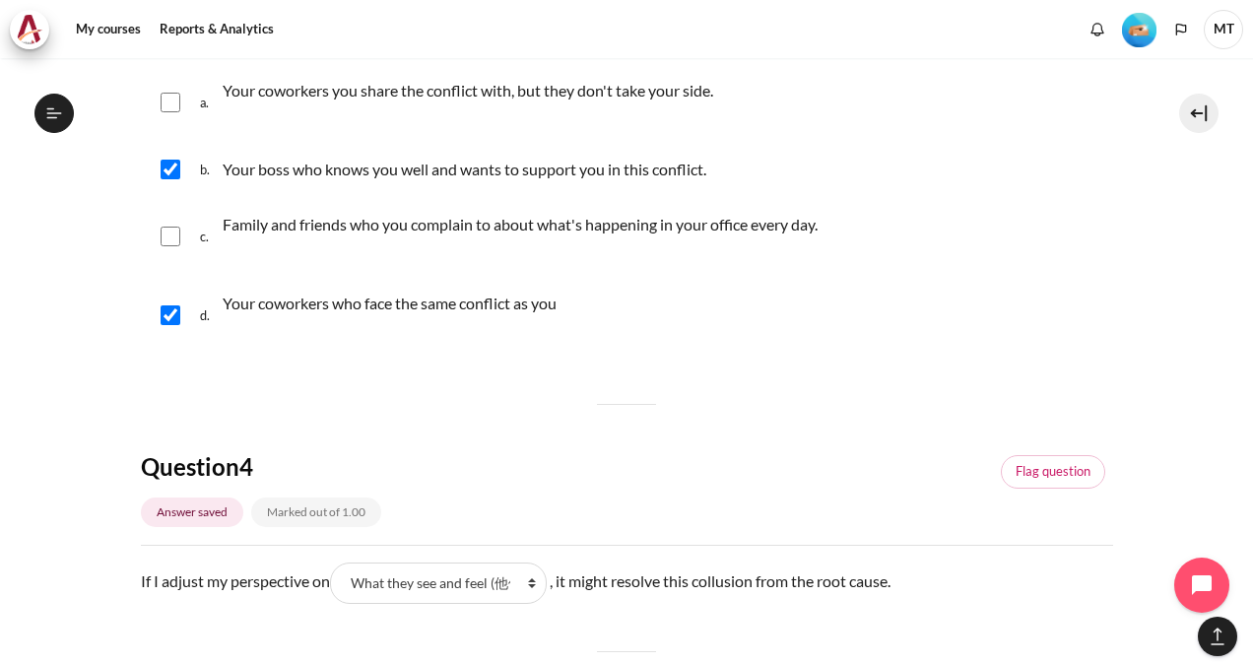
scroll to position [1478, 0]
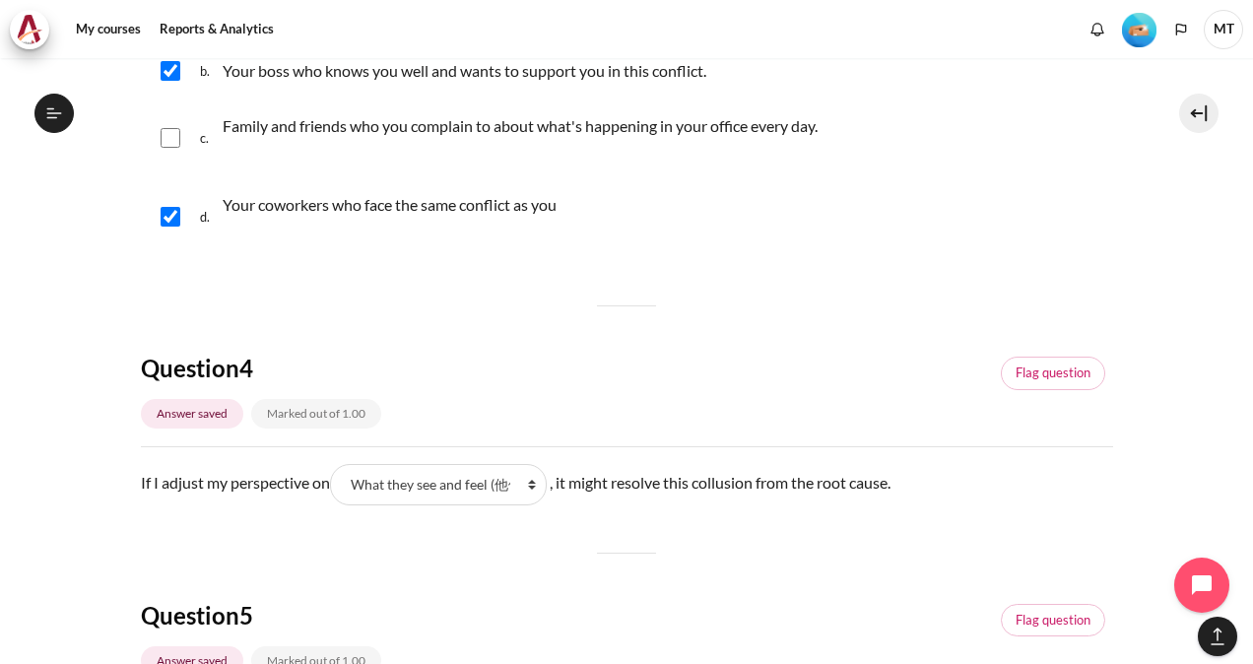
click at [167, 210] on input "Content" at bounding box center [171, 217] width 20 height 20
checkbox input "false"
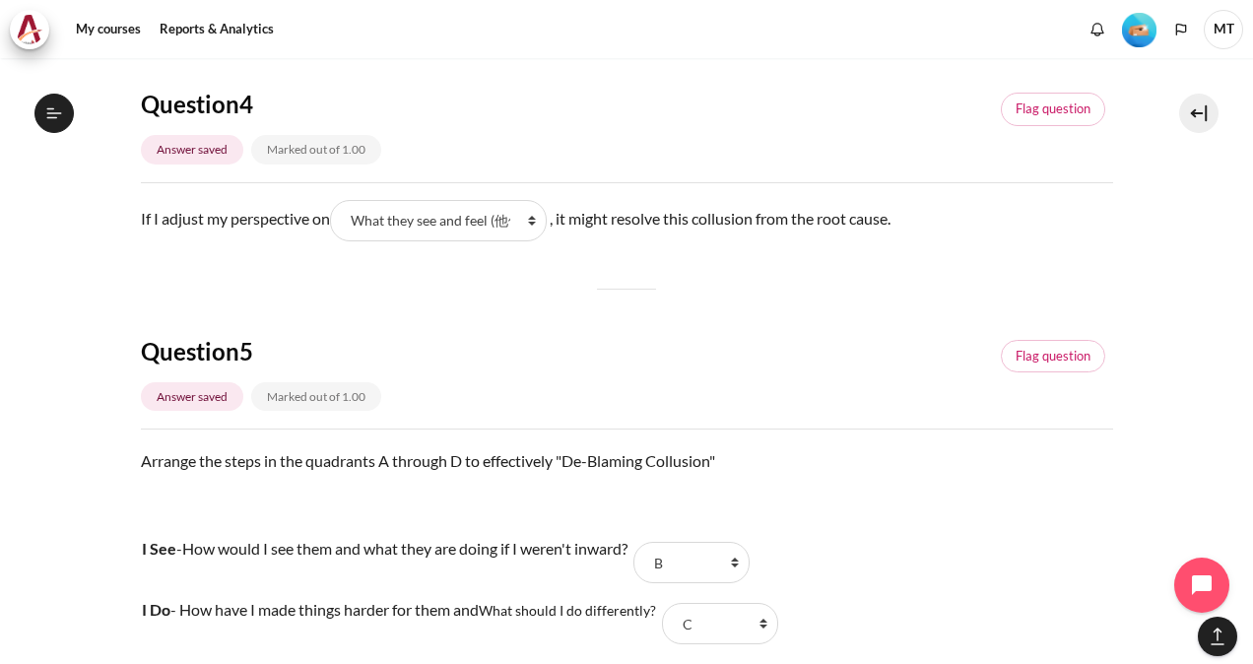
scroll to position [1773, 0]
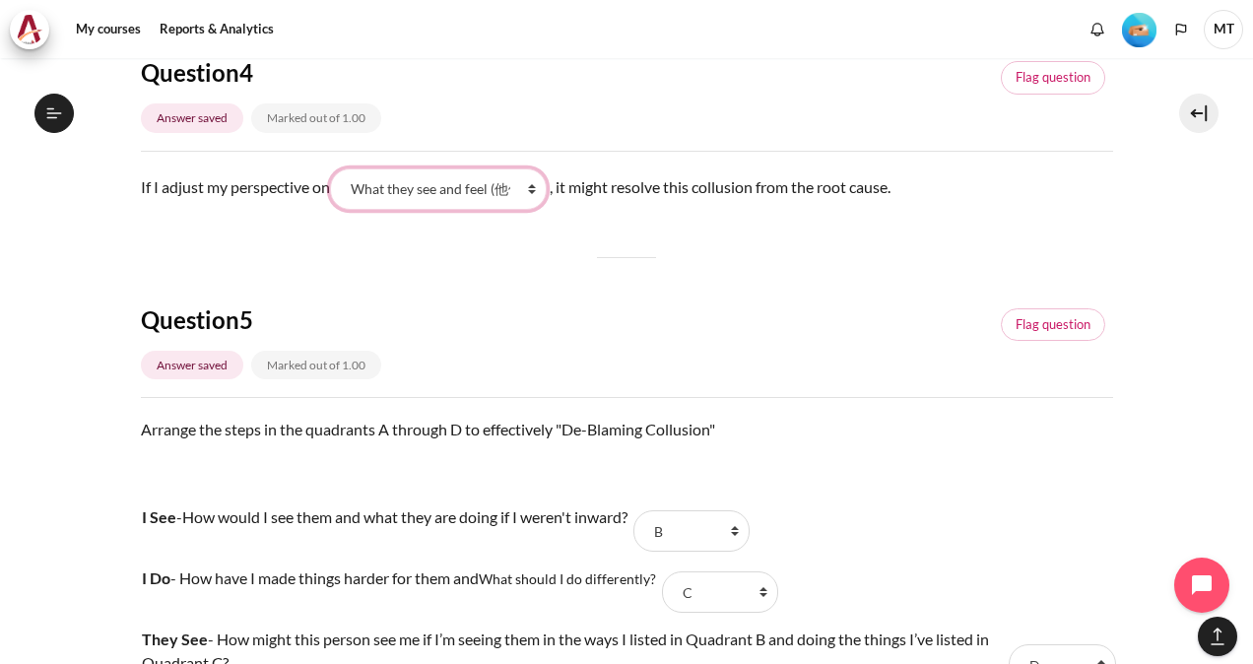
click at [426, 191] on select "What they see and feel (他们看到什么) What they do (他们做了什么) What I see and feel about…" at bounding box center [438, 188] width 217 height 41
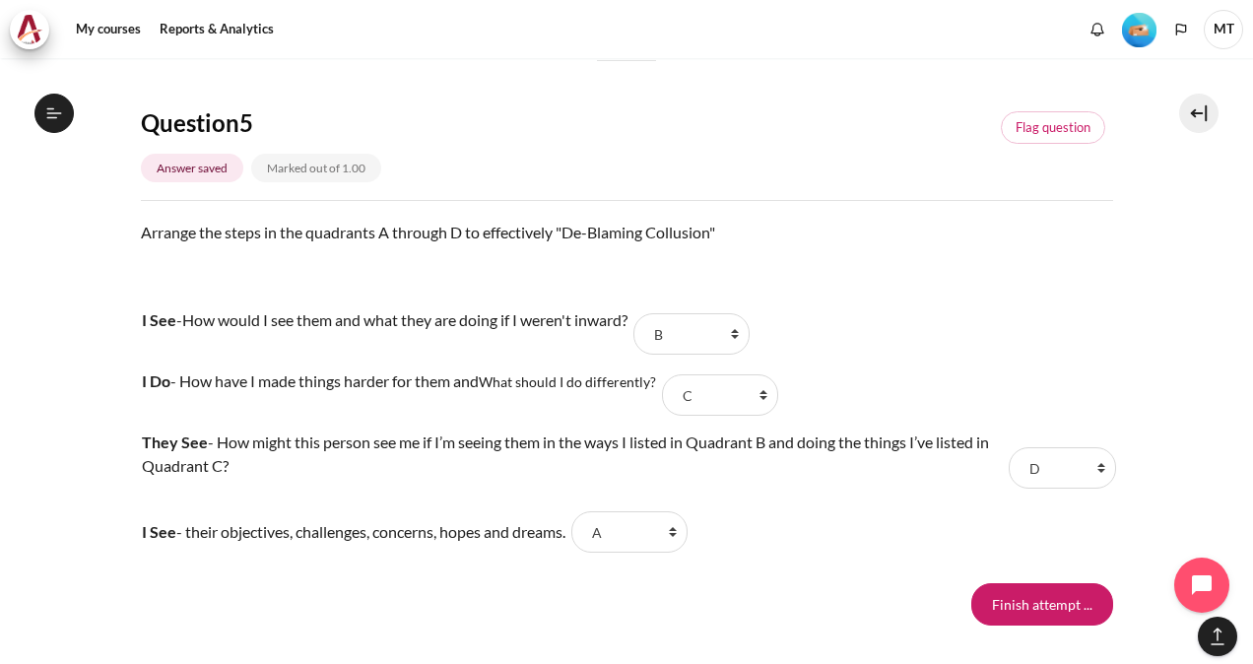
scroll to position [2091, 0]
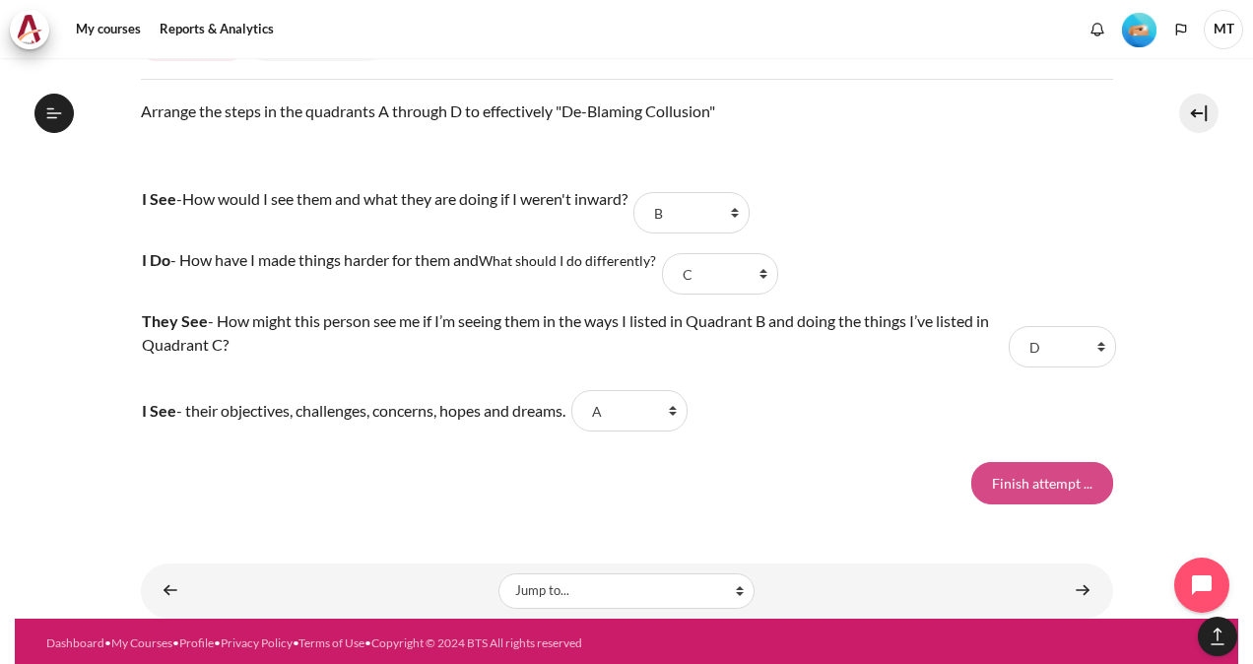
click at [1003, 477] on input "Finish attempt ..." at bounding box center [1042, 482] width 142 height 41
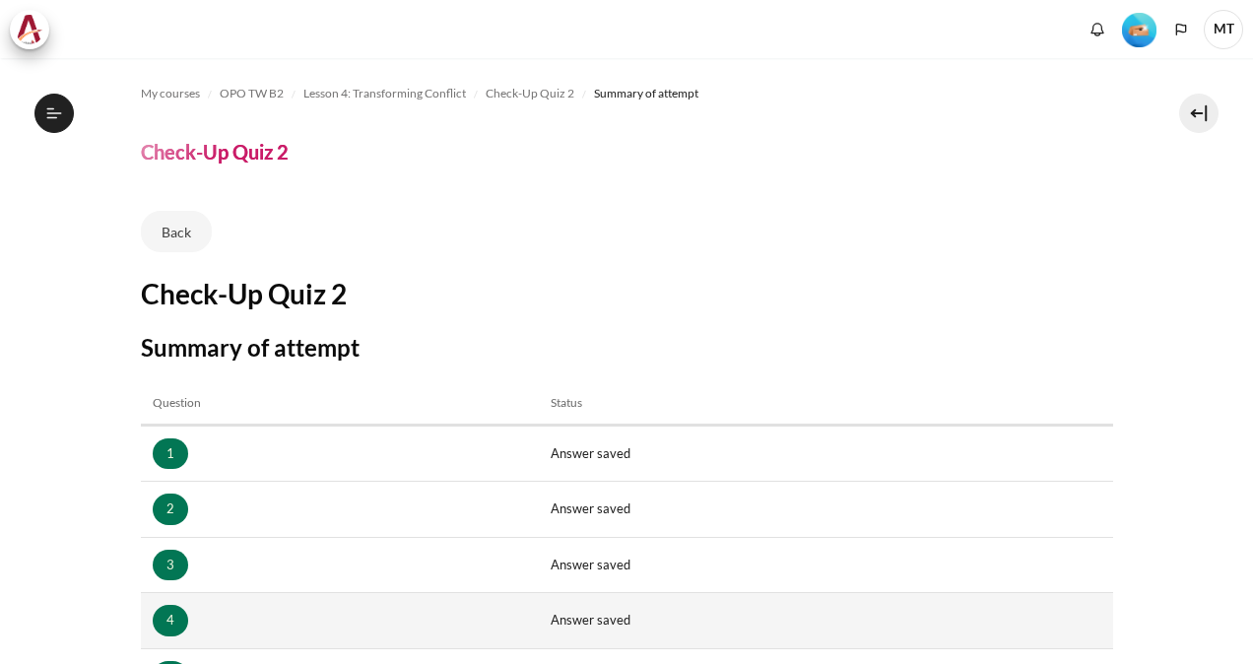
scroll to position [346, 0]
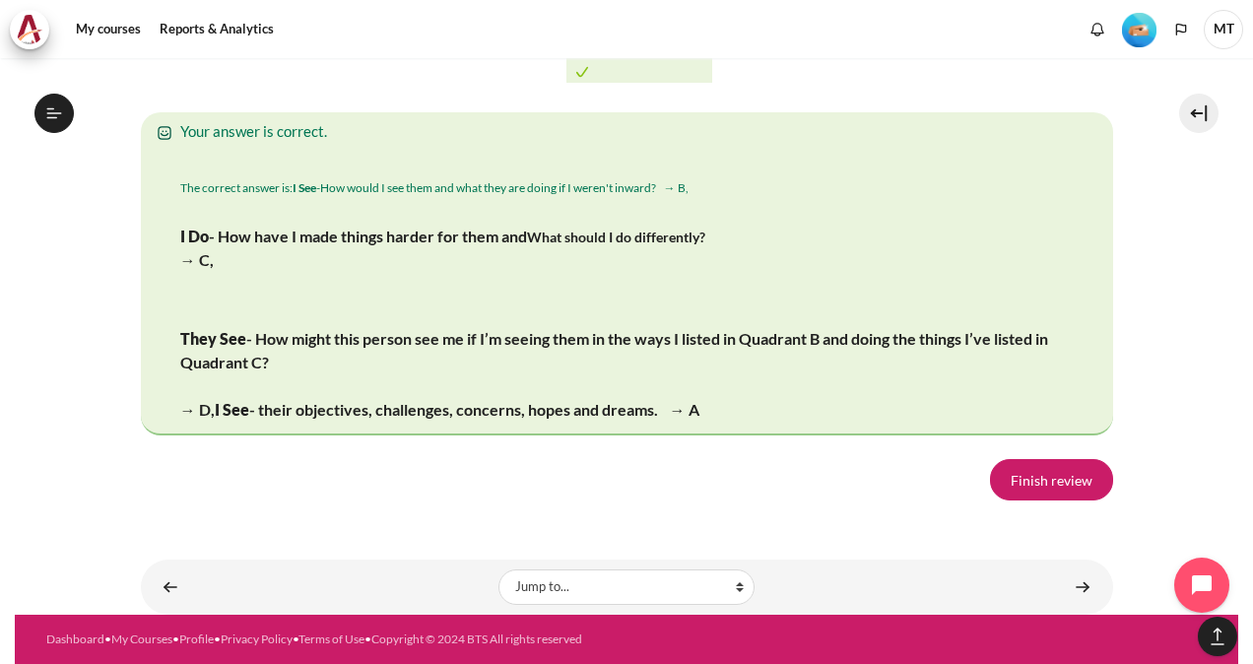
scroll to position [3926, 0]
click at [1022, 485] on link "Finish review" at bounding box center [1051, 479] width 123 height 41
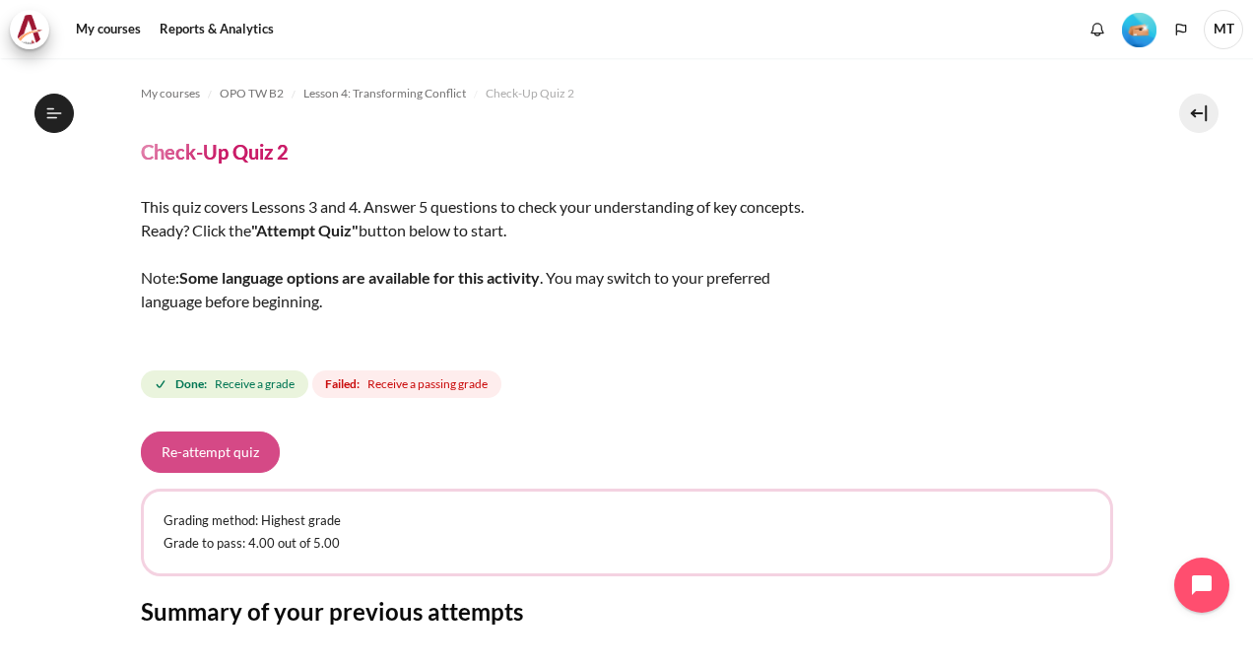
click at [202, 453] on button "Re-attempt quiz" at bounding box center [210, 451] width 139 height 41
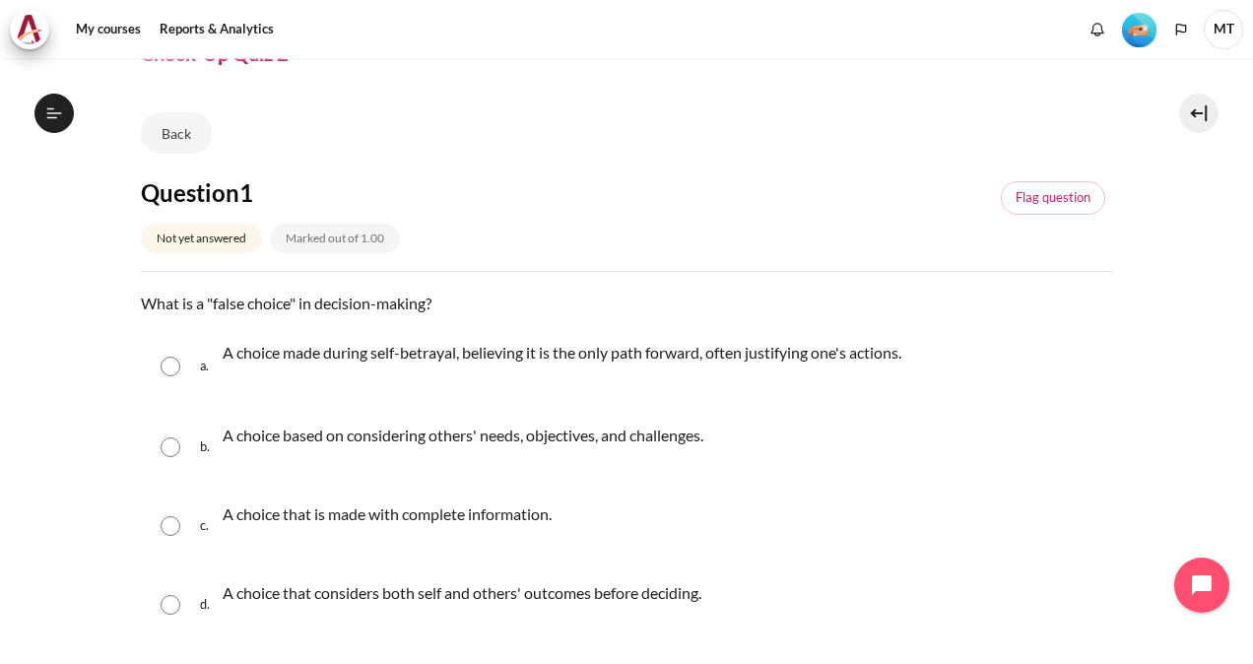
scroll to position [197, 0]
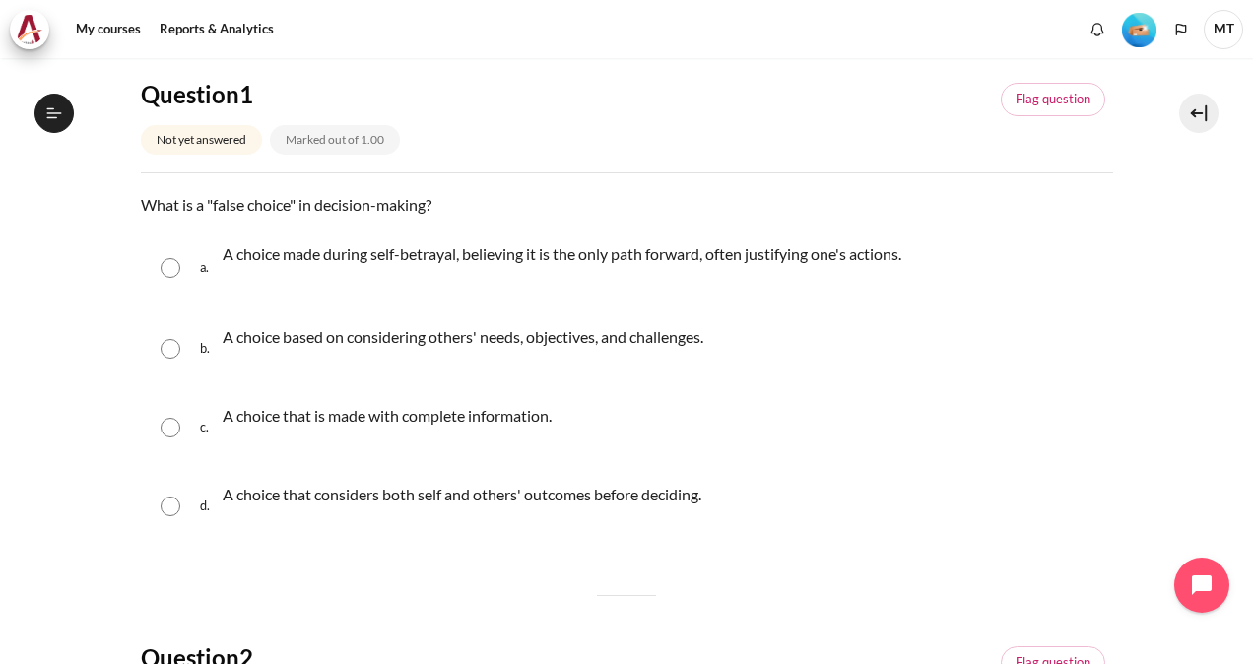
click at [175, 262] on input "Content" at bounding box center [171, 268] width 20 height 20
radio input "true"
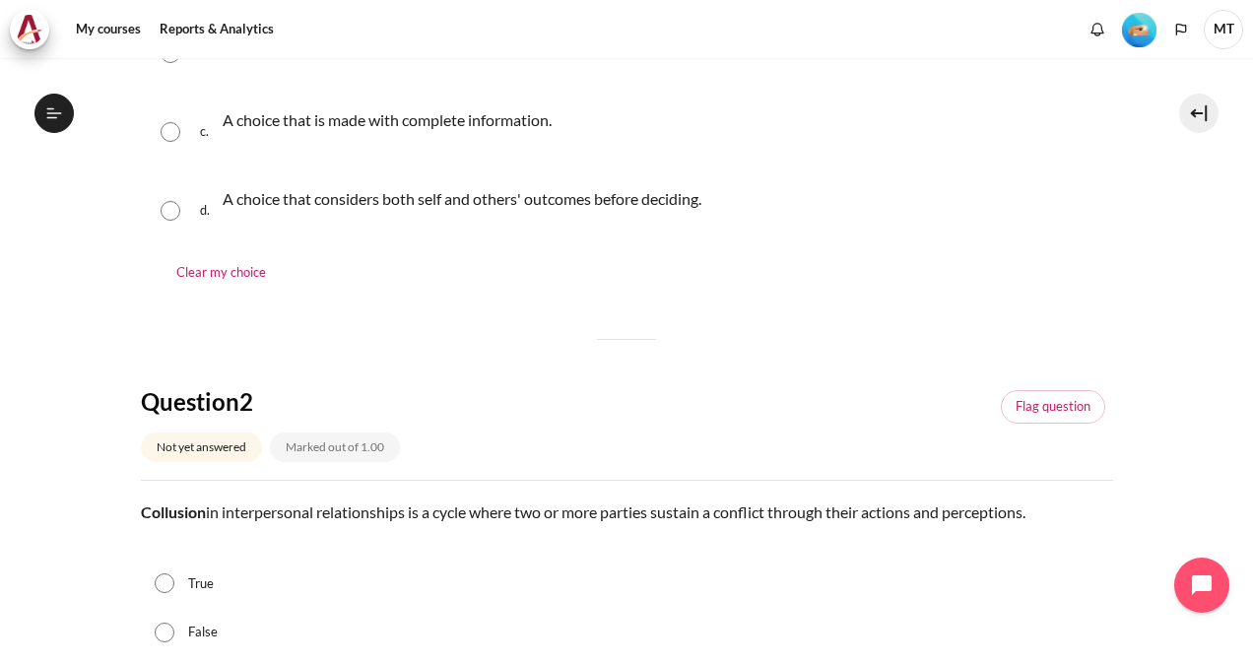
scroll to position [690, 0]
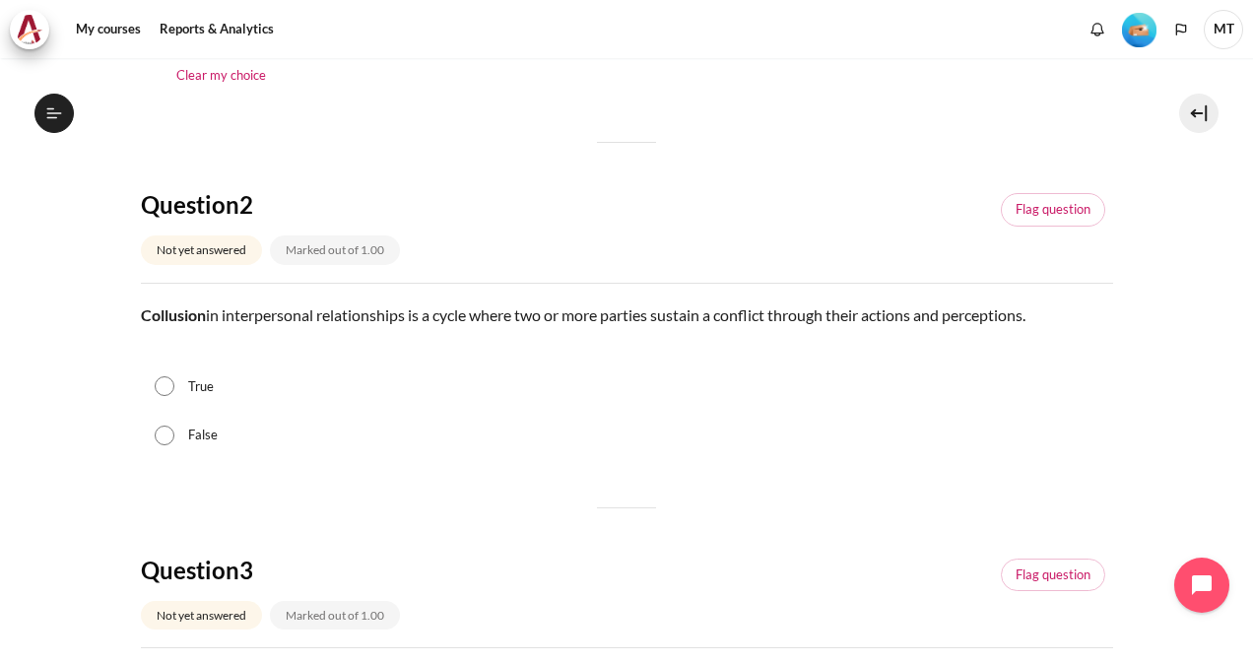
click at [173, 382] on input "True" at bounding box center [165, 386] width 20 height 20
radio input "true"
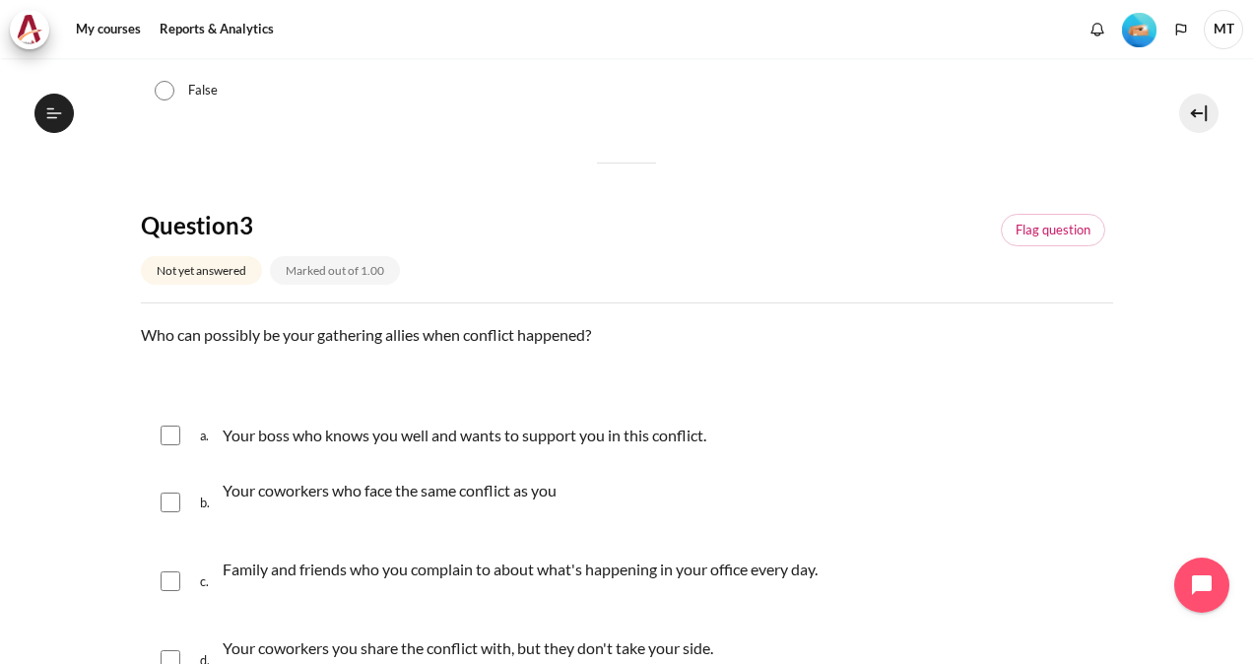
scroll to position [1084, 0]
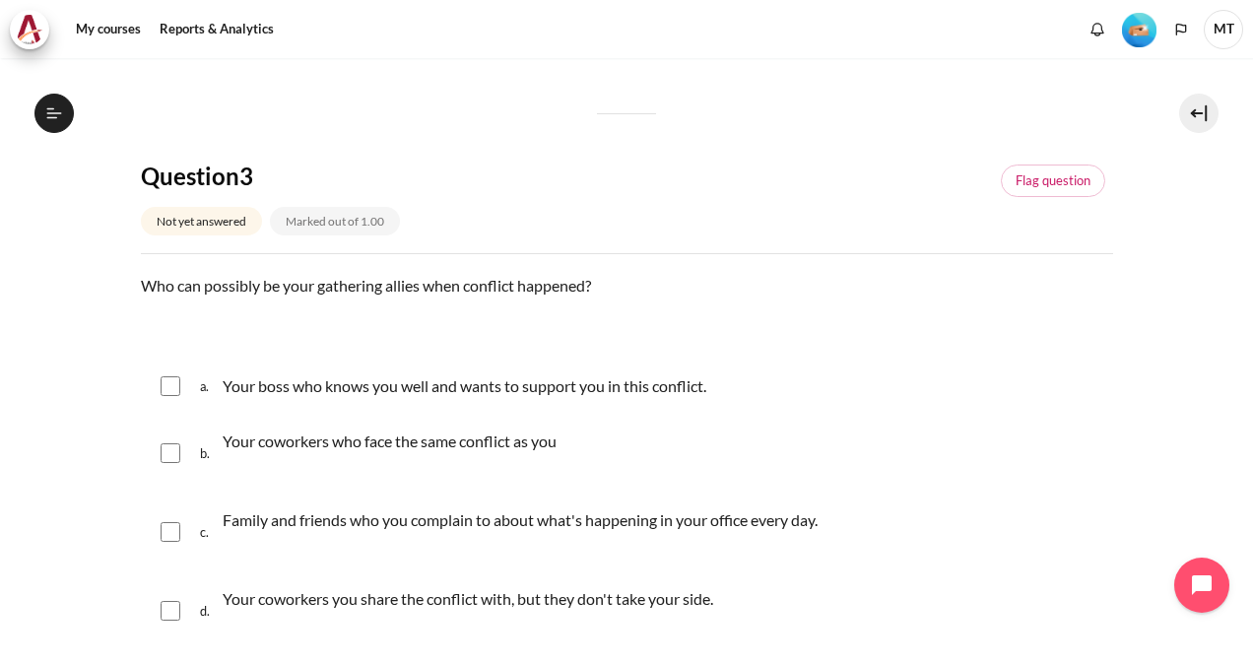
click at [186, 384] on div "a. Your boss who knows you well and wants to support you in this conflict." at bounding box center [627, 386] width 972 height 51
click at [169, 382] on input "Content" at bounding box center [171, 386] width 20 height 20
checkbox input "true"
click at [177, 456] on input "Content" at bounding box center [171, 453] width 20 height 20
checkbox input "true"
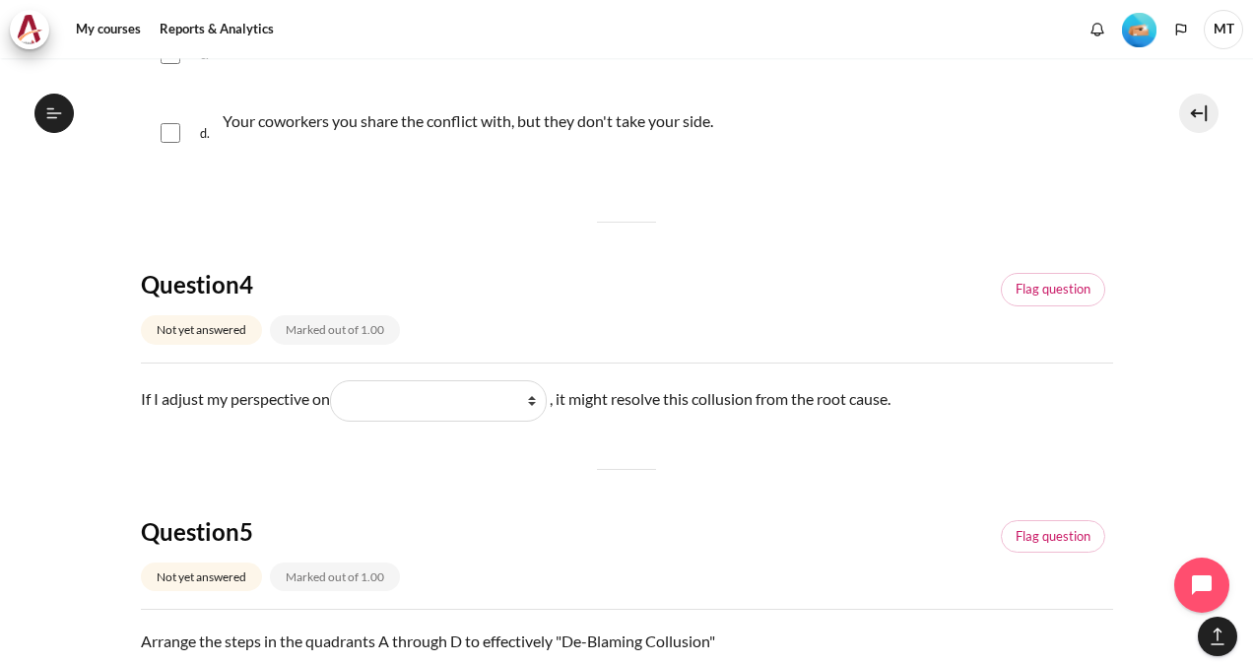
scroll to position [1576, 0]
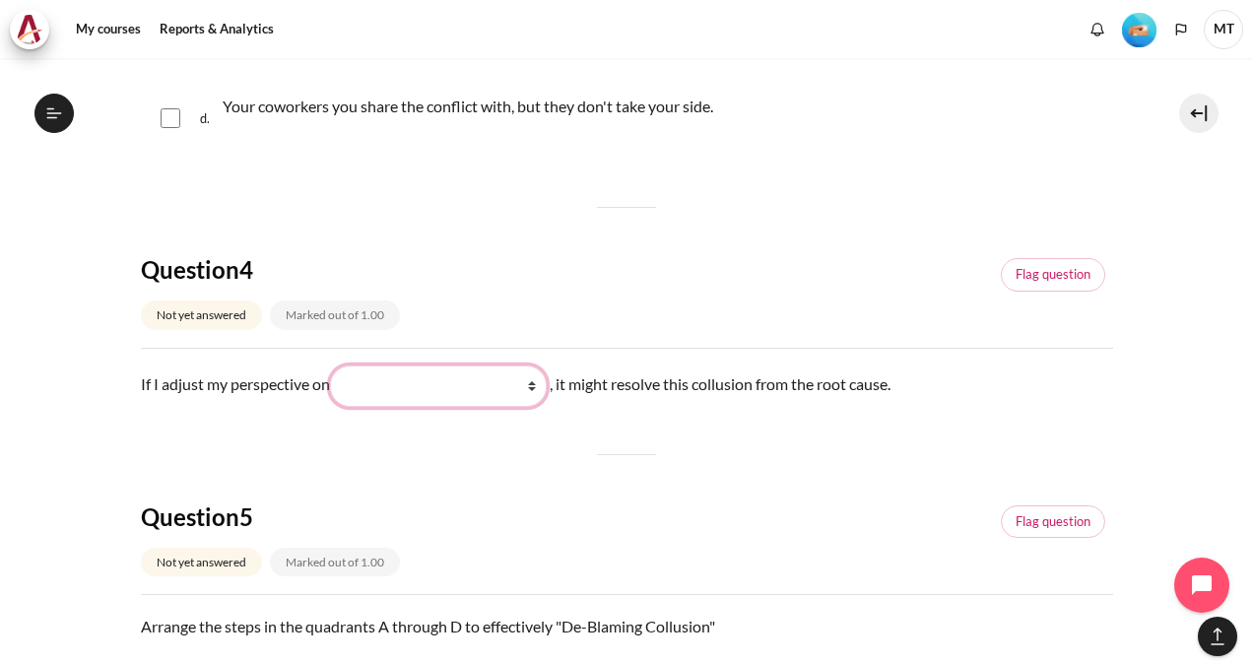
click at [499, 384] on select "What I do (我做了什么) What they see and feel (他们看到什么) What I see and feel about wha…" at bounding box center [438, 385] width 217 height 41
select select "3"
click at [334, 365] on select "What I do (我做了什么) What they see and feel (他们看到什么) What I see and feel about wha…" at bounding box center [438, 385] width 217 height 41
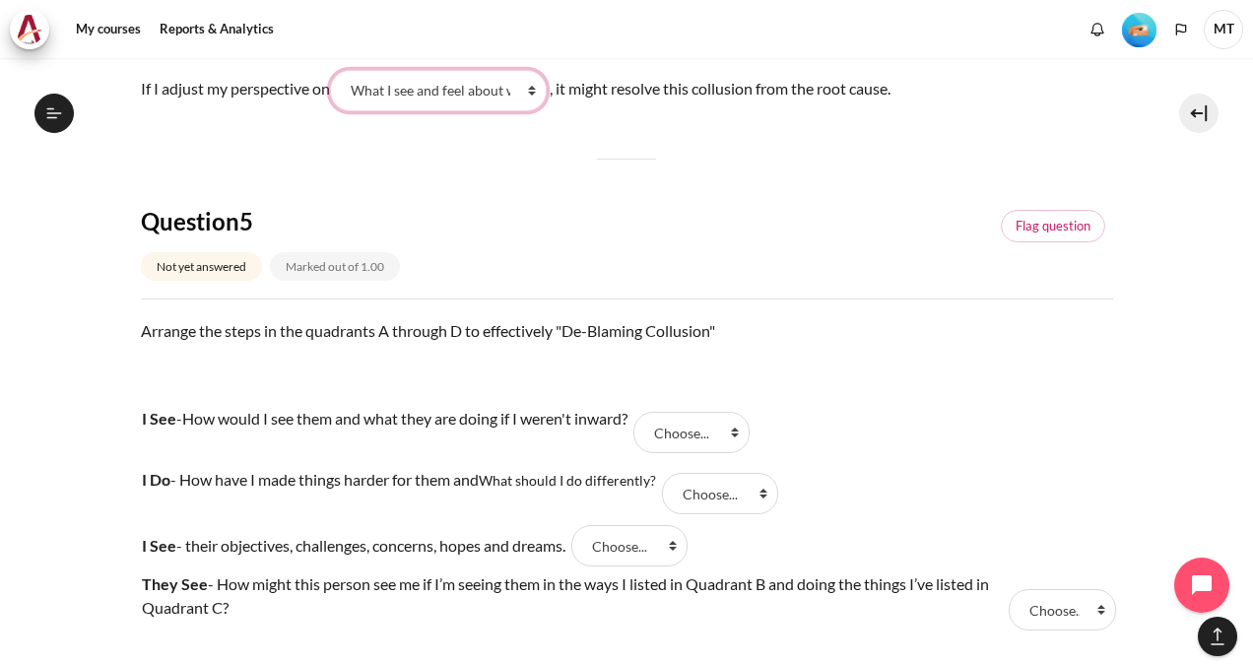
scroll to position [1970, 0]
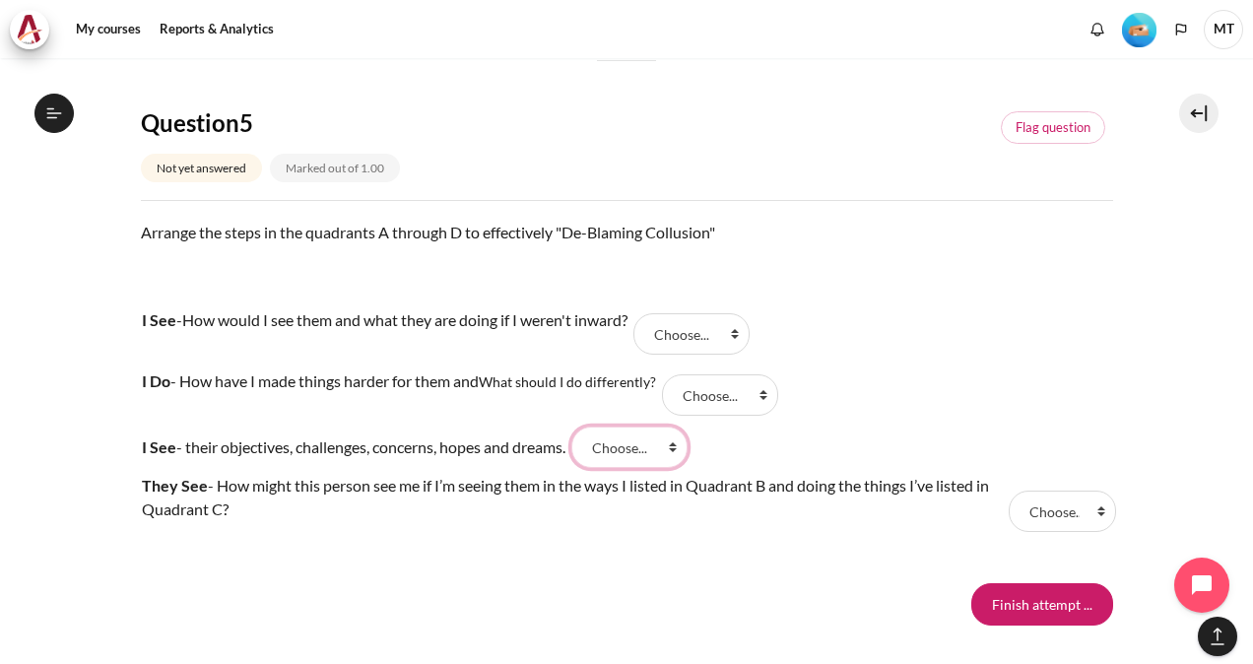
click at [670, 449] on select "Choose... D B C A" at bounding box center [629, 447] width 116 height 41
select select "4"
click at [589, 427] on select "Choose... D B C A" at bounding box center [629, 447] width 116 height 41
click at [725, 337] on select "Choose... D B C A" at bounding box center [691, 333] width 116 height 41
select select "2"
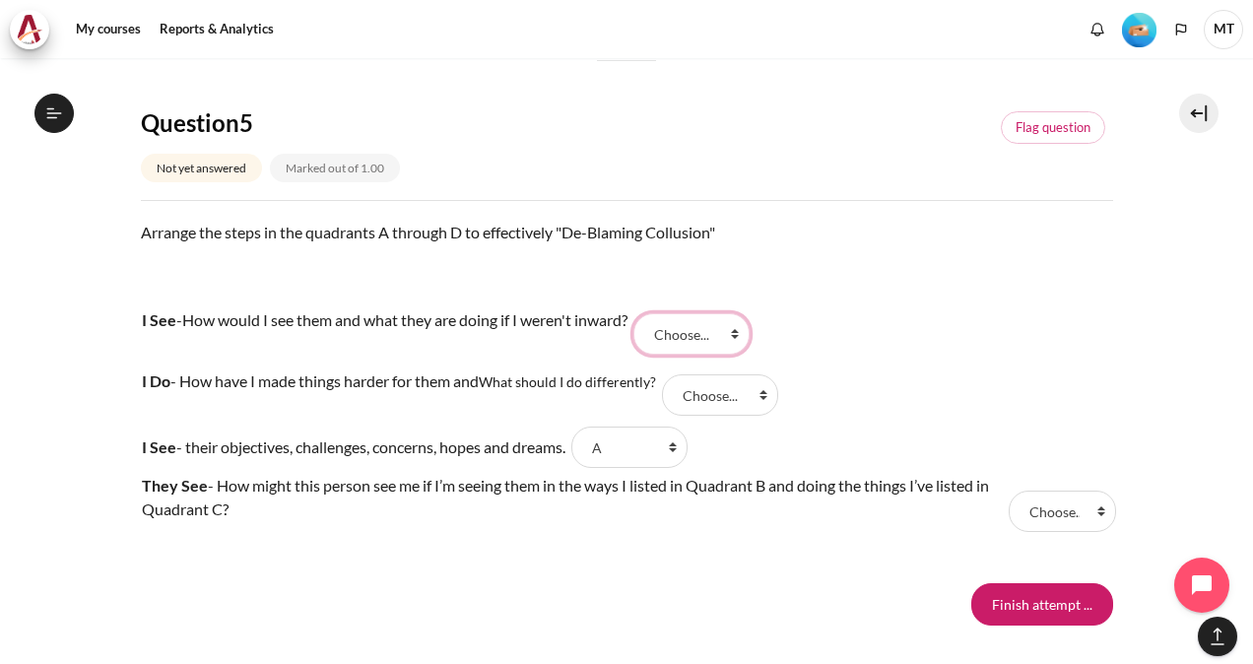
click at [652, 313] on select "Choose... D B C A" at bounding box center [691, 333] width 116 height 41
click at [730, 392] on select "Choose... D B C A" at bounding box center [720, 394] width 116 height 41
select select "3"
click at [667, 374] on select "Choose... D B C A" at bounding box center [720, 394] width 116 height 41
click at [1036, 516] on select "Choose... D B C A" at bounding box center [1062, 511] width 107 height 41
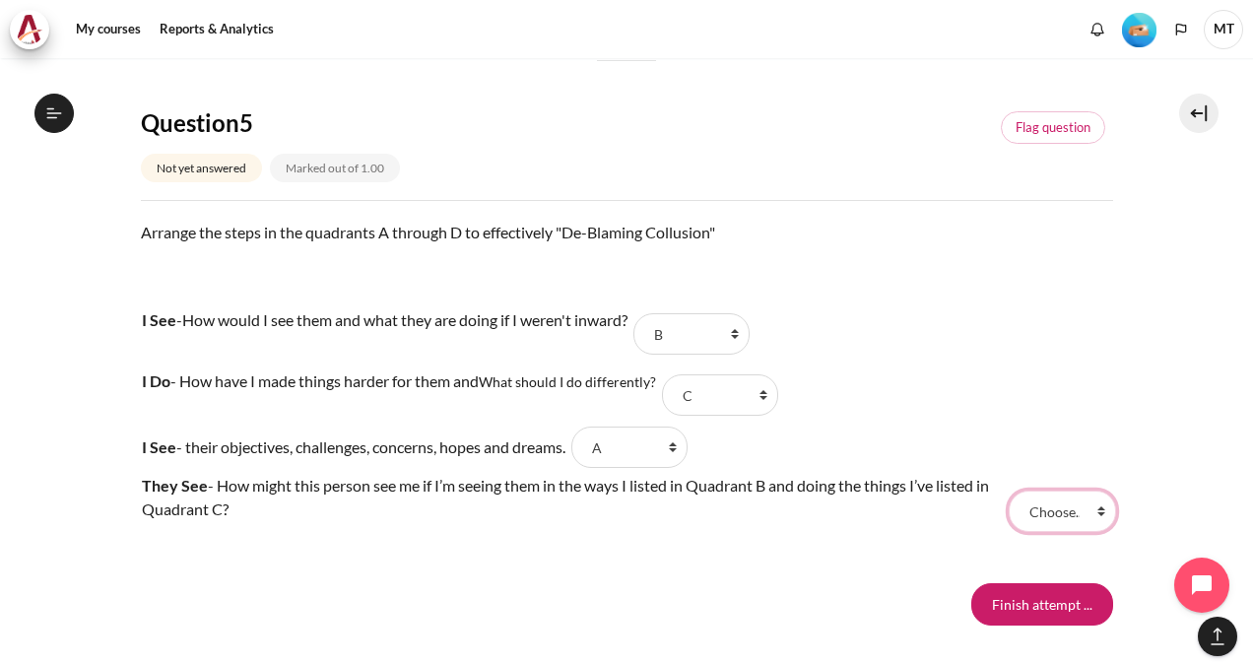
select select "1"
click at [1009, 491] on select "Choose... D B C A" at bounding box center [1062, 511] width 107 height 41
click at [1024, 600] on input "Finish attempt ..." at bounding box center [1042, 603] width 142 height 41
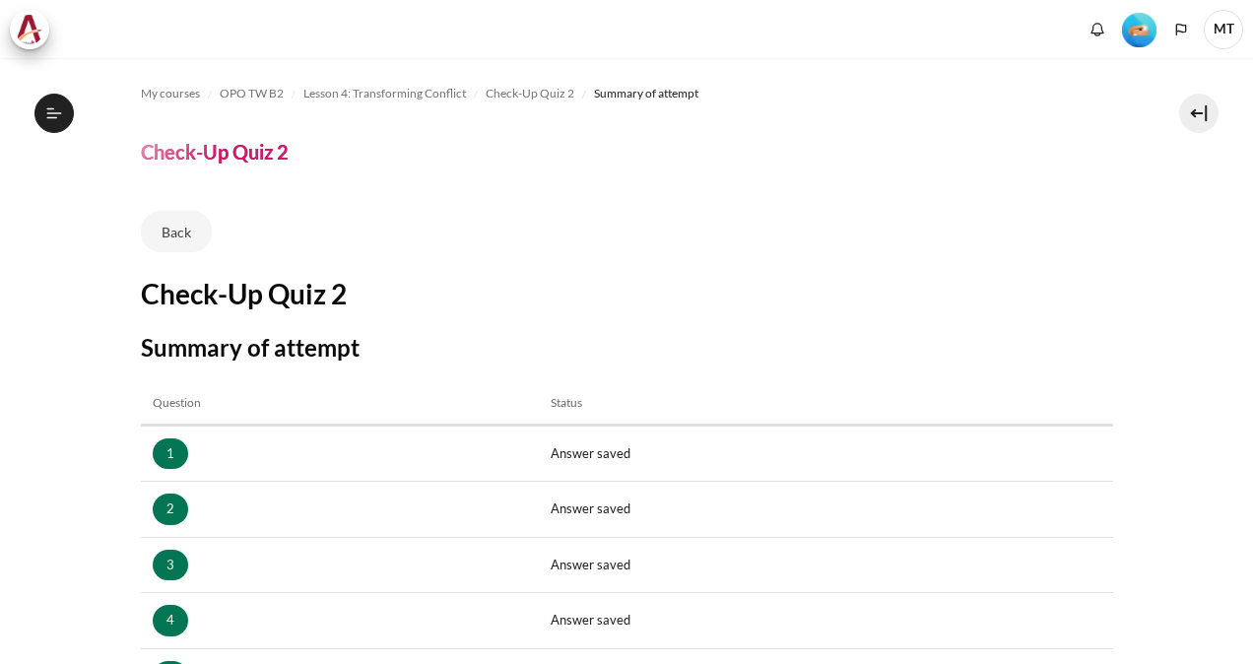
scroll to position [346, 0]
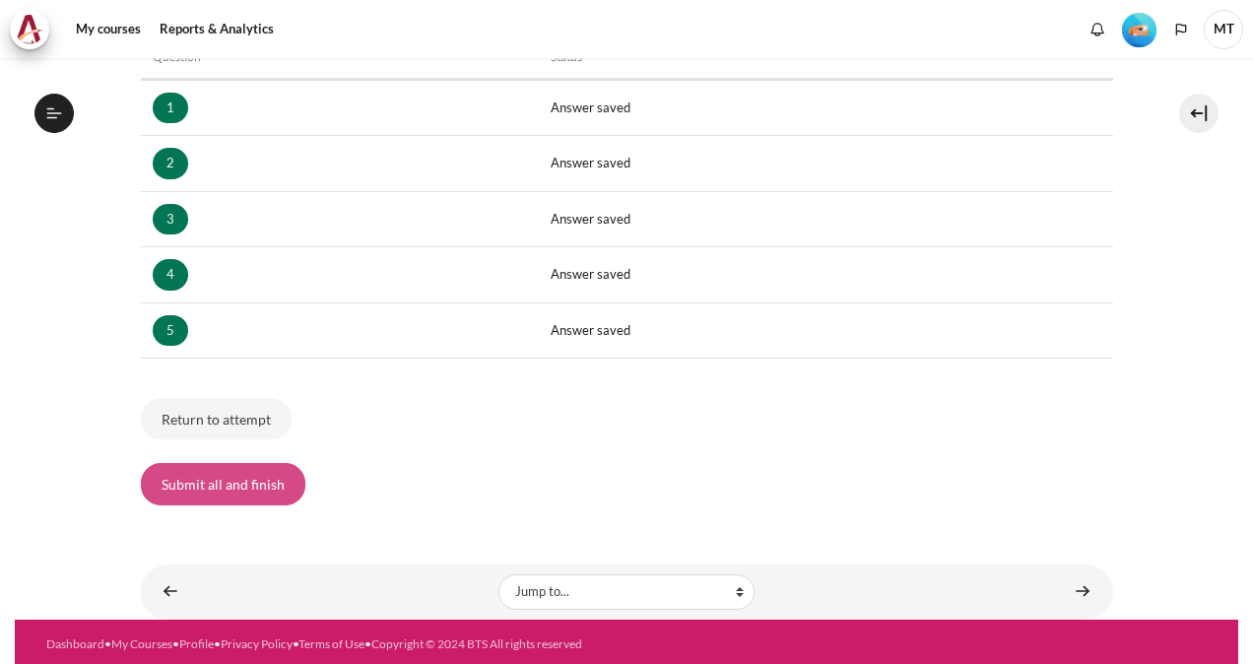
click at [274, 486] on button "Submit all and finish" at bounding box center [223, 483] width 165 height 41
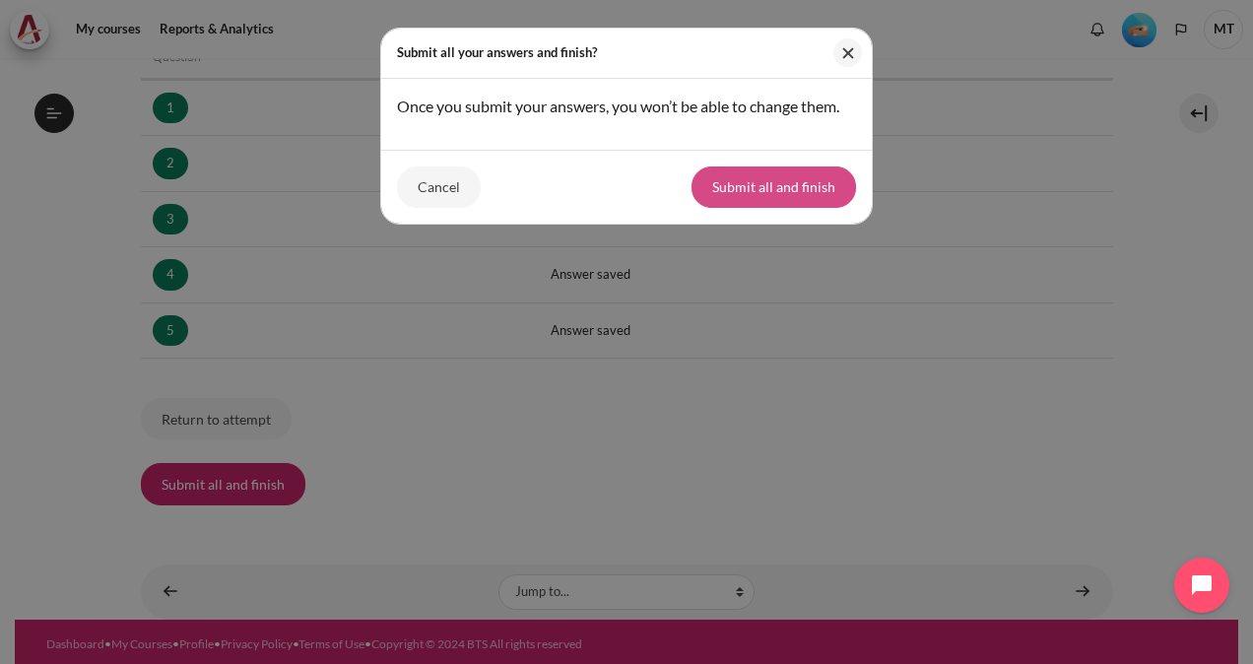
click at [785, 197] on button "Submit all and finish" at bounding box center [774, 186] width 165 height 41
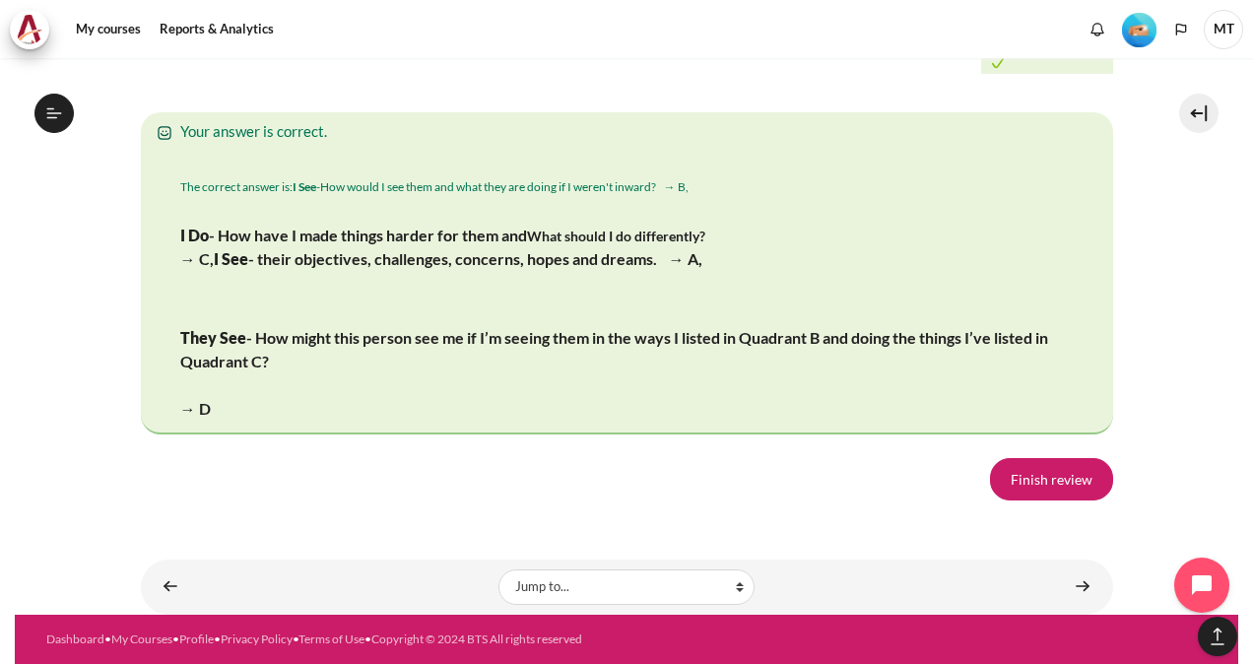
scroll to position [3948, 0]
click at [1057, 477] on link "Finish review" at bounding box center [1051, 478] width 123 height 41
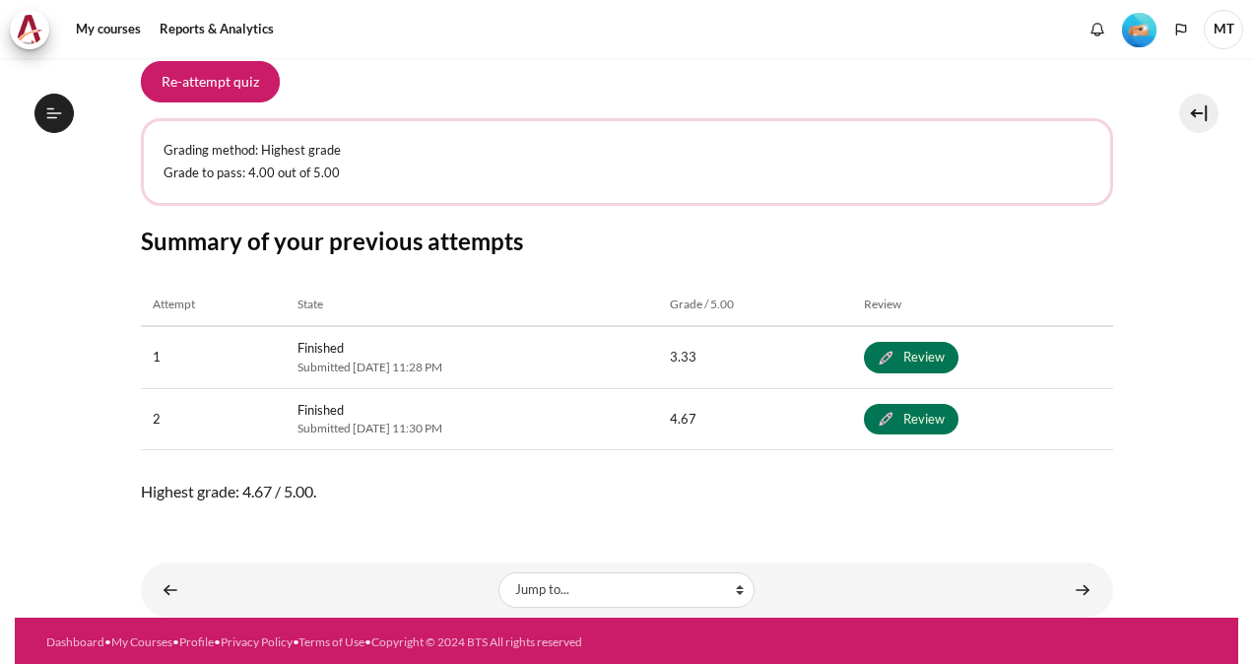
scroll to position [646, 0]
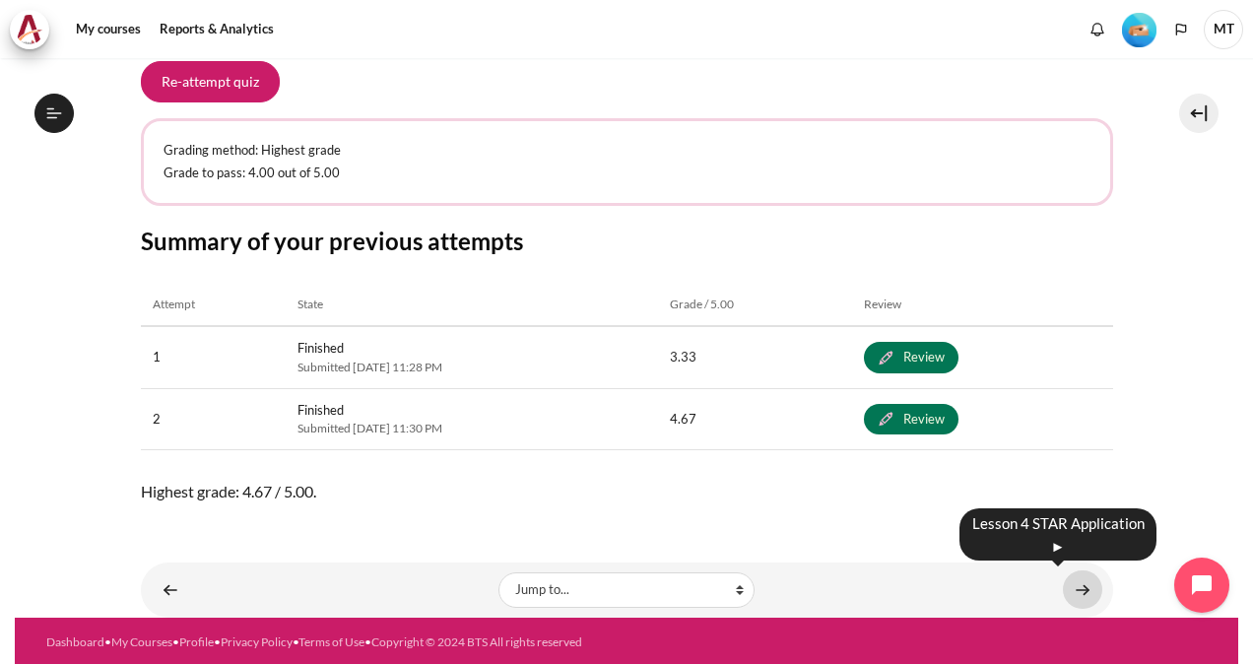
click at [1078, 589] on link "Content" at bounding box center [1082, 589] width 39 height 38
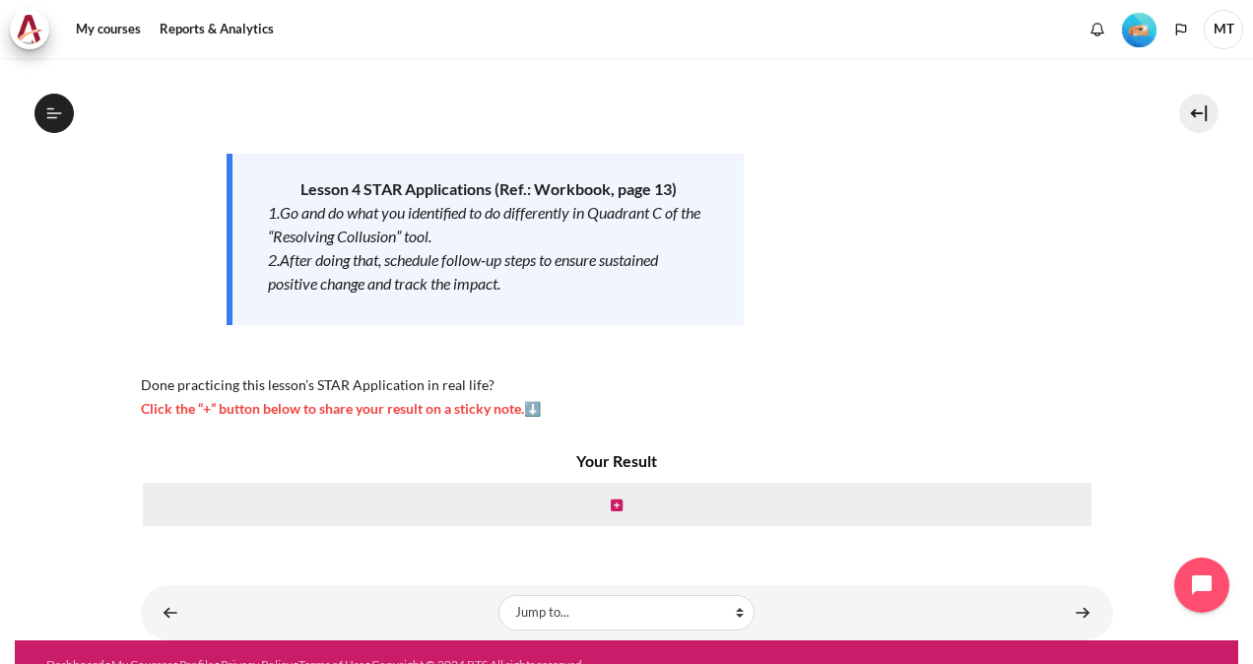
scroll to position [256, 0]
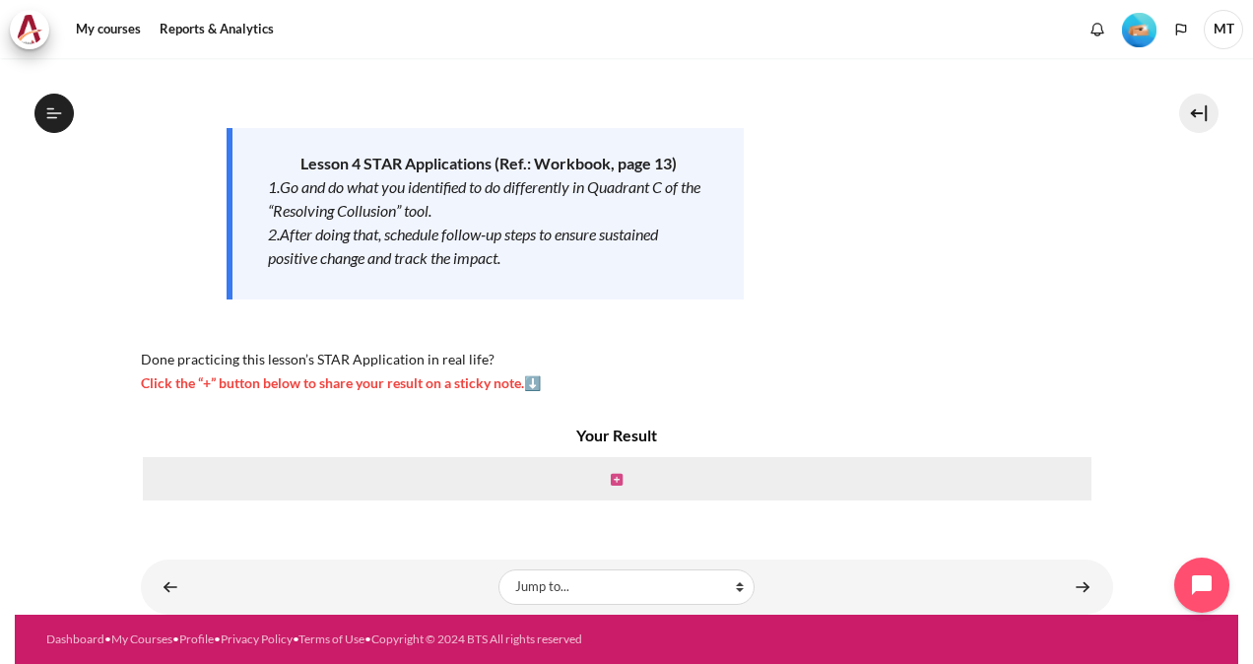
click at [615, 475] on icon "Content" at bounding box center [617, 480] width 12 height 14
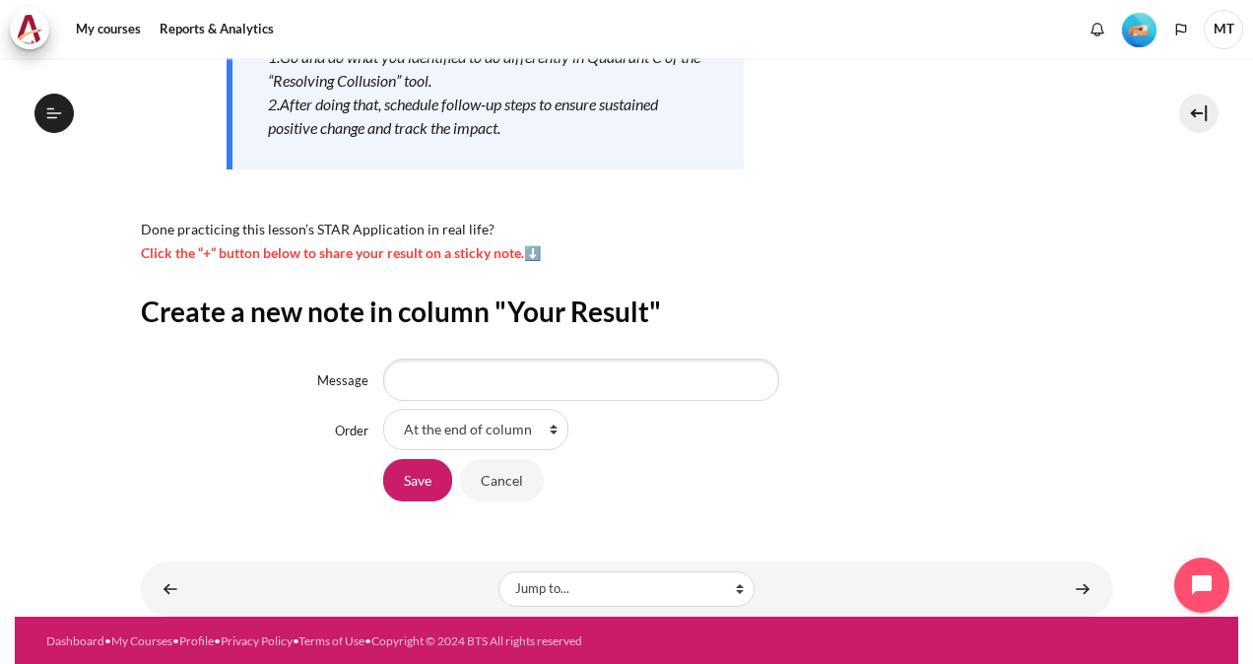
scroll to position [387, 0]
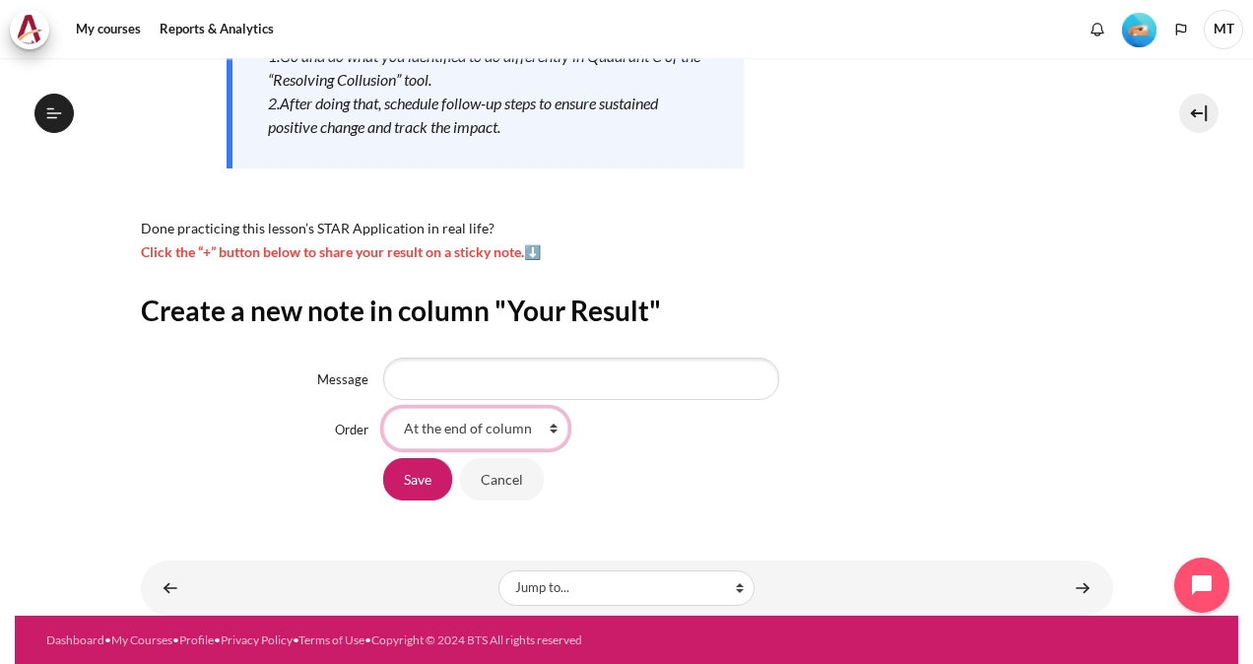
click at [521, 424] on select "At the end of column First place in column" at bounding box center [475, 428] width 185 height 41
click at [883, 418] on div "At the end of column First place in column" at bounding box center [747, 428] width 729 height 41
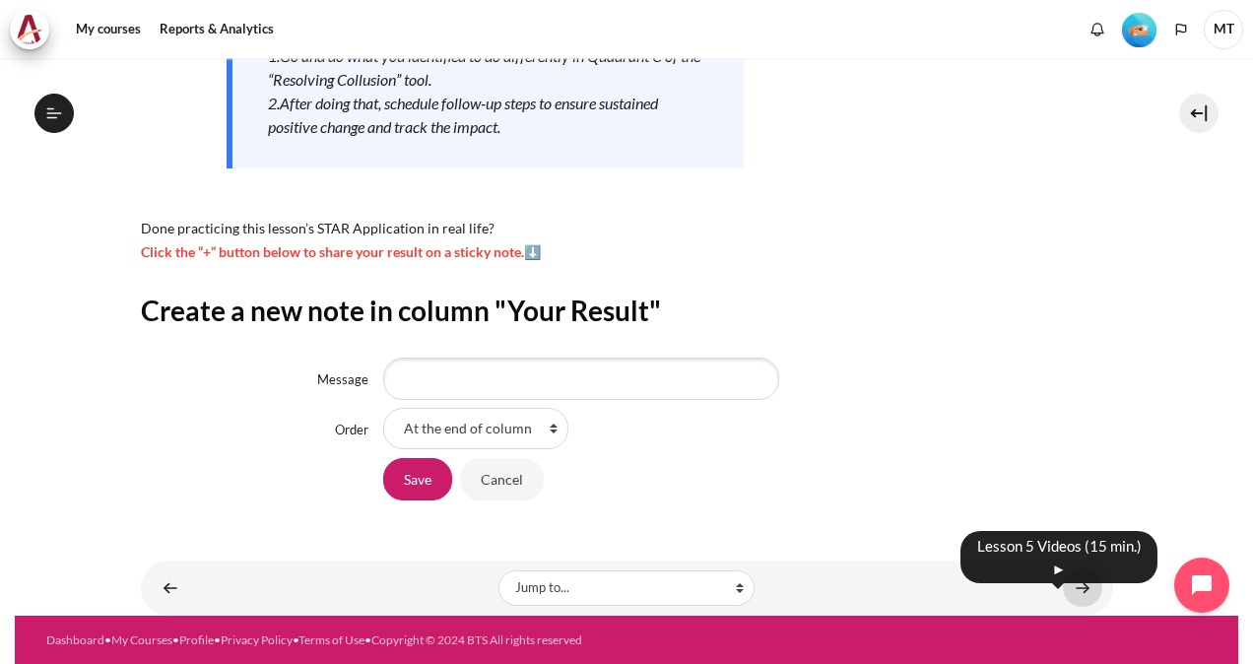
click at [1078, 587] on link "Content" at bounding box center [1082, 587] width 39 height 38
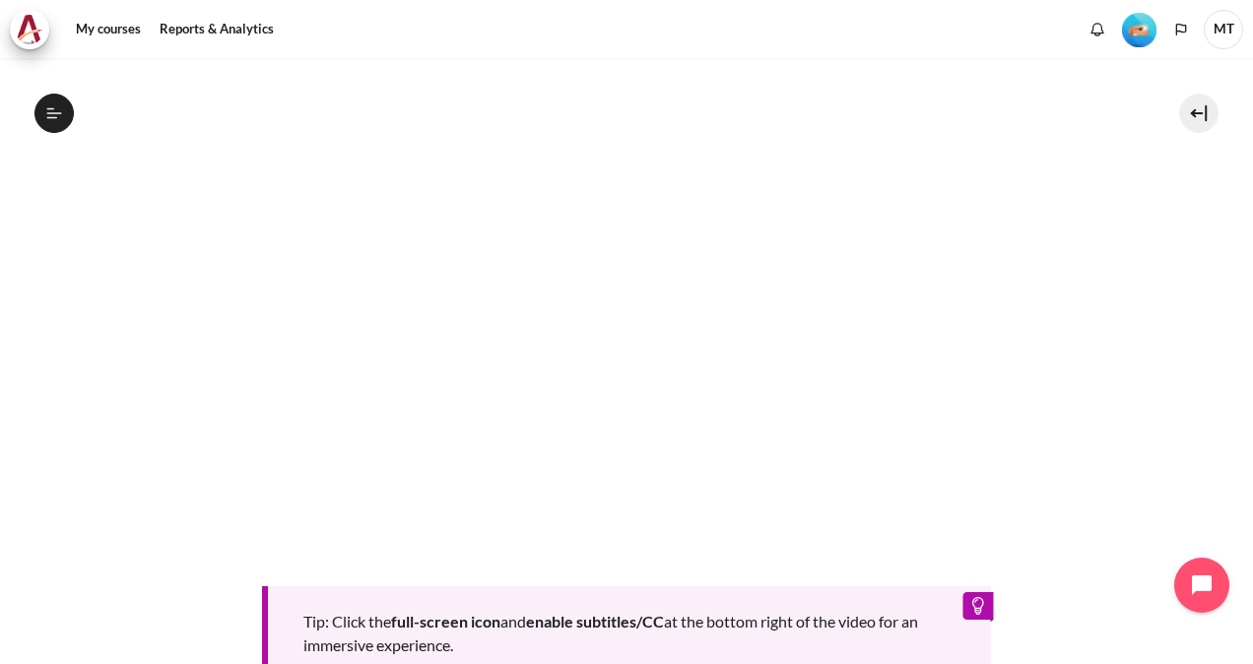
scroll to position [608, 0]
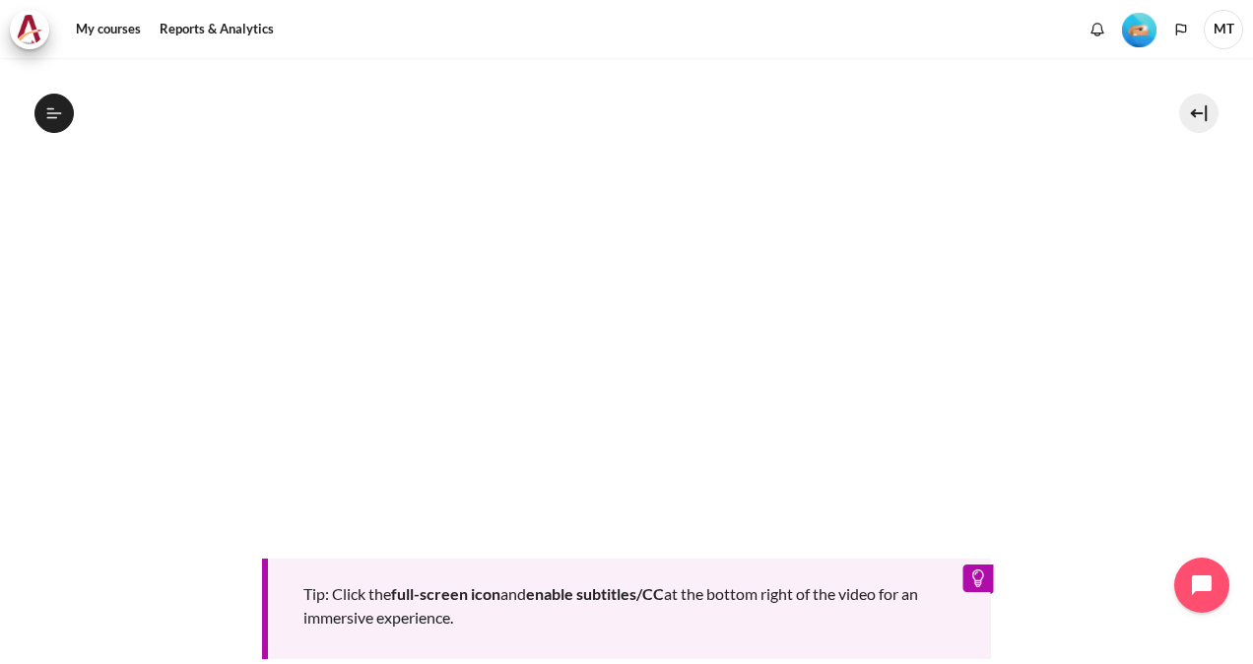
click at [1187, 358] on section "My courses OPO TW B2 Lesson 5: Turning My Job Outward Lesson 5 Videos (15 min.)…" at bounding box center [626, 183] width 1223 height 1467
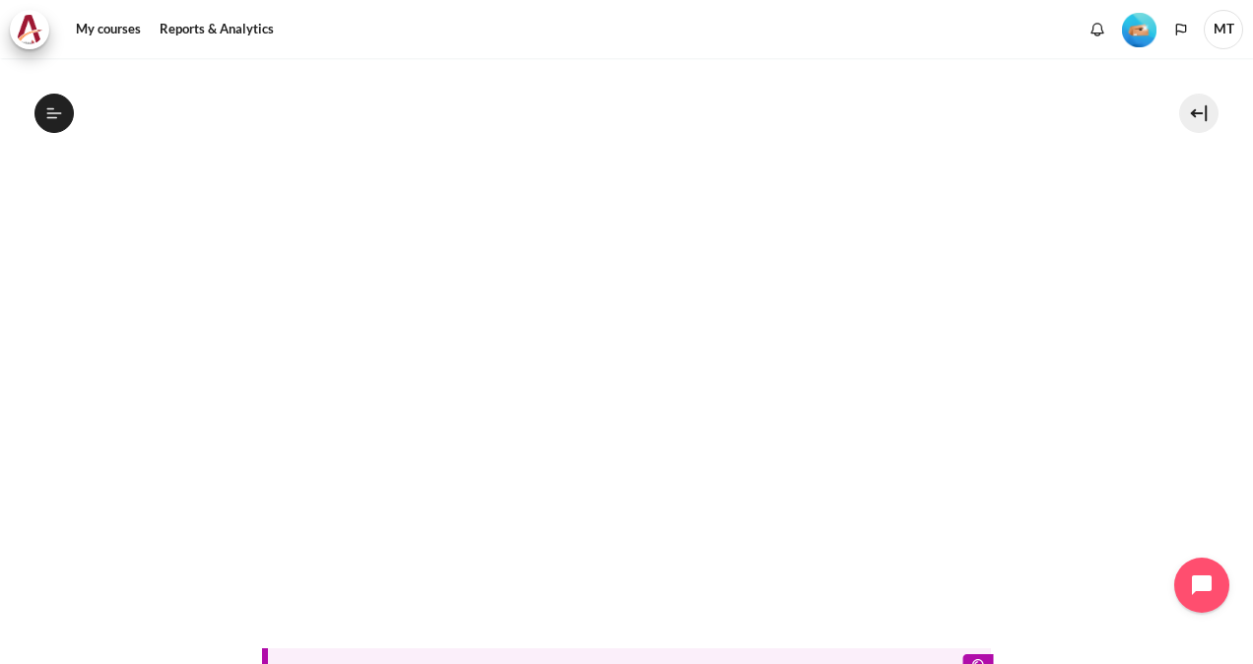
scroll to position [509, 0]
click at [53, 122] on button "Open course index" at bounding box center [53, 113] width 39 height 39
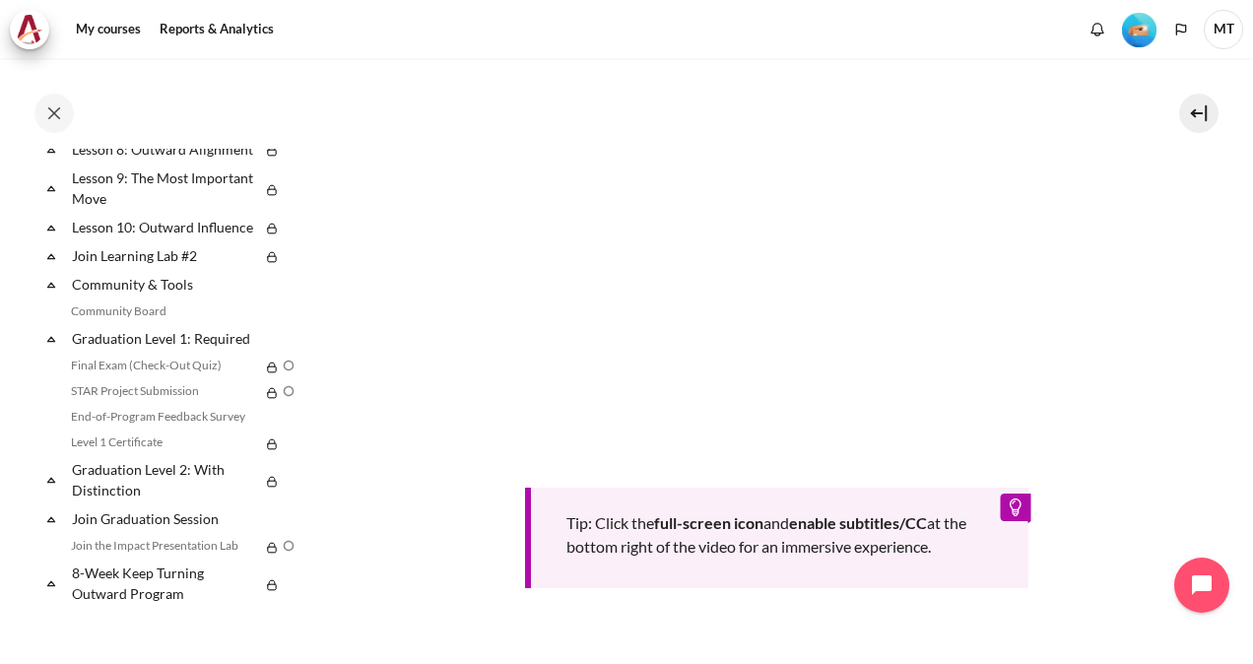
scroll to position [608, 0]
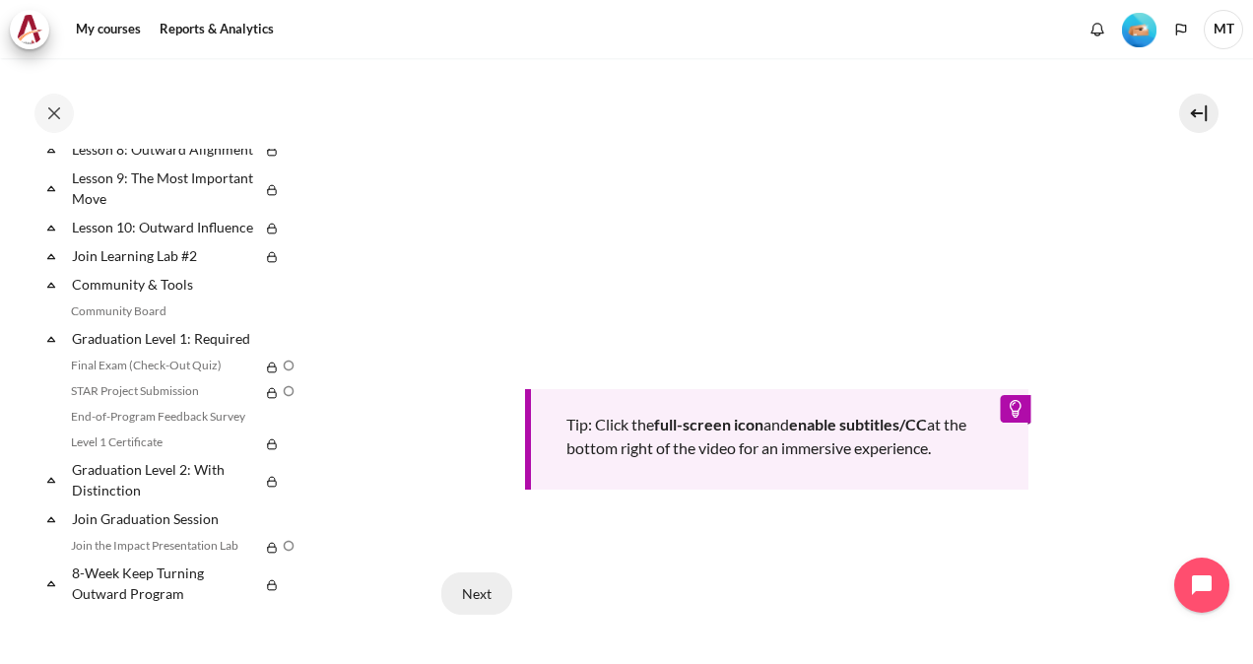
click at [473, 580] on button "Next" at bounding box center [476, 592] width 71 height 41
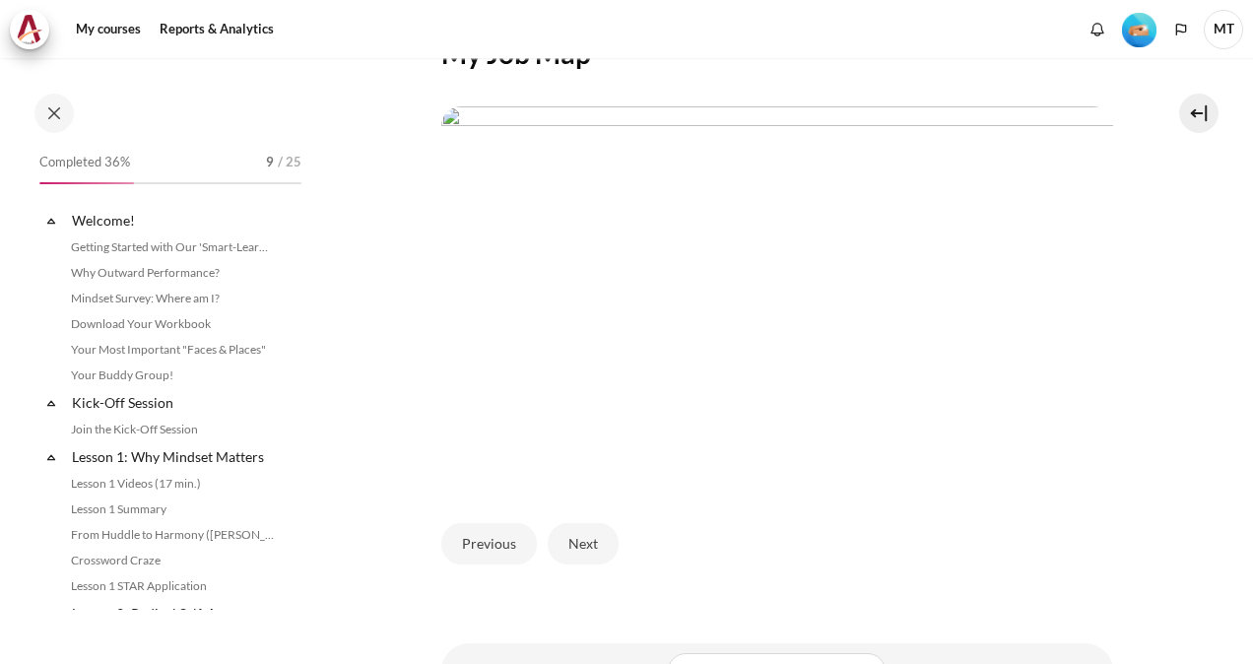
scroll to position [747, 0]
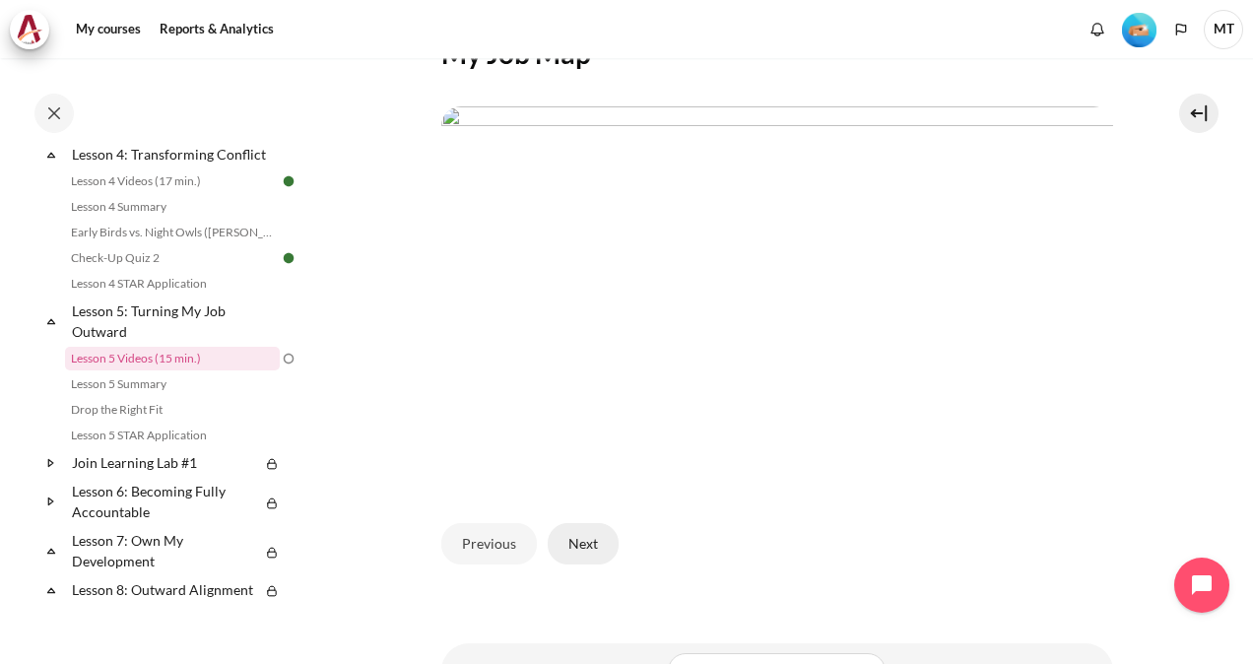
click at [575, 564] on button "Next" at bounding box center [583, 543] width 71 height 41
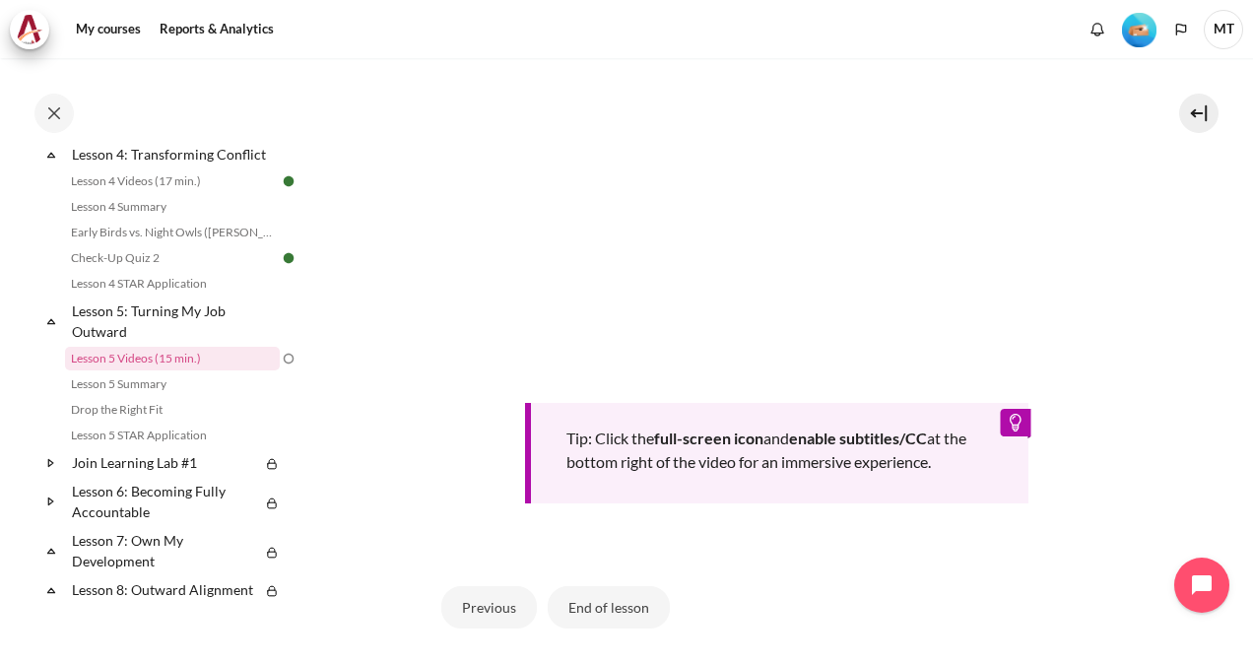
scroll to position [690, 0]
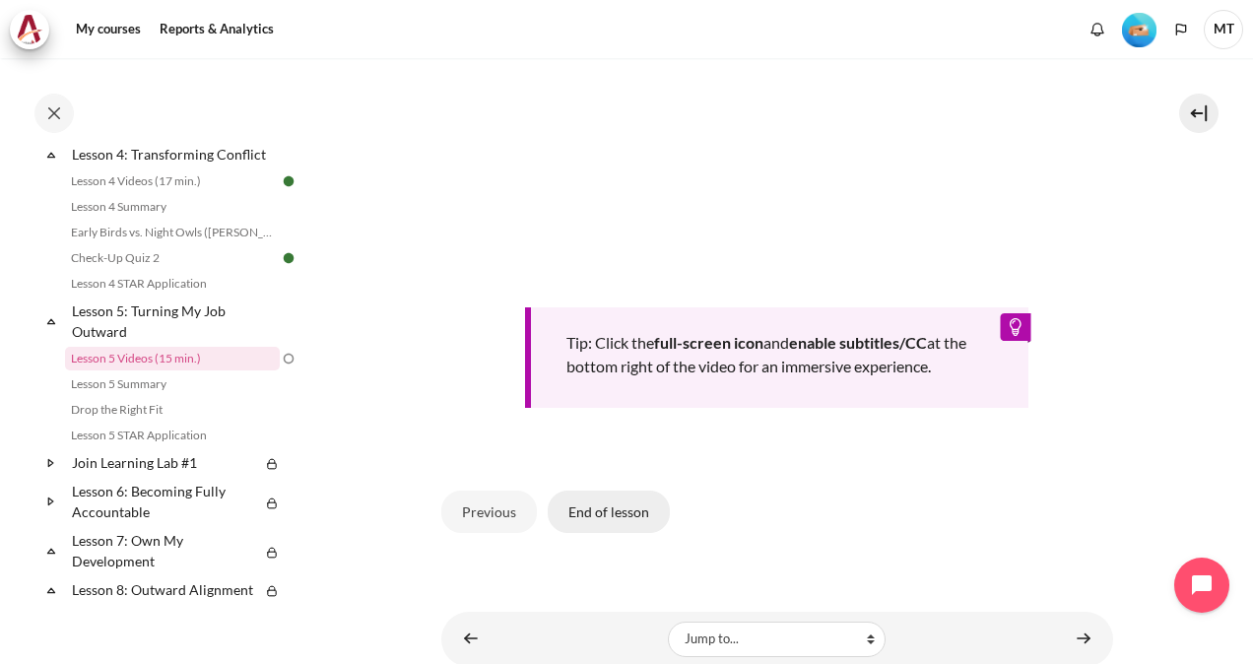
click at [612, 532] on button "End of lesson" at bounding box center [609, 511] width 122 height 41
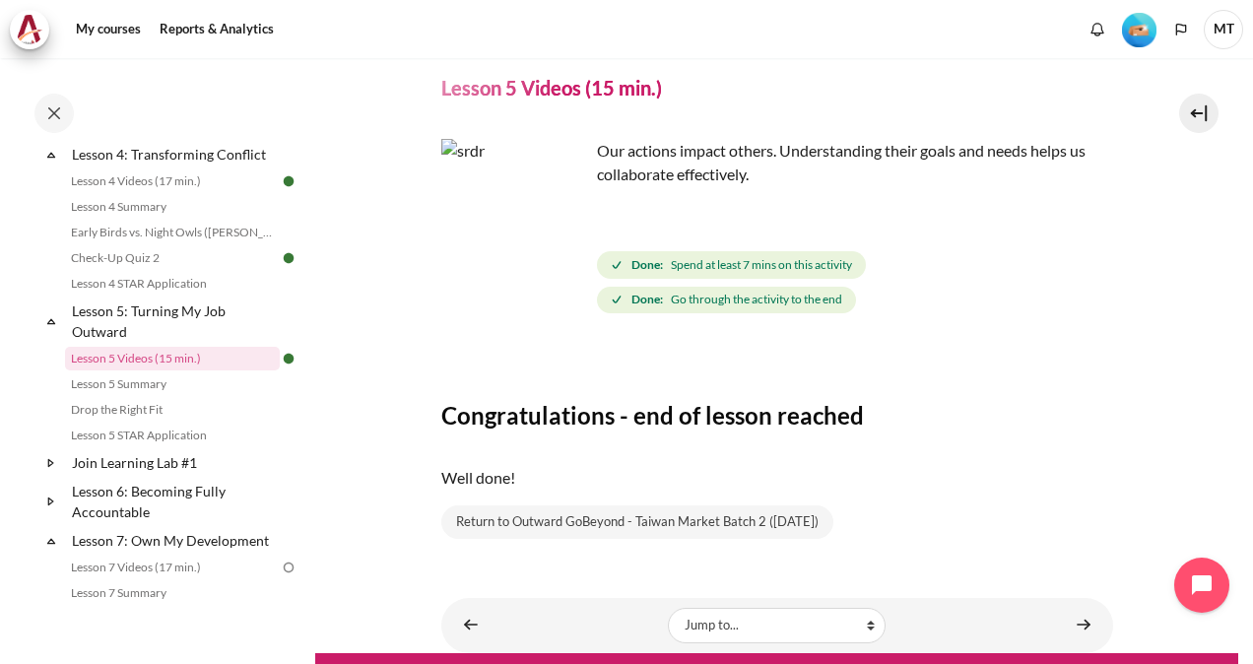
scroll to position [118, 0]
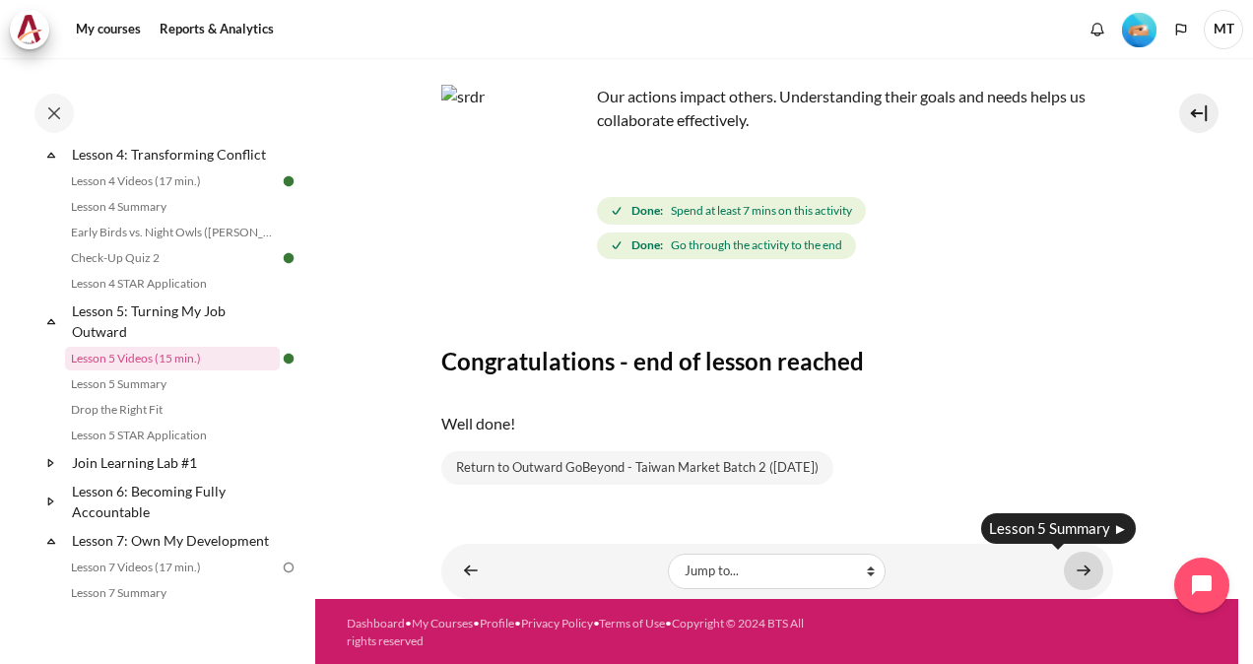
click at [1079, 561] on link "Content" at bounding box center [1083, 571] width 39 height 38
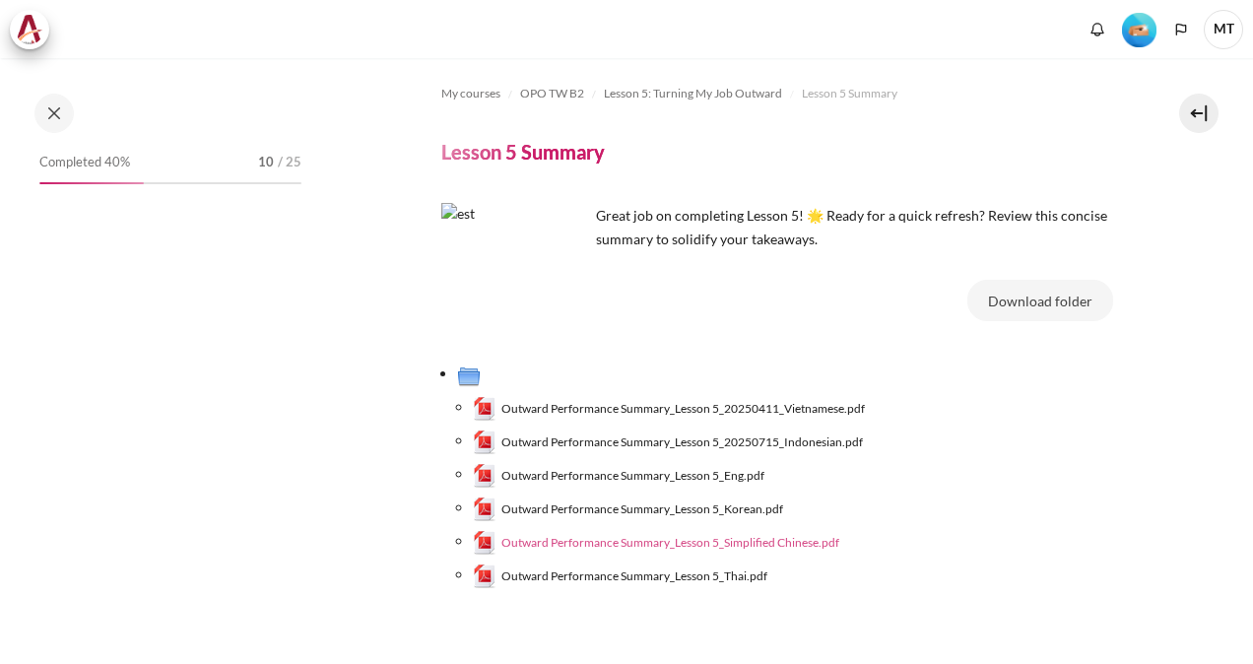
click at [722, 548] on span "Outward Performance Summary_Lesson 5_Simplified Chinese.pdf" at bounding box center [670, 543] width 338 height 18
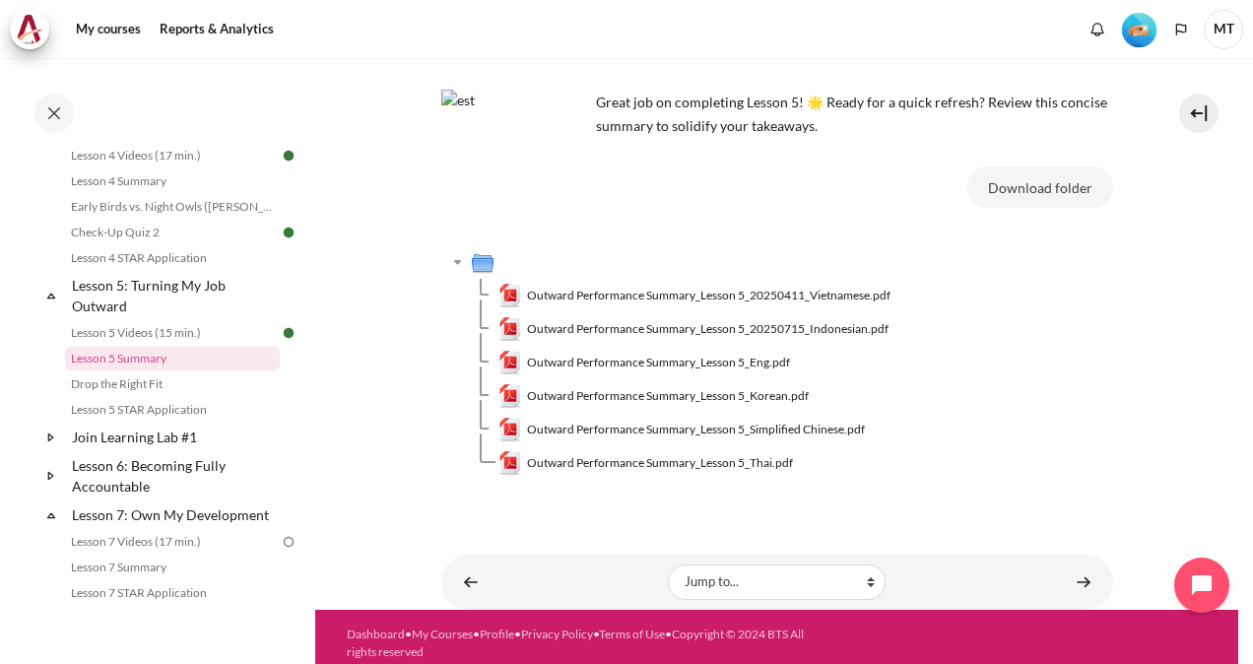
scroll to position [125, 0]
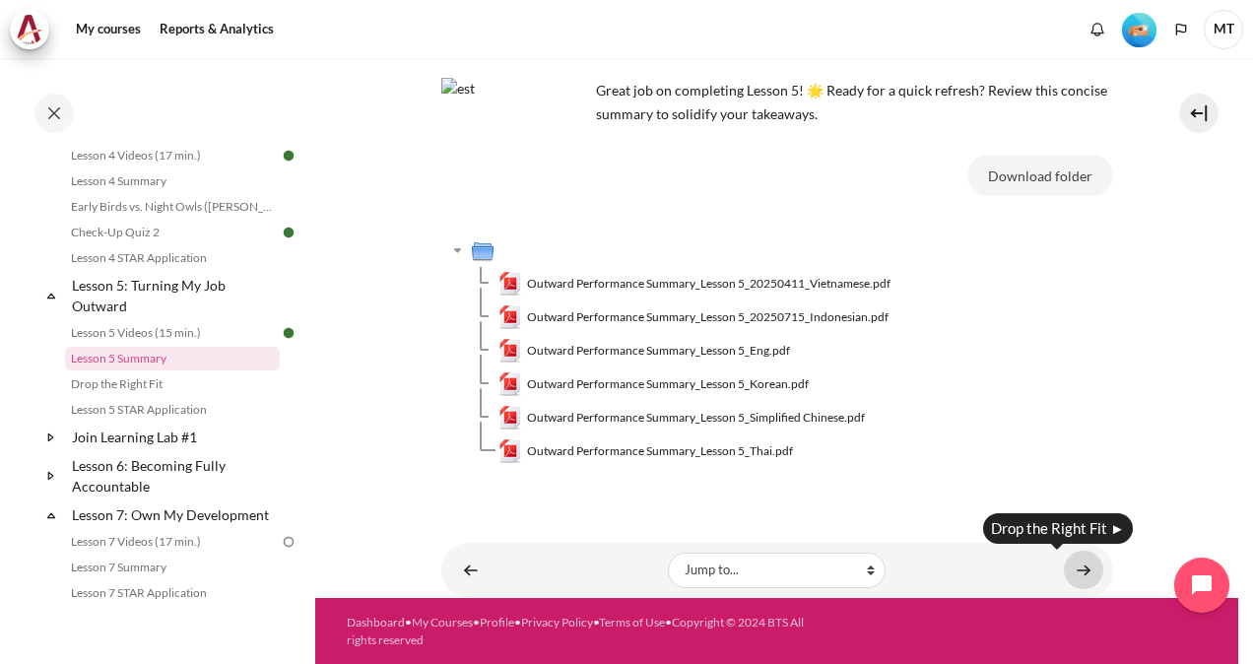
click at [1070, 574] on link "Content" at bounding box center [1083, 570] width 39 height 38
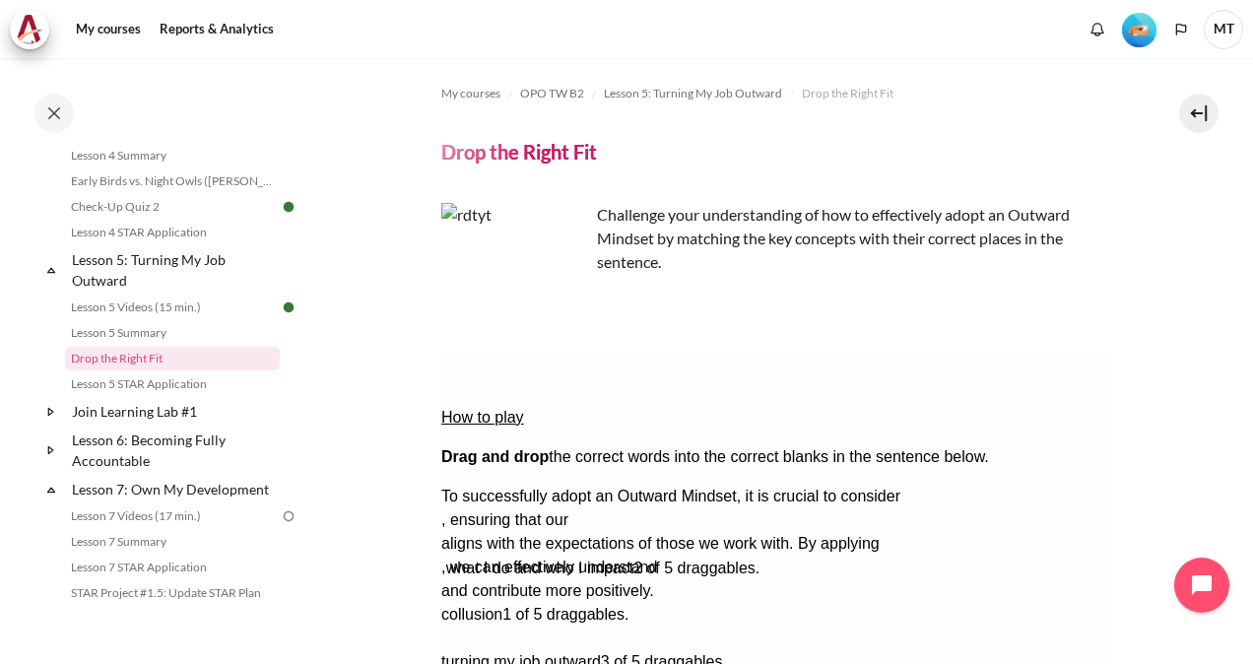
drag, startPoint x: 682, startPoint y: 565, endPoint x: 686, endPoint y: 494, distance: 71.0
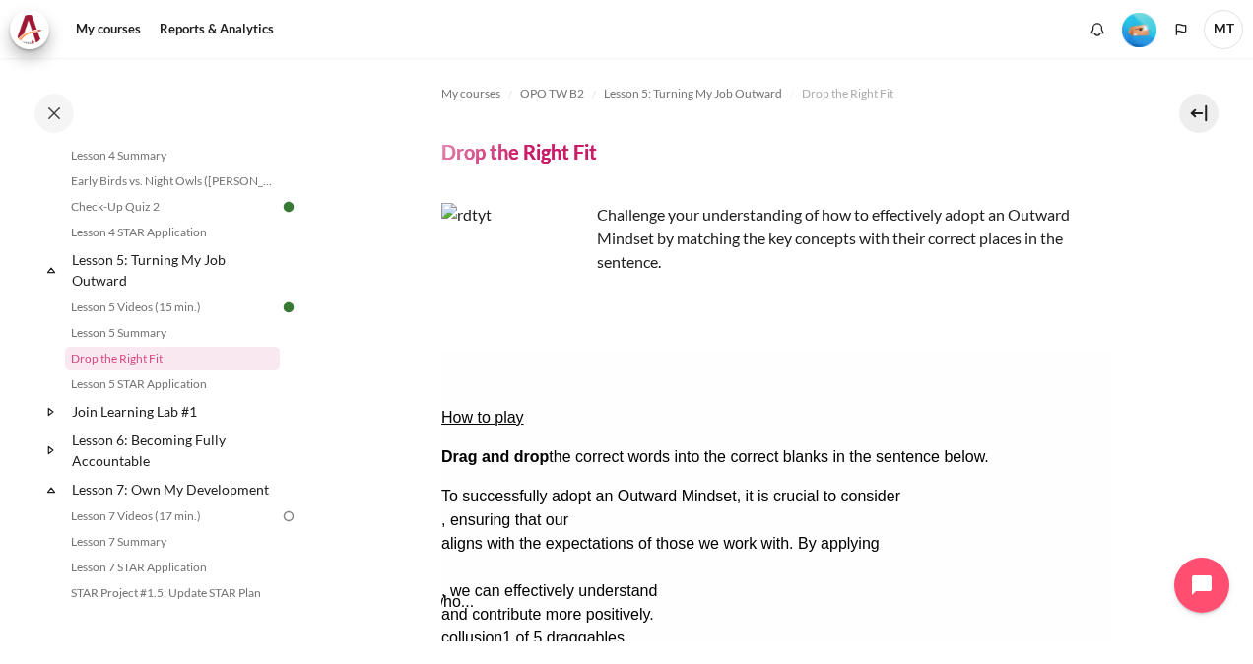
drag, startPoint x: 681, startPoint y: 489, endPoint x: 572, endPoint y: 524, distance: 114.0
drag, startPoint x: 596, startPoint y: 562, endPoint x: 615, endPoint y: 501, distance: 63.9
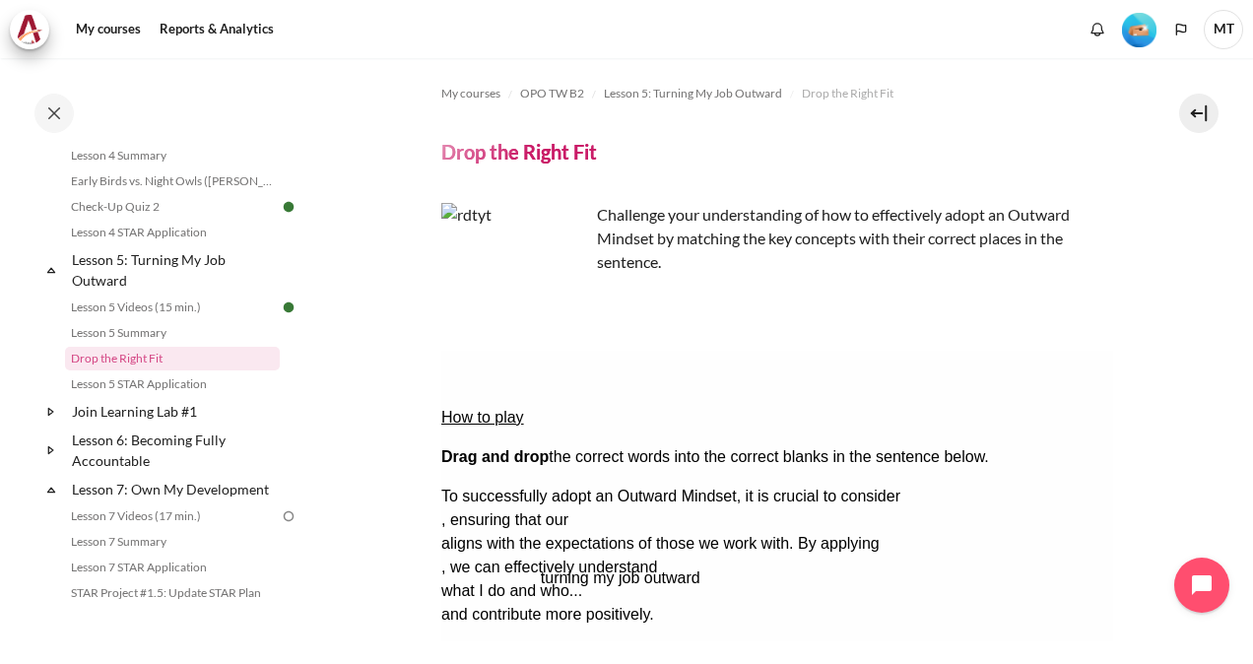
drag, startPoint x: 561, startPoint y: 560, endPoint x: 660, endPoint y: 499, distance: 115.9
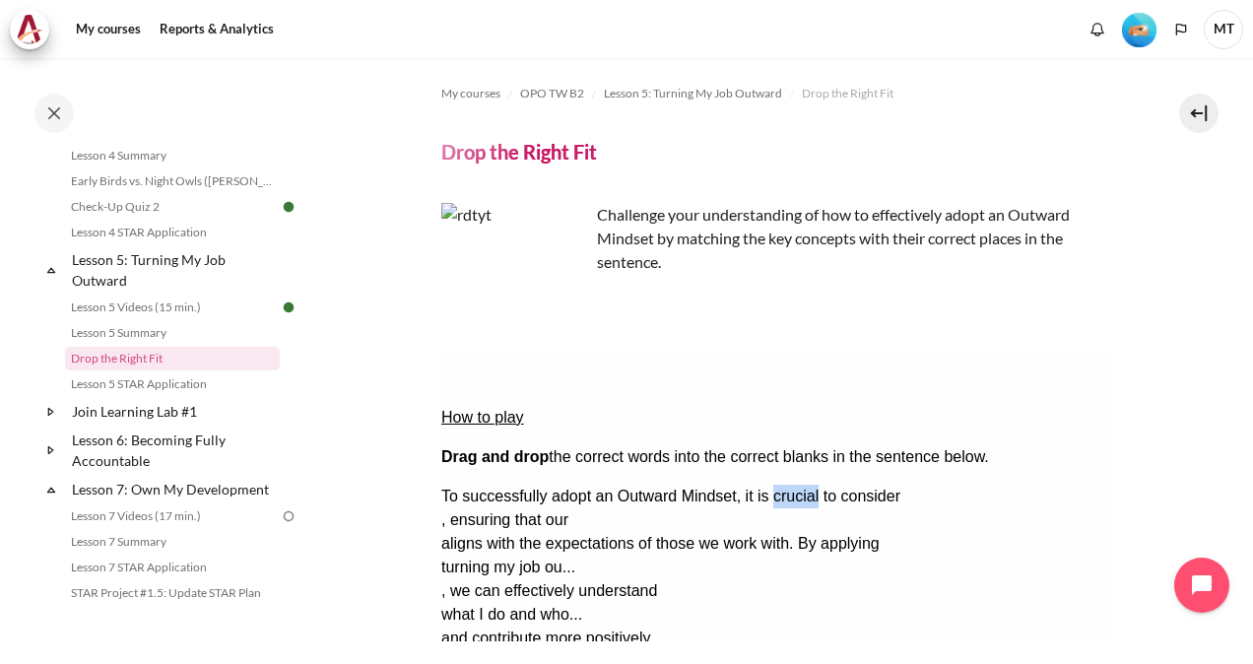
drag, startPoint x: 773, startPoint y: 437, endPoint x: 818, endPoint y: 435, distance: 44.4
click at [818, 488] on span "To successfully adopt an Outward Mindset, it is crucial to consider" at bounding box center [669, 496] width 459 height 17
copy span "crucial"
click at [805, 488] on span "To successfully adopt an Outward Mindset, it is crucial to consider" at bounding box center [669, 496] width 459 height 17
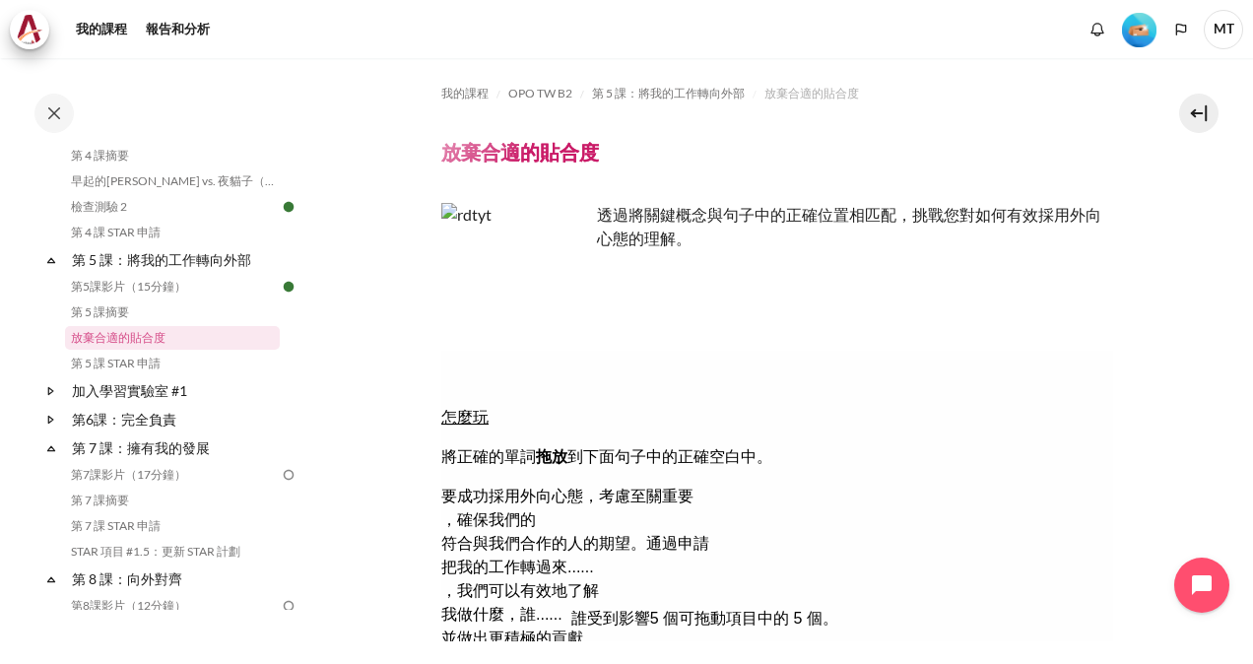
drag, startPoint x: 677, startPoint y: 527, endPoint x: 806, endPoint y: 433, distance: 159.4
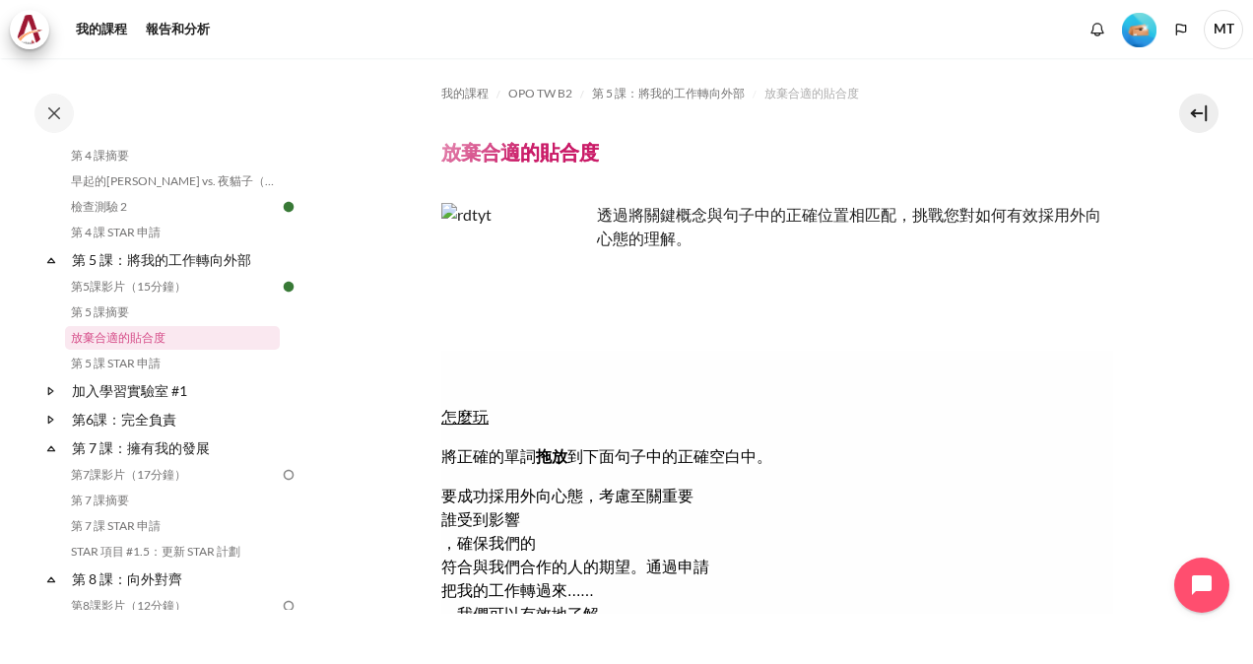
drag, startPoint x: 545, startPoint y: 528, endPoint x: 558, endPoint y: 461, distance: 68.2
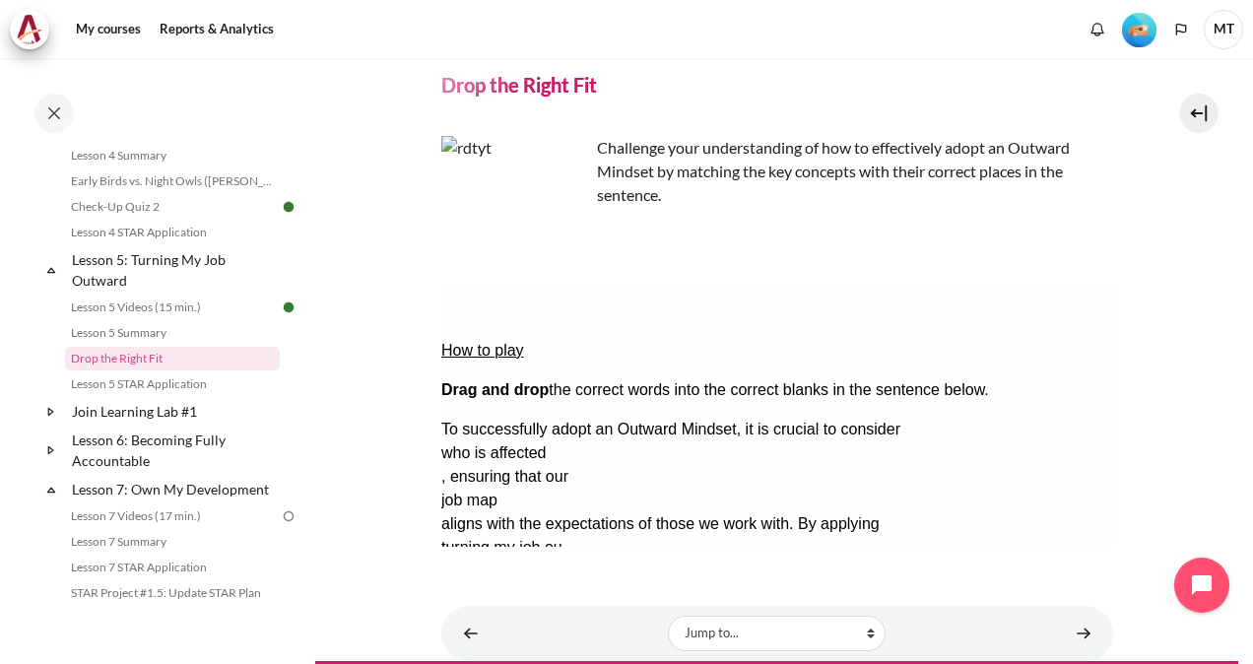
scroll to position [130, 0]
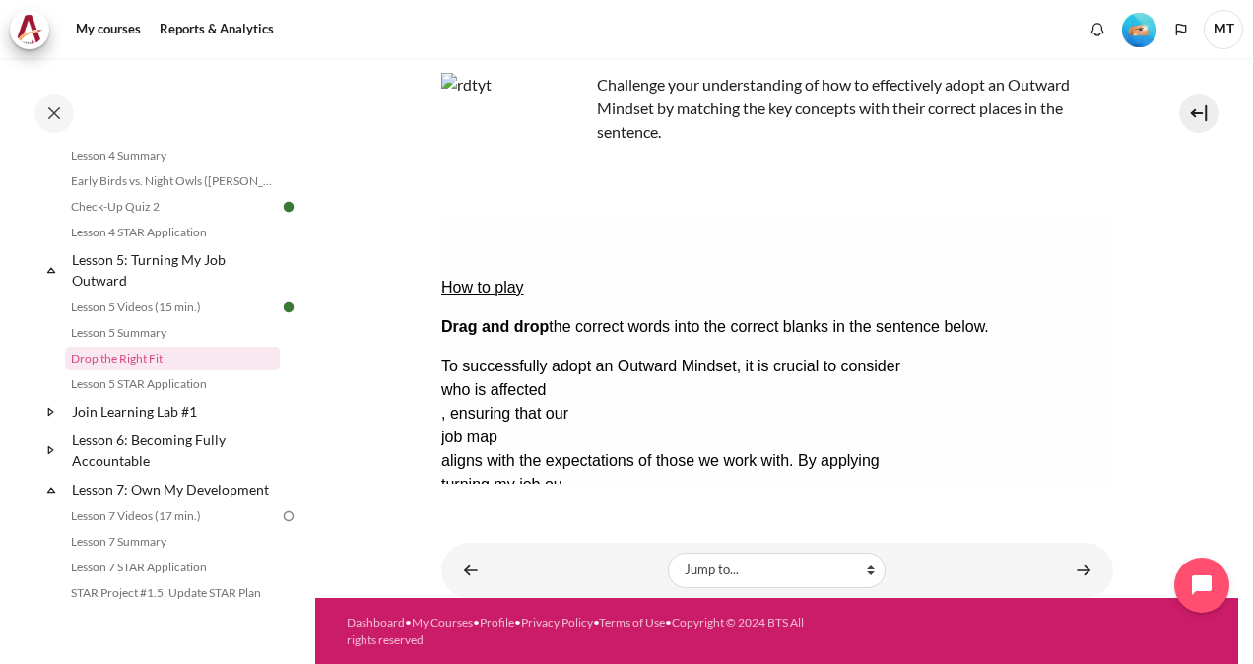
click at [486, 596] on font "Check" at bounding box center [466, 603] width 37 height 15
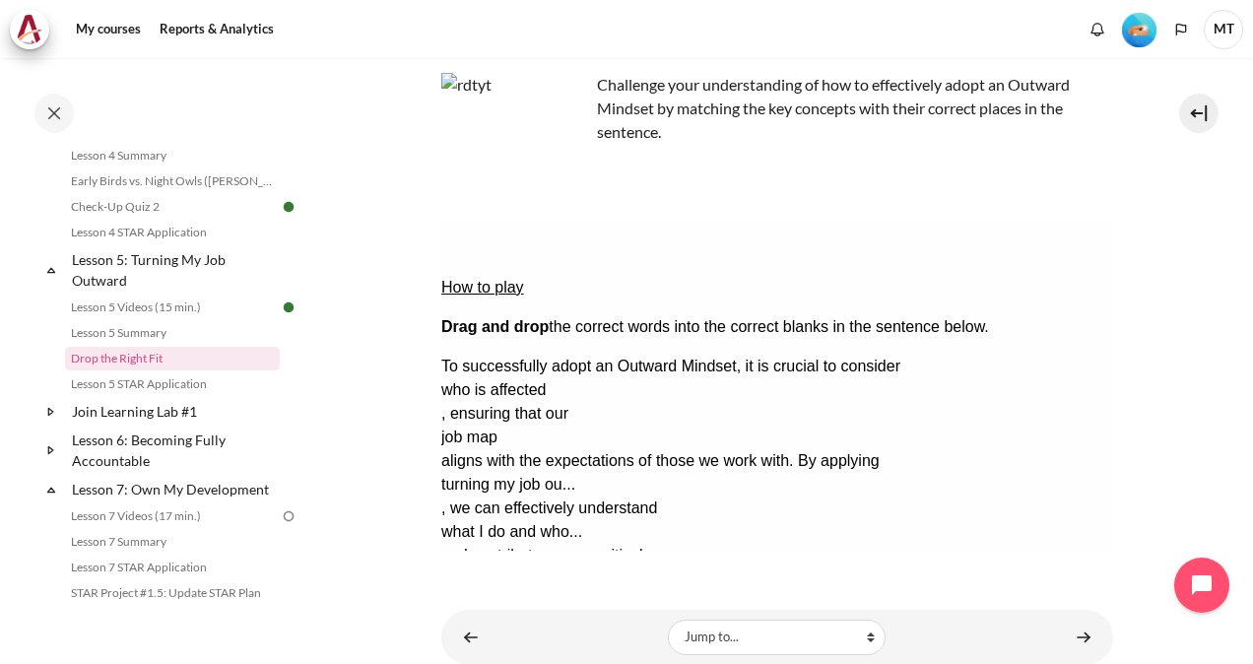
click at [585, 652] on button "Retry Retry the task. Reset all responses and start the task over again." at bounding box center [561, 662] width 47 height 21
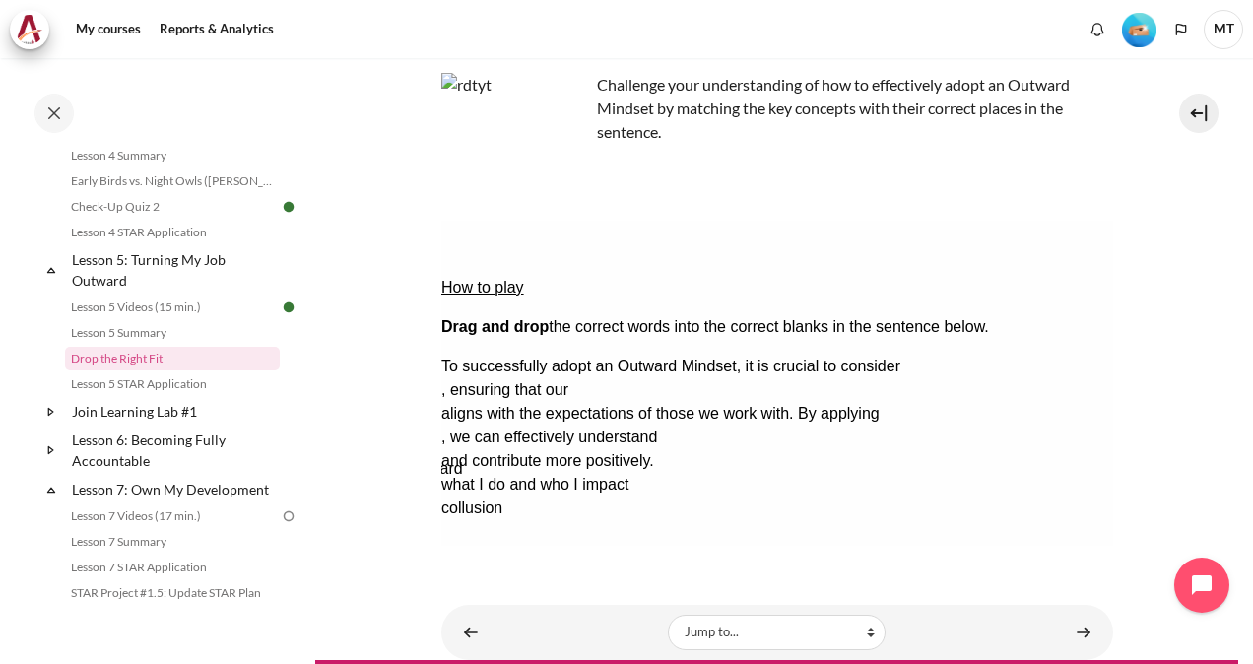
drag, startPoint x: 814, startPoint y: 433, endPoint x: 675, endPoint y: 369, distance: 152.9
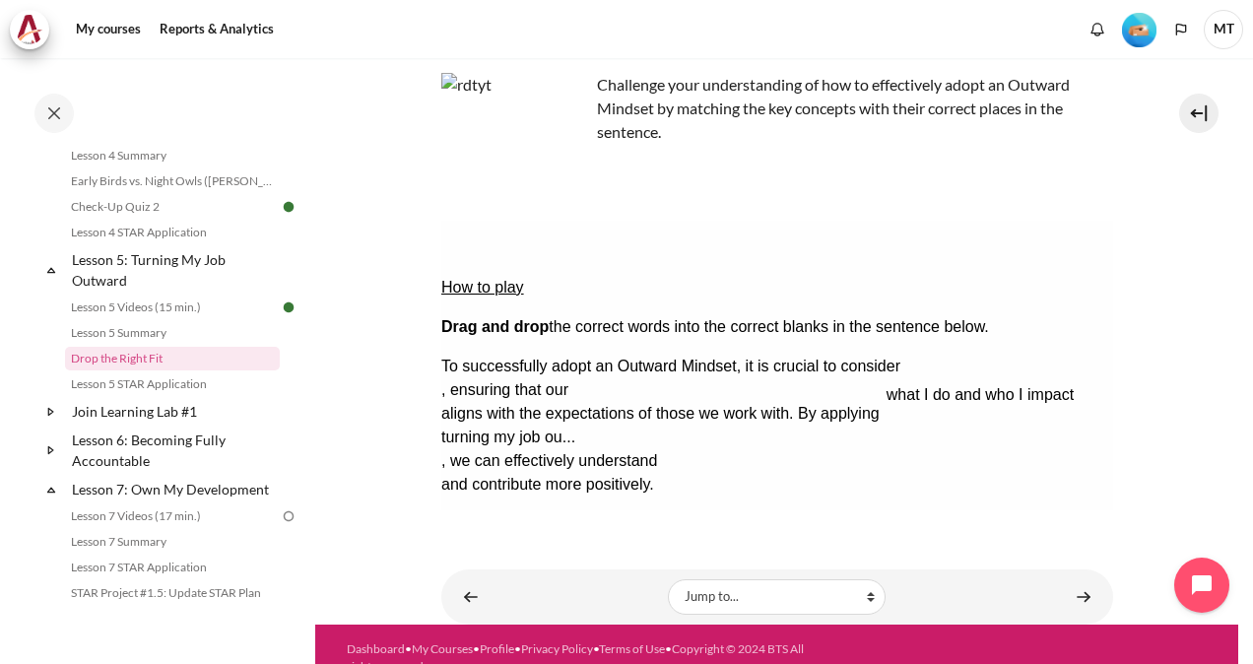
drag, startPoint x: 566, startPoint y: 436, endPoint x: 1022, endPoint y: 321, distance: 470.4
drag, startPoint x: 559, startPoint y: 425, endPoint x: 1124, endPoint y: 273, distance: 585.4
click at [1118, 272] on section "My courses OPO TW B2 Lesson 5: Turning My Job Outward Drop the Right Fit Drop t…" at bounding box center [776, 276] width 923 height 696
drag, startPoint x: 1549, startPoint y: 493, endPoint x: 811, endPoint y: 356, distance: 750.4
drag, startPoint x: 560, startPoint y: 426, endPoint x: 1099, endPoint y: 251, distance: 567.3
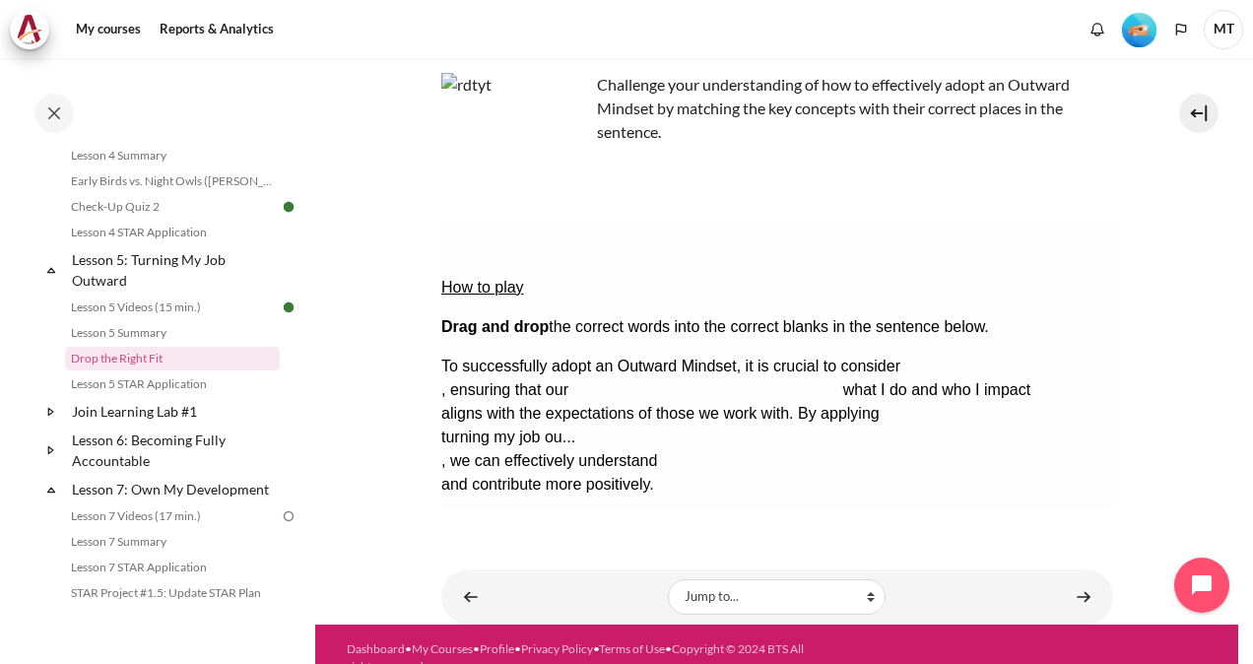
drag, startPoint x: 577, startPoint y: 439, endPoint x: 978, endPoint y: 278, distance: 432.2
drag, startPoint x: 813, startPoint y: 425, endPoint x: 823, endPoint y: 418, distance: 12.0
drag, startPoint x: 939, startPoint y: 433, endPoint x: 592, endPoint y: 393, distance: 349.1
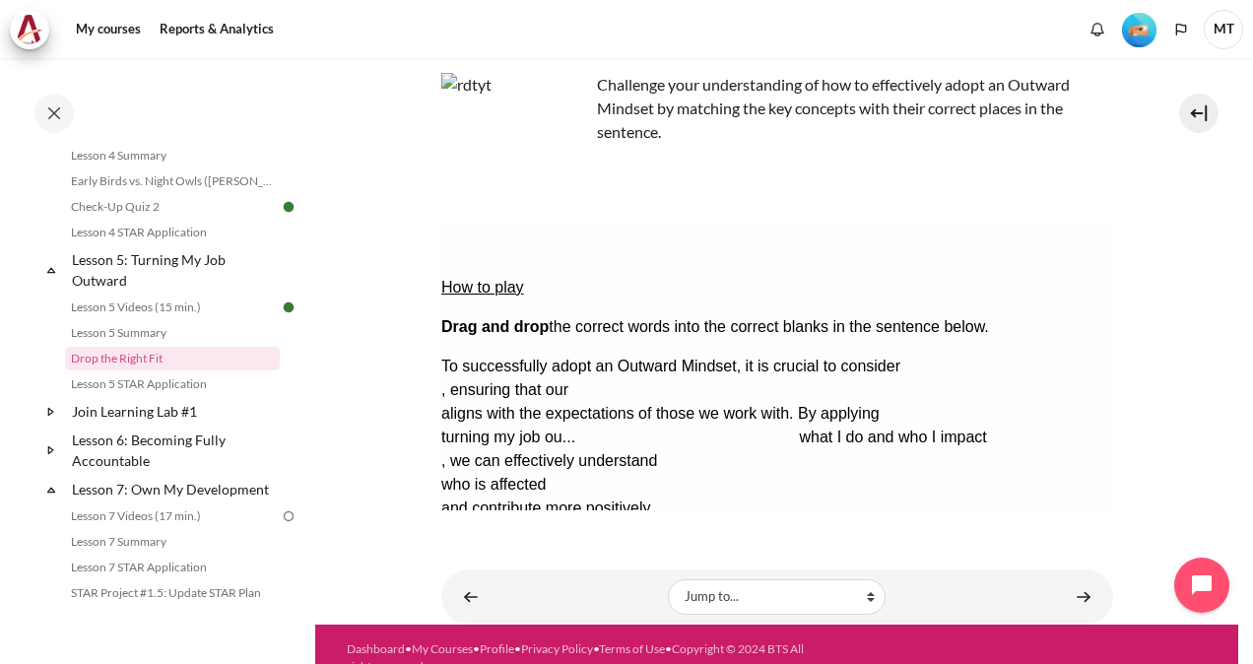
drag, startPoint x: 624, startPoint y: 434, endPoint x: 1021, endPoint y: 306, distance: 417.1
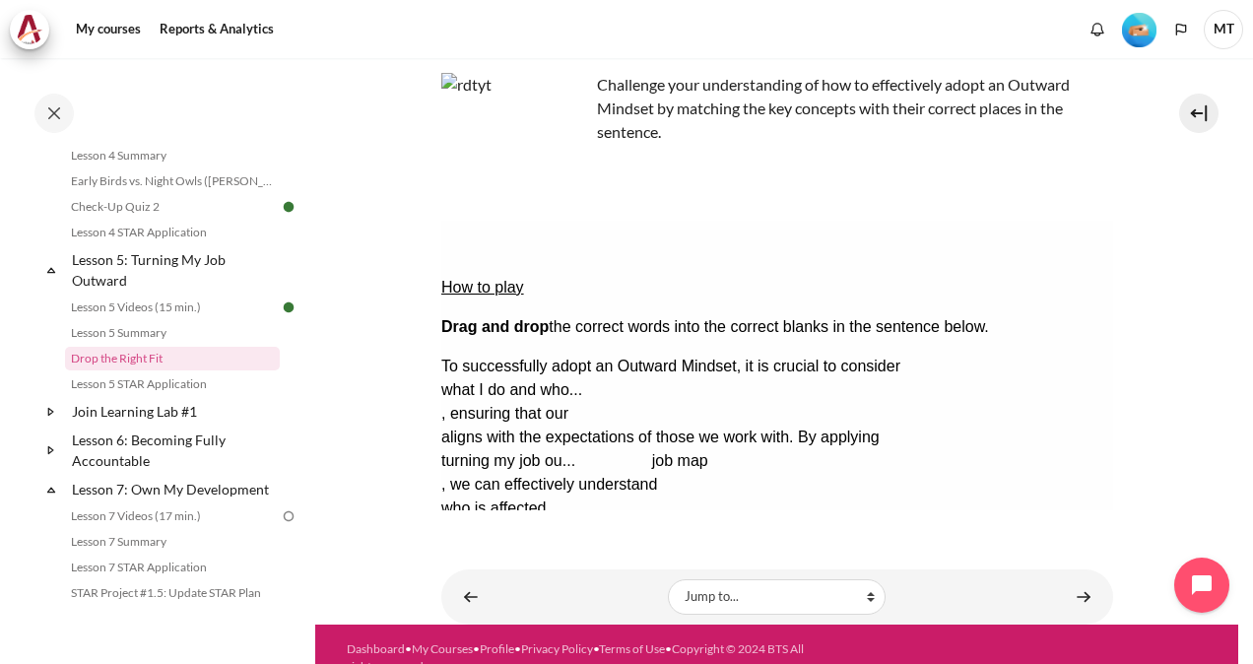
drag, startPoint x: 463, startPoint y: 428, endPoint x: 672, endPoint y: 332, distance: 229.7
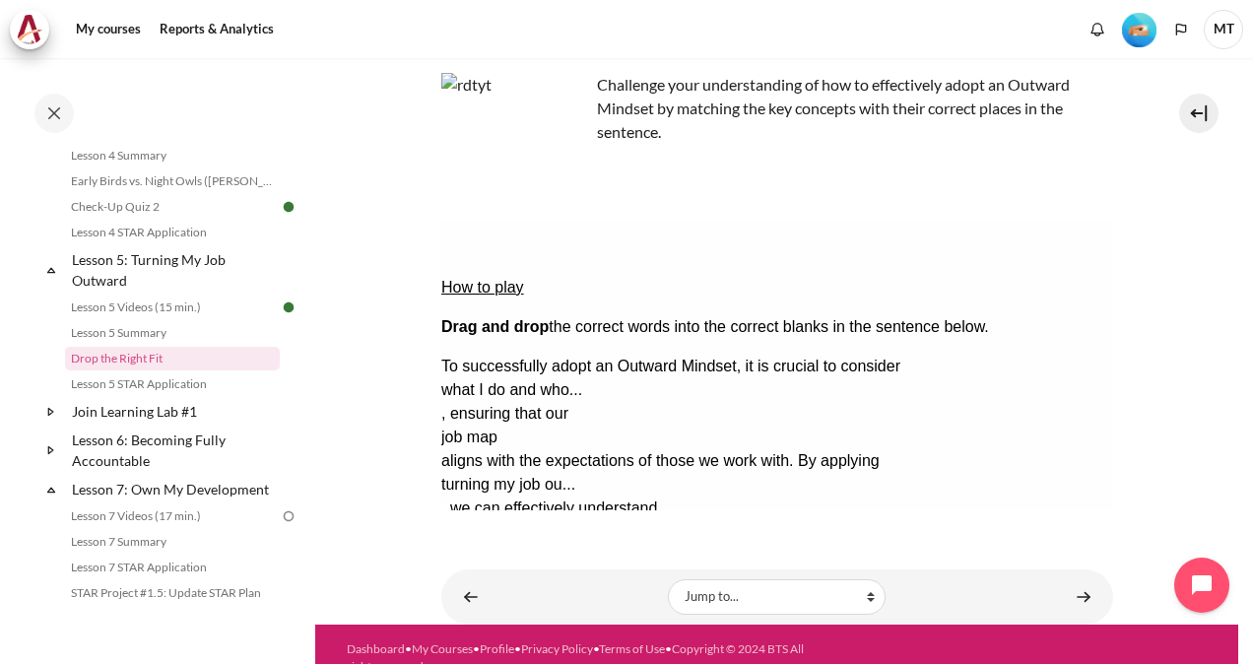
click at [494, 593] on button "Check Check the answers. The responses will be marked as correct, incorrect, or…" at bounding box center [466, 603] width 53 height 21
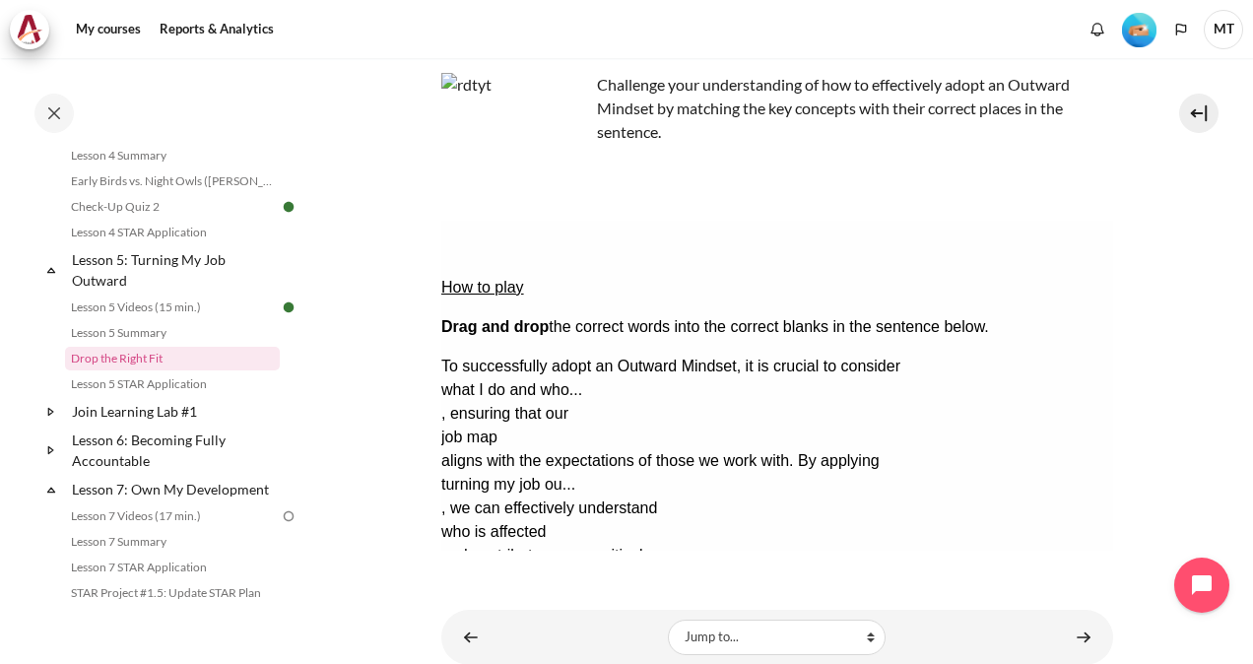
scroll to position [197, 0]
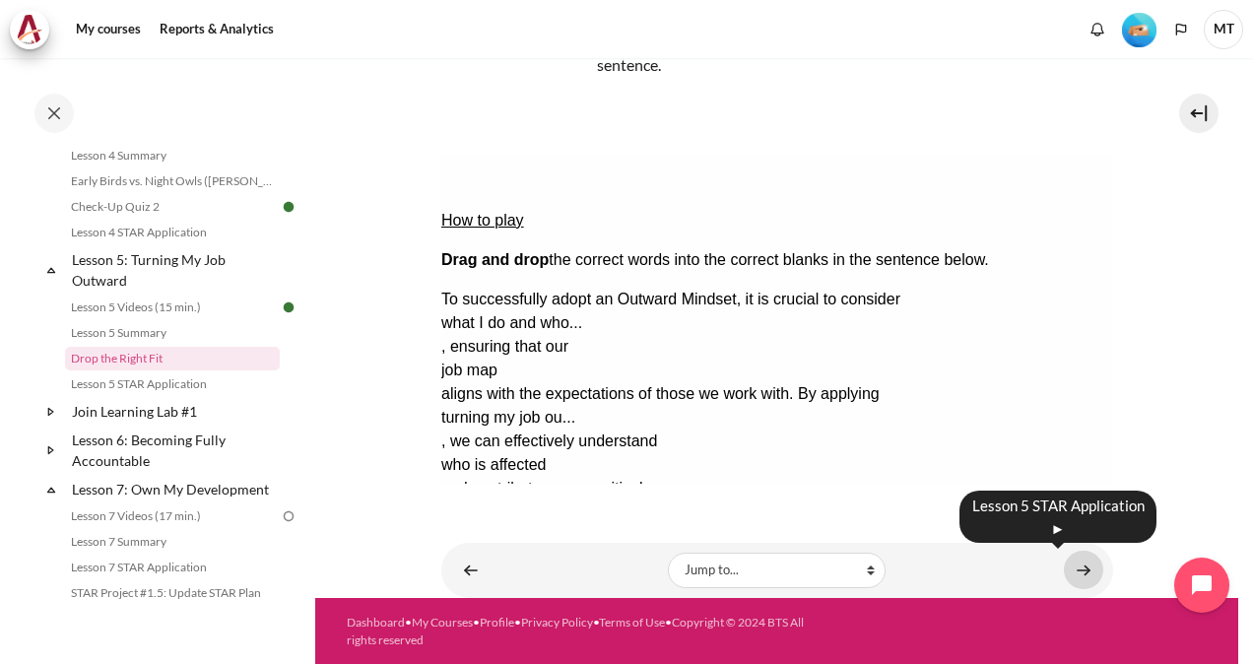
click at [1075, 562] on link "Content" at bounding box center [1083, 570] width 39 height 38
